Goal: Information Seeking & Learning: Learn about a topic

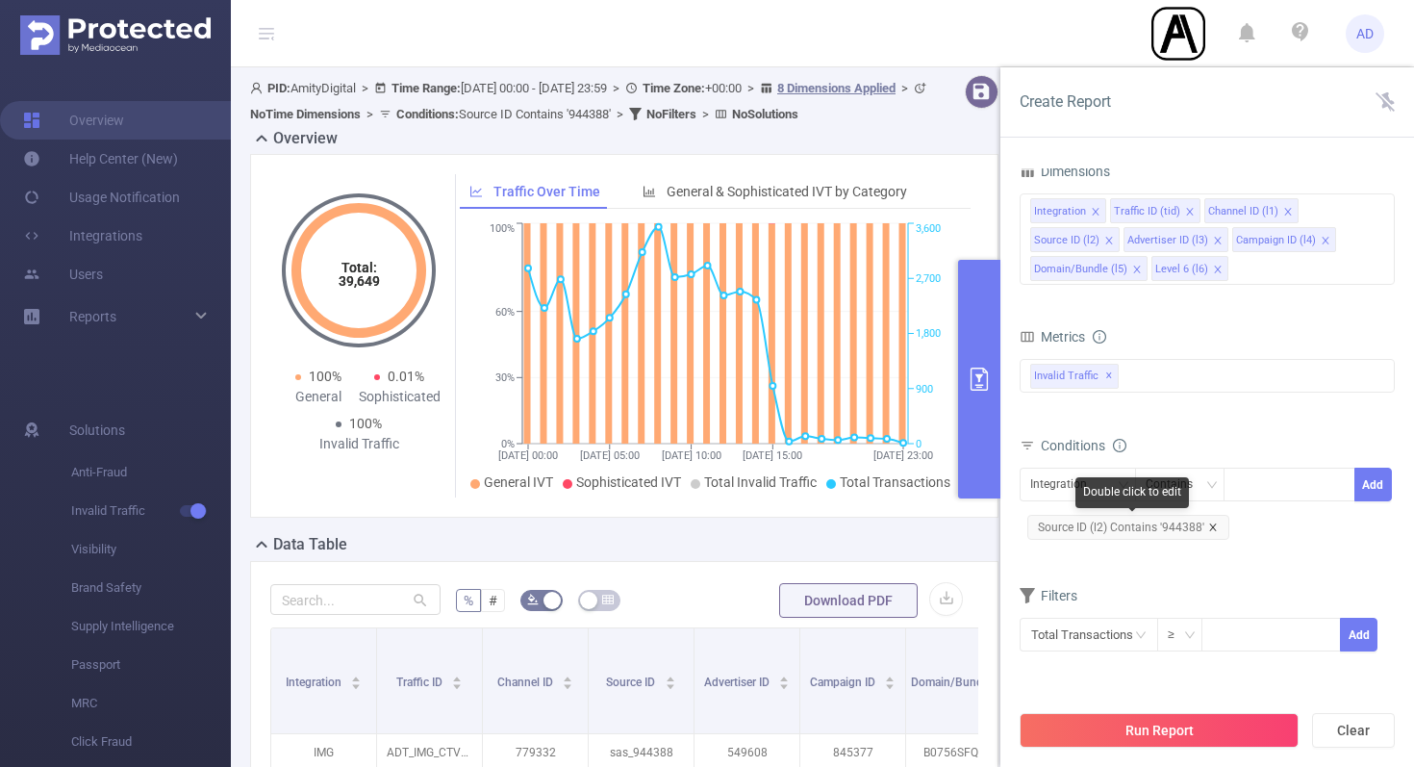
click at [1212, 526] on icon "icon: close" at bounding box center [1213, 527] width 10 height 10
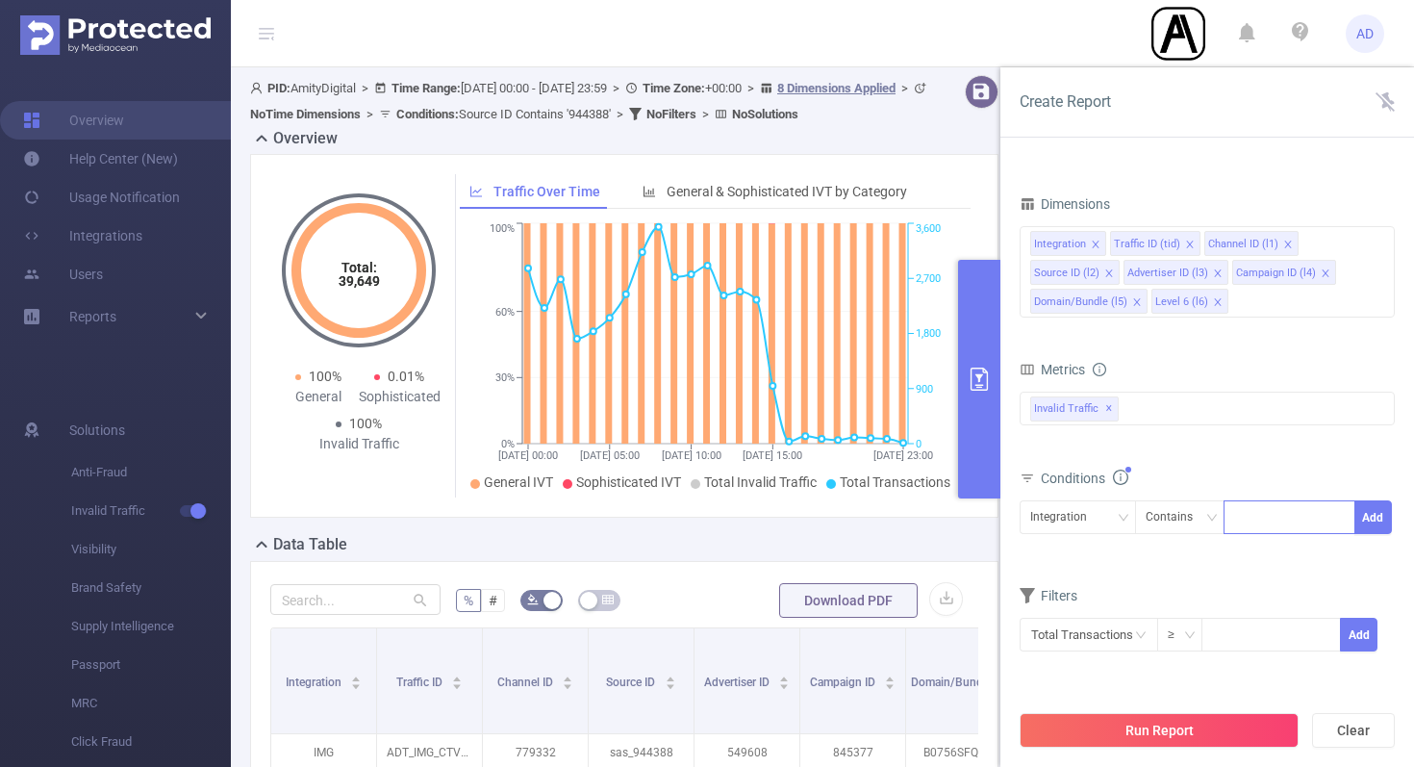
click at [1259, 520] on div at bounding box center [1289, 517] width 111 height 32
paste input "947443"
type input "947443"
click at [1261, 553] on li "947443" at bounding box center [1290, 557] width 132 height 31
click at [1377, 514] on button "Add" at bounding box center [1374, 517] width 38 height 34
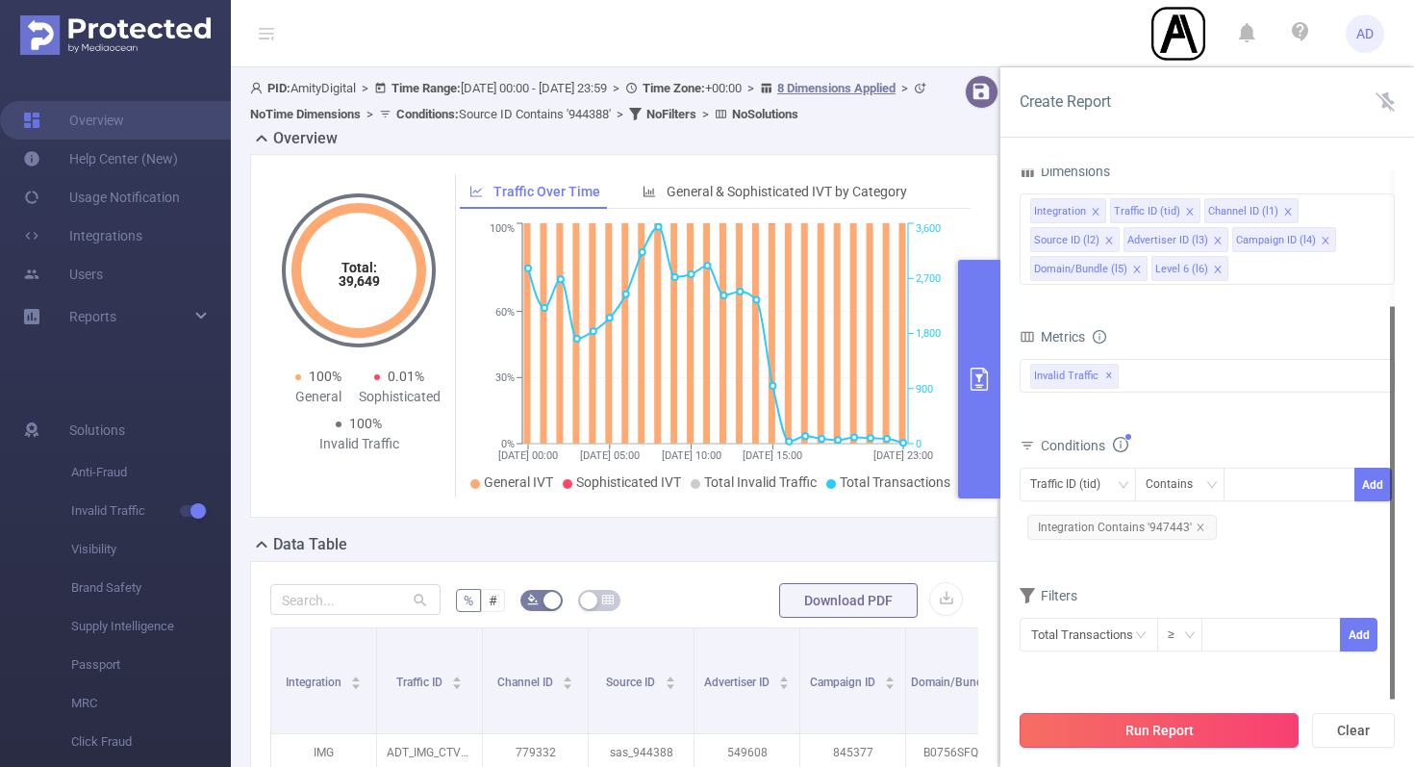
click at [1182, 729] on button "Run Report" at bounding box center [1159, 730] width 279 height 35
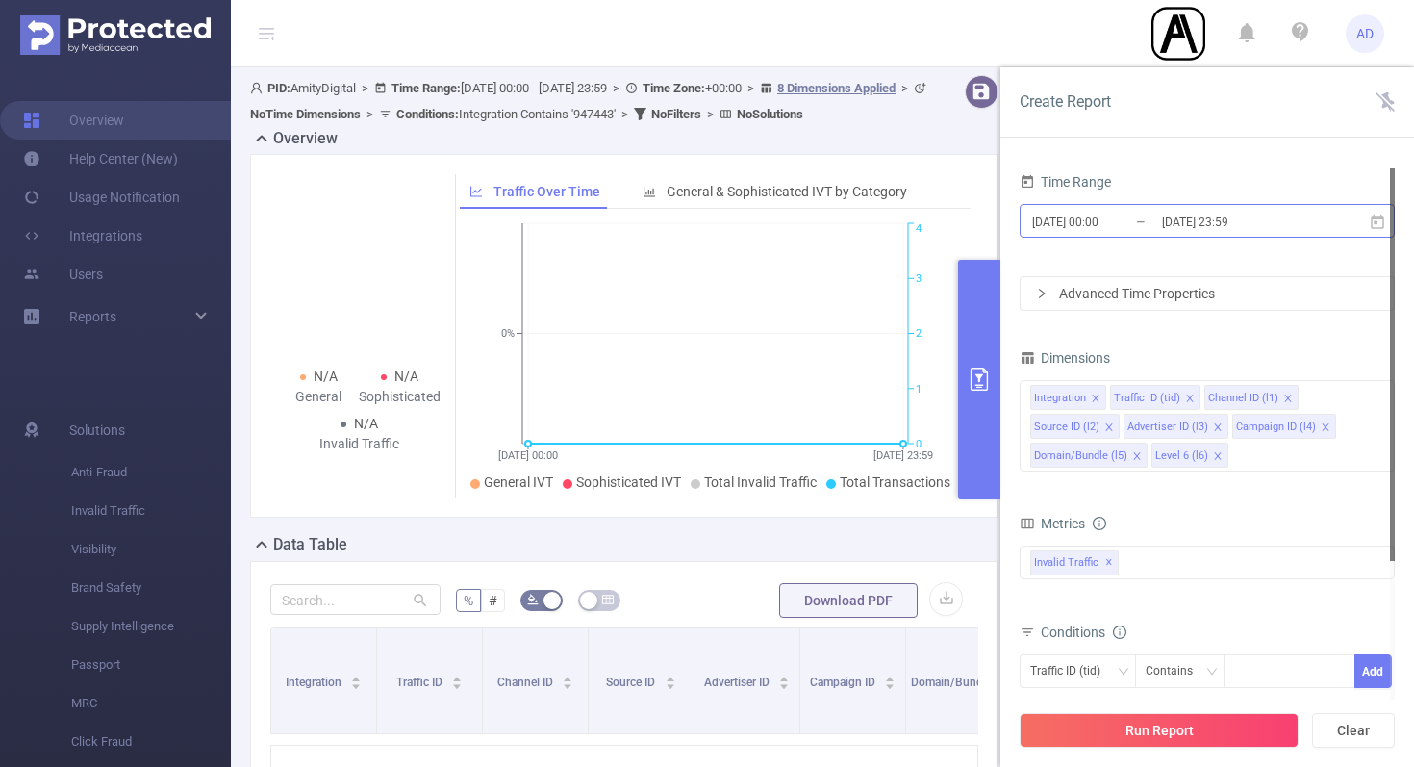
click at [1236, 223] on input "[DATE] 23:59" at bounding box center [1238, 222] width 156 height 26
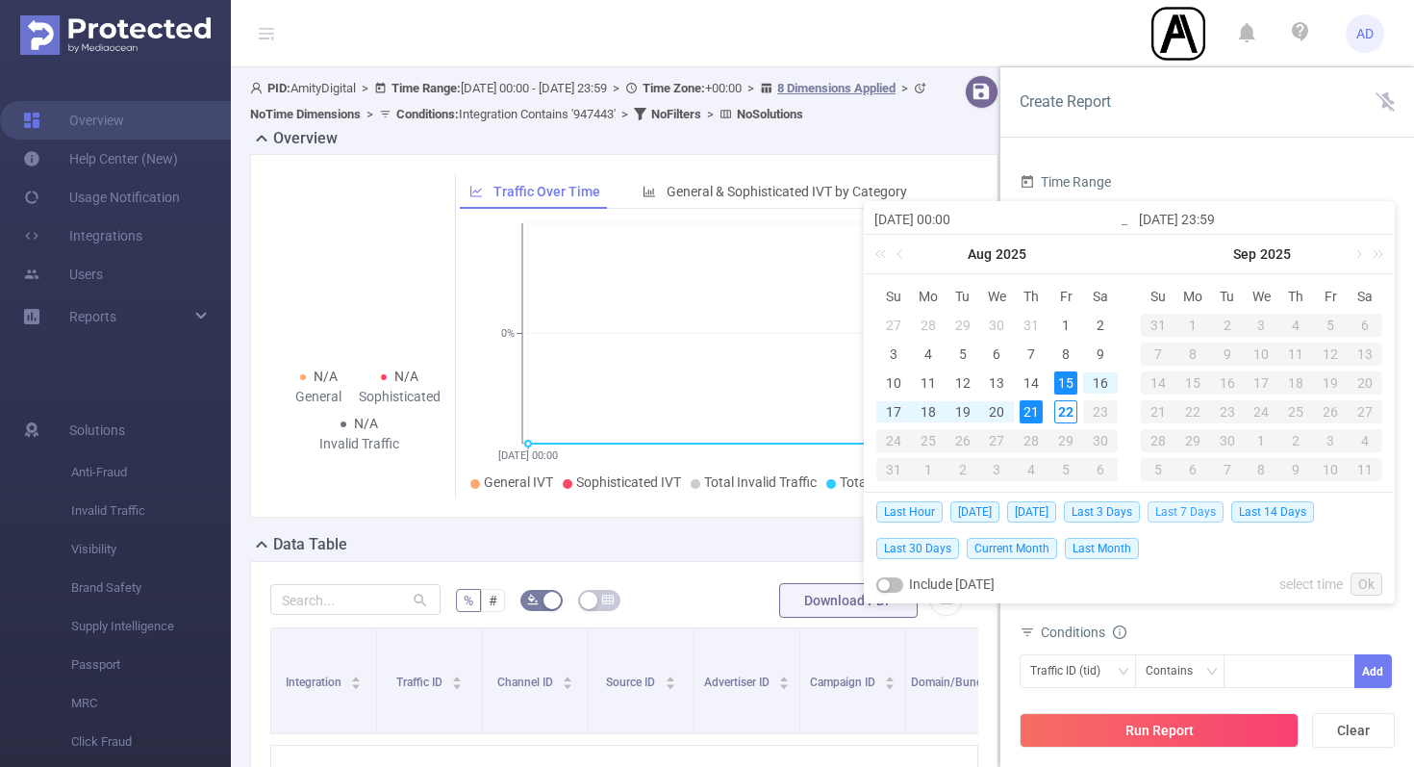
click at [1187, 509] on span "Last 7 Days" at bounding box center [1186, 511] width 76 height 21
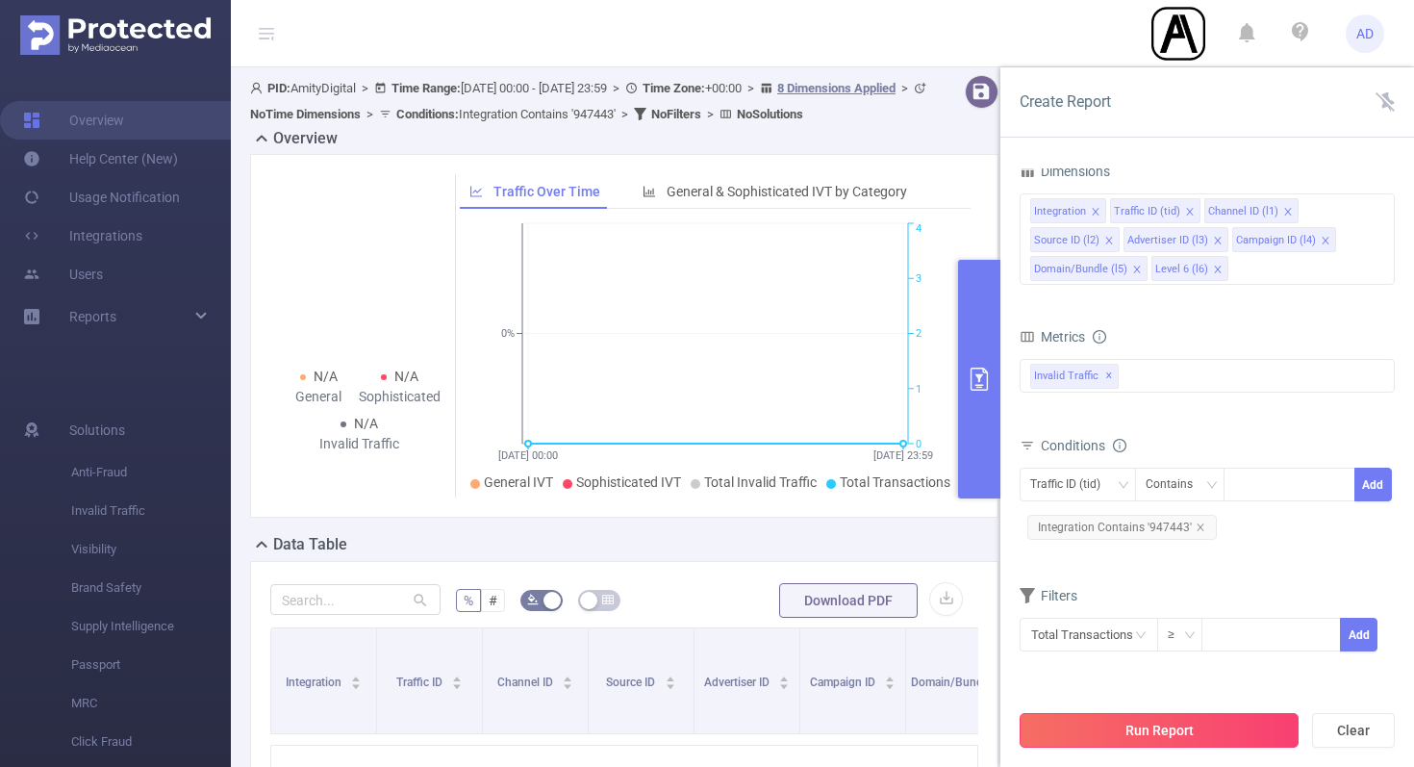
click at [1195, 733] on button "Run Report" at bounding box center [1159, 730] width 279 height 35
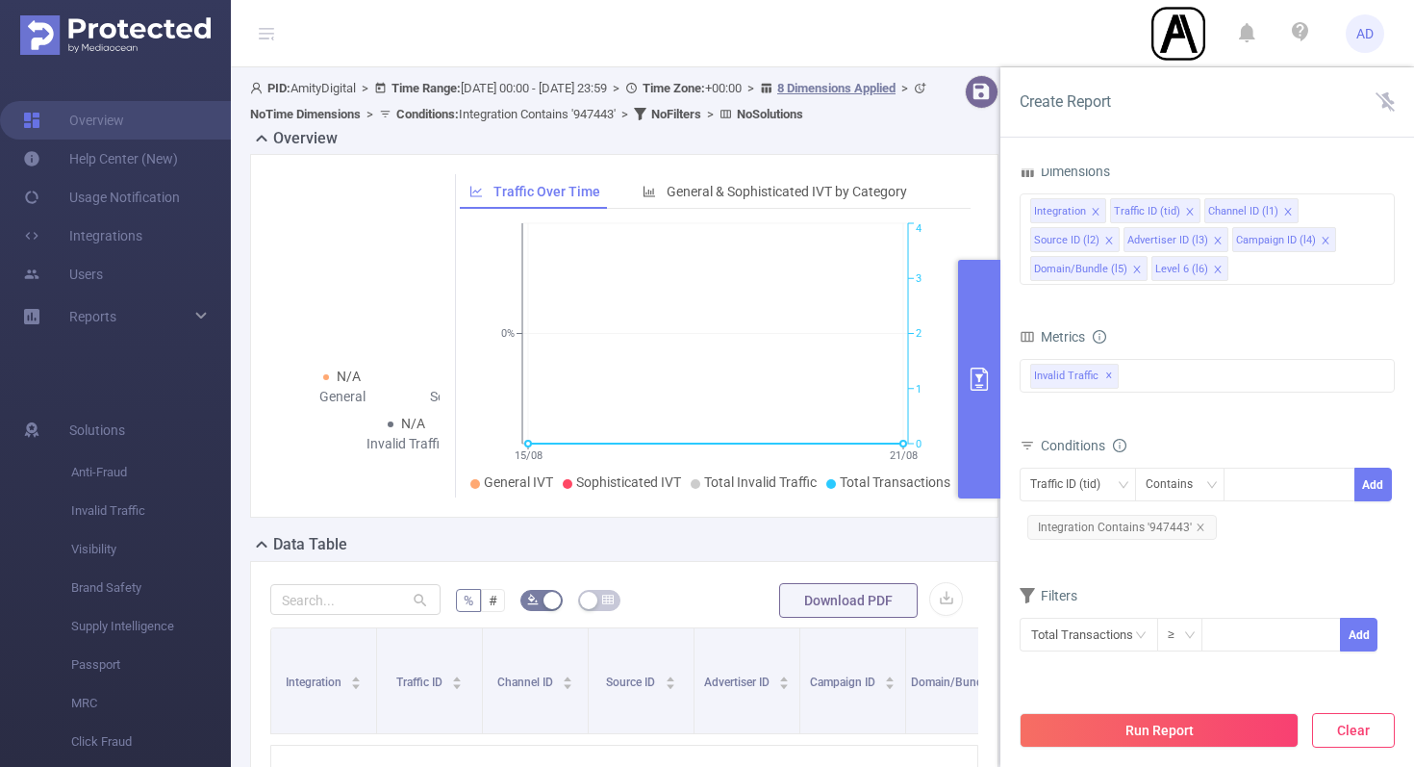
click at [1366, 730] on button "Clear" at bounding box center [1353, 730] width 83 height 35
type input "[DATE] 11:00"
type input "[DATE] 11:59"
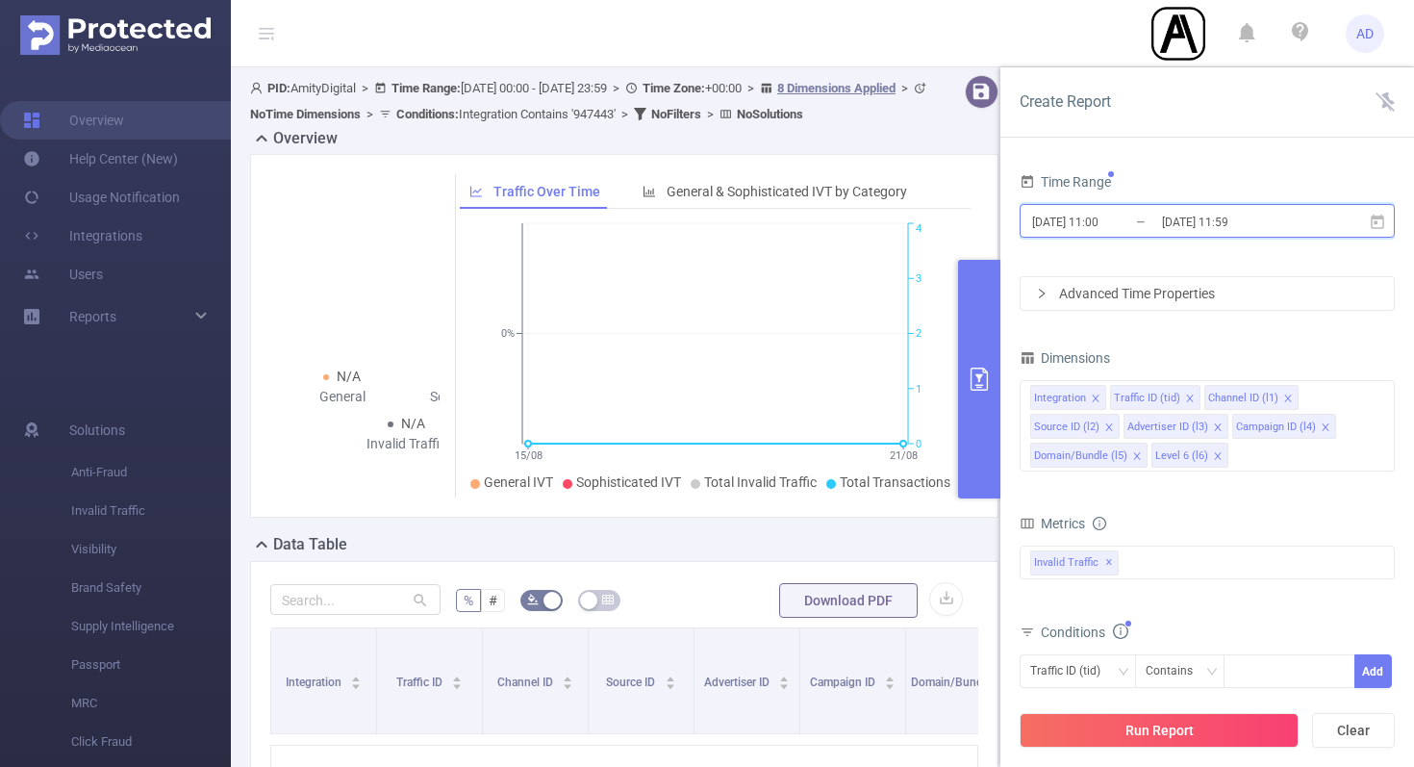
click at [1345, 224] on span "[DATE] 11:00 _ [DATE] 11:59" at bounding box center [1207, 221] width 375 height 34
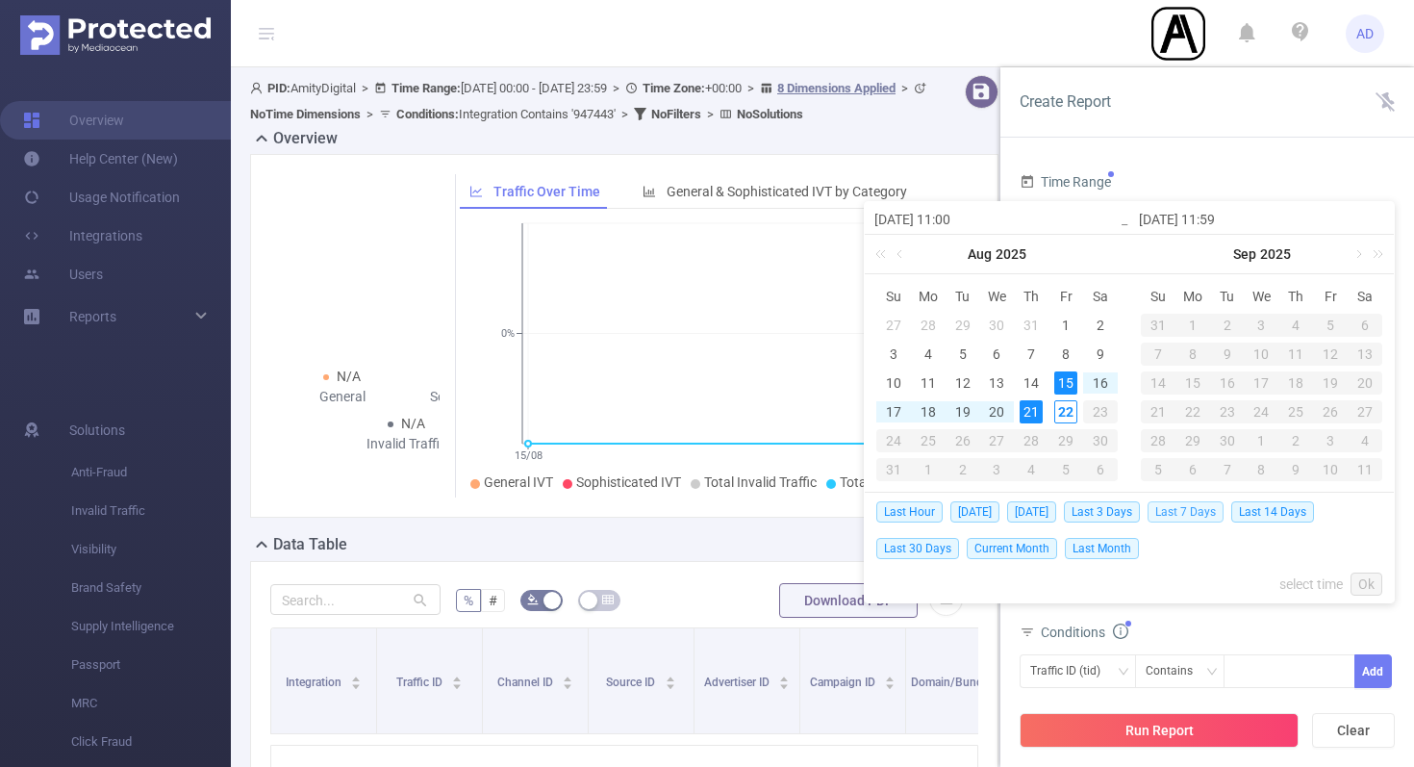
click at [1174, 508] on span "Last 7 Days" at bounding box center [1186, 511] width 76 height 21
type input "[DATE] 00:00"
type input "[DATE] 23:59"
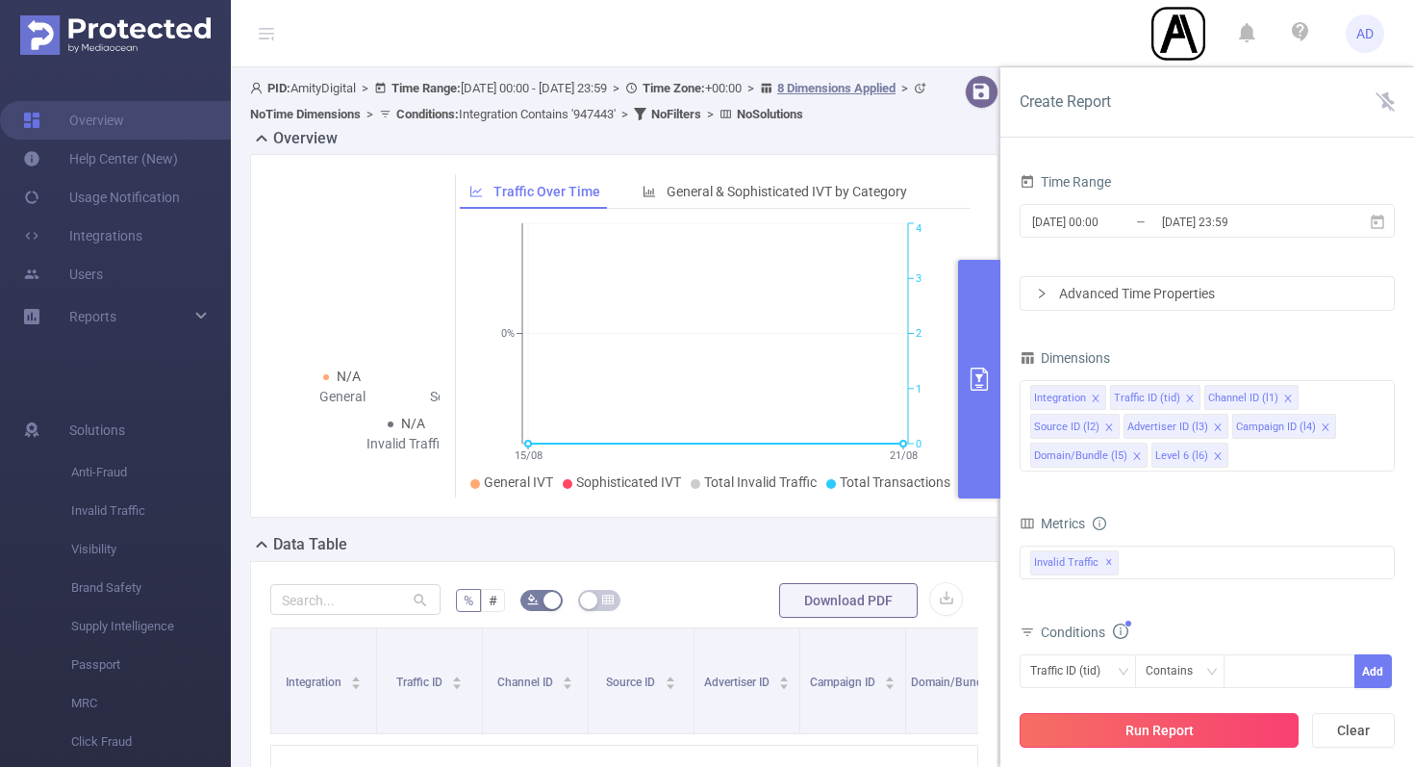
click at [1145, 723] on button "Run Report" at bounding box center [1159, 730] width 279 height 35
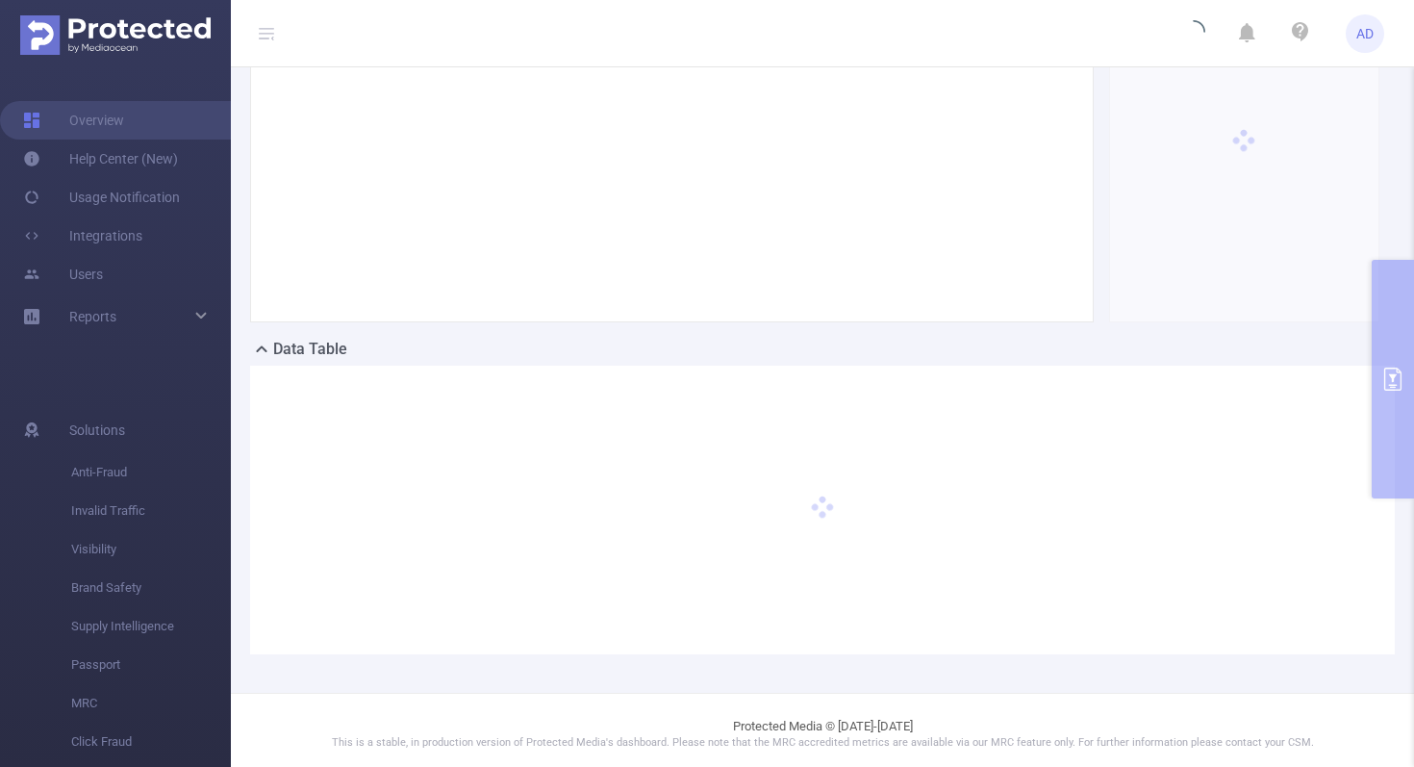
scroll to position [202, 0]
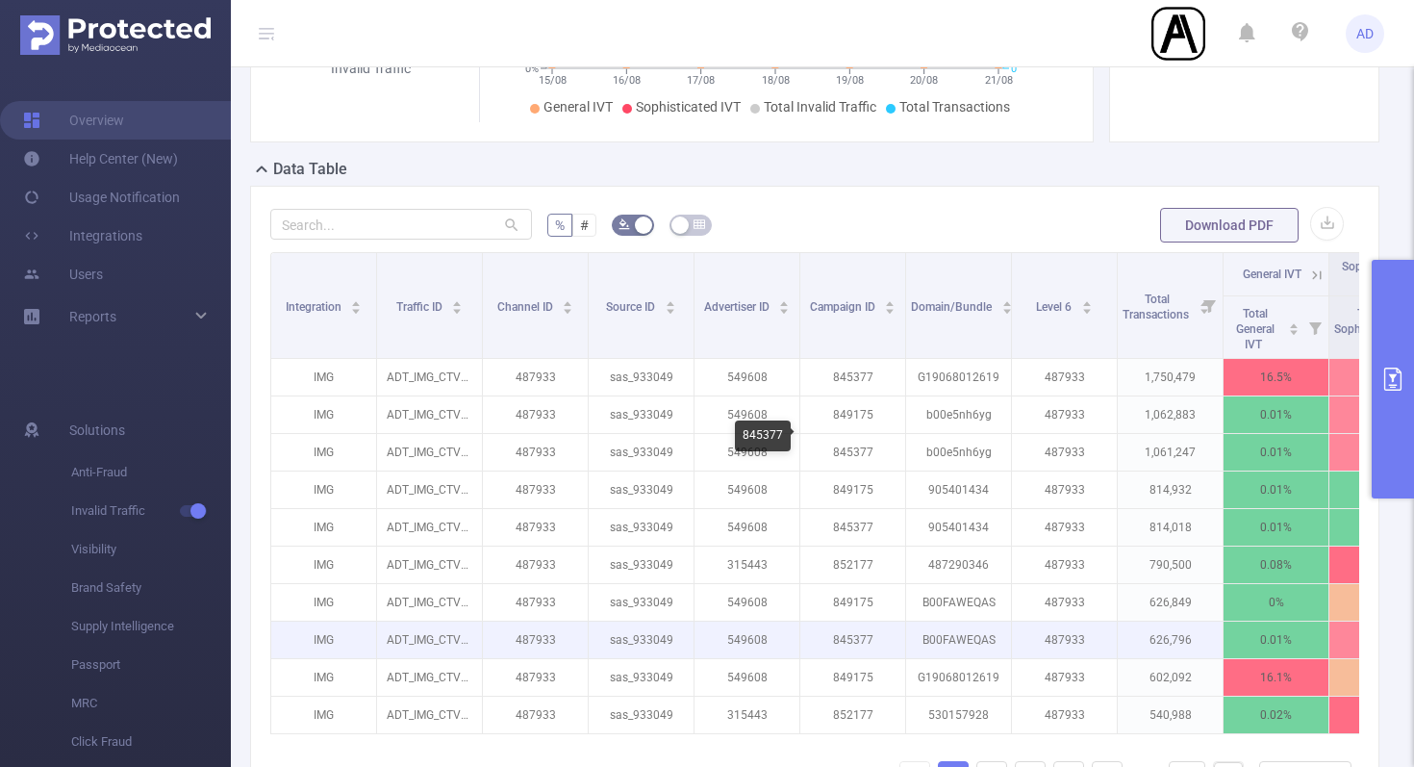
scroll to position [373, 0]
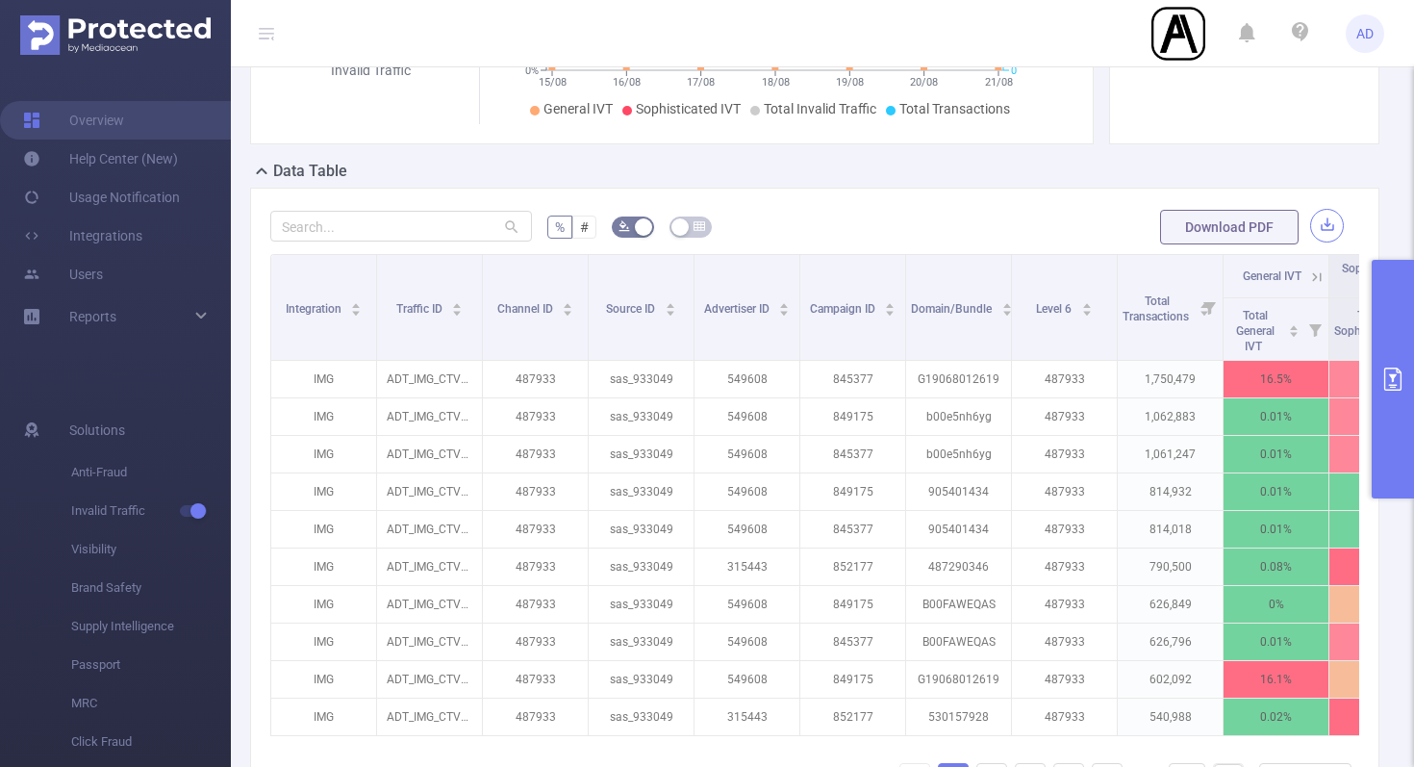
click at [1329, 222] on button "button" at bounding box center [1327, 226] width 34 height 34
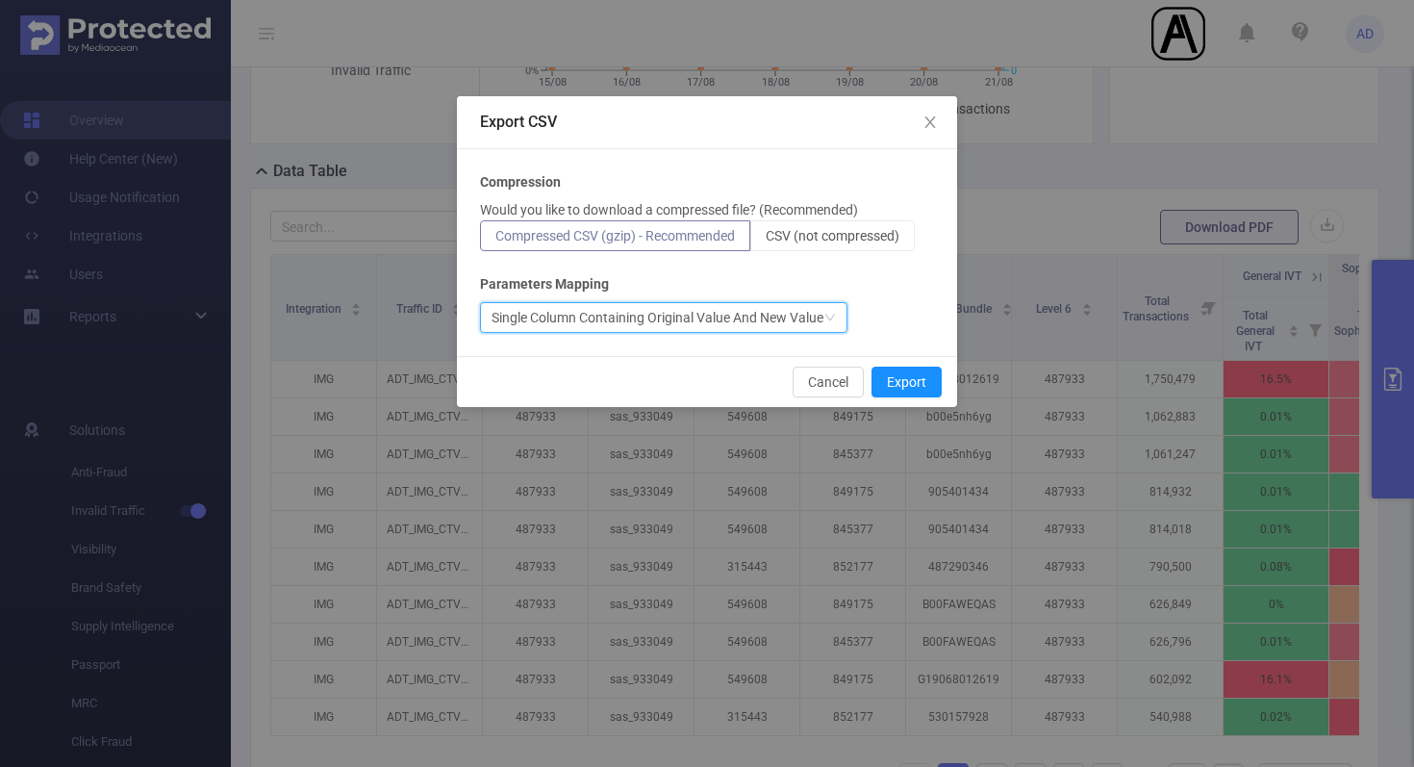
click at [770, 325] on div "Single Column Containing Original Value And New Value" at bounding box center [658, 317] width 332 height 29
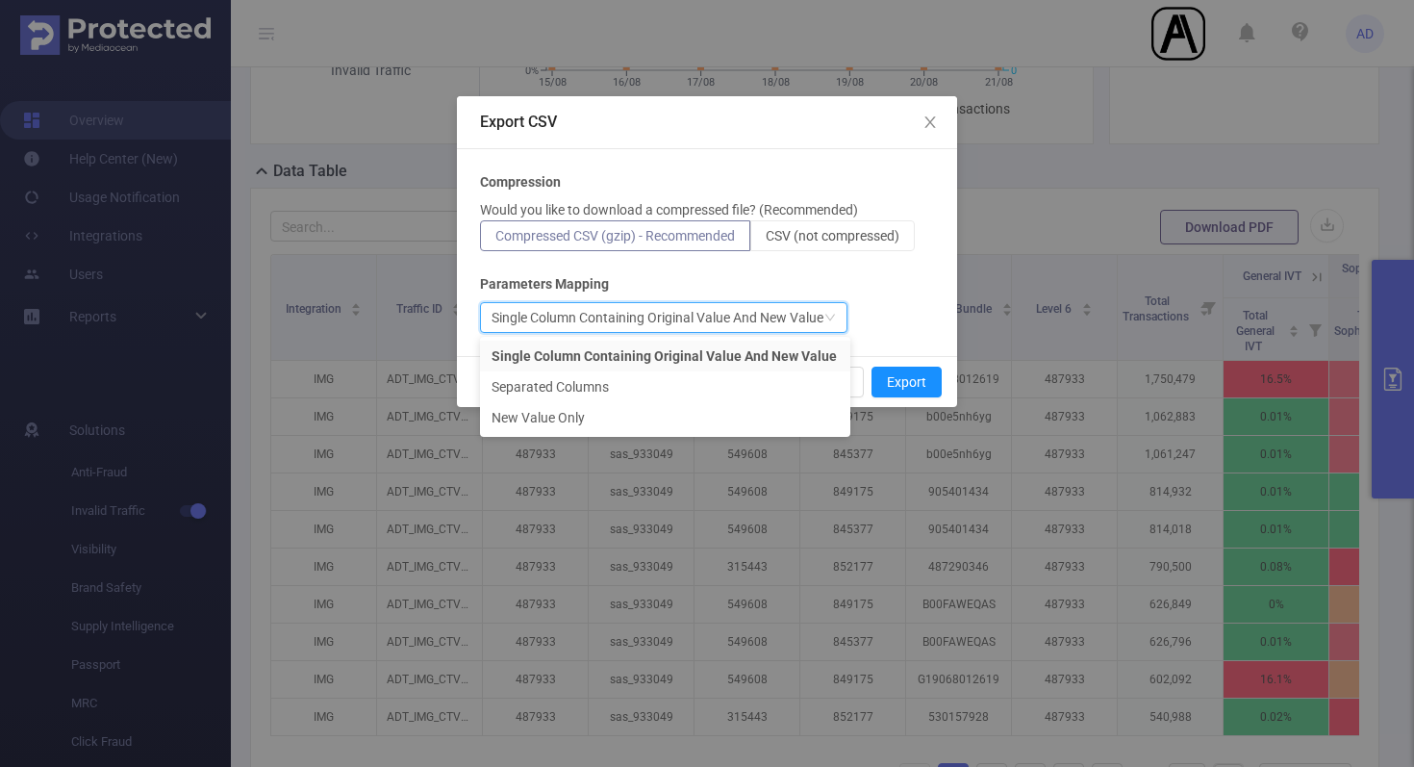
click at [879, 283] on div "Parameters Mapping" at bounding box center [707, 284] width 454 height 20
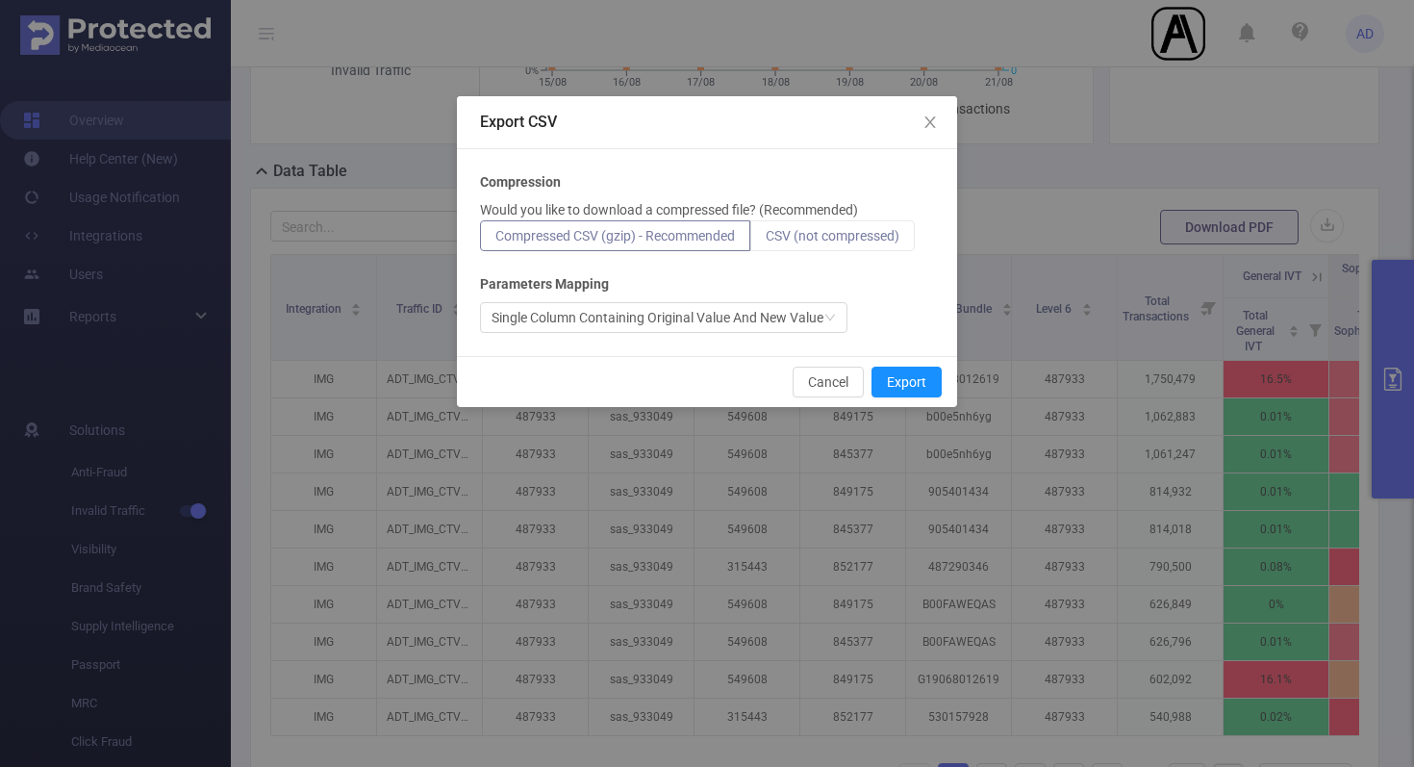
click at [844, 236] on span "CSV (not compressed)" at bounding box center [833, 235] width 134 height 15
click at [766, 241] on input "CSV (not compressed)" at bounding box center [766, 241] width 0 height 0
click at [727, 324] on div "Single Column Containing Original Value And New Value" at bounding box center [658, 317] width 332 height 29
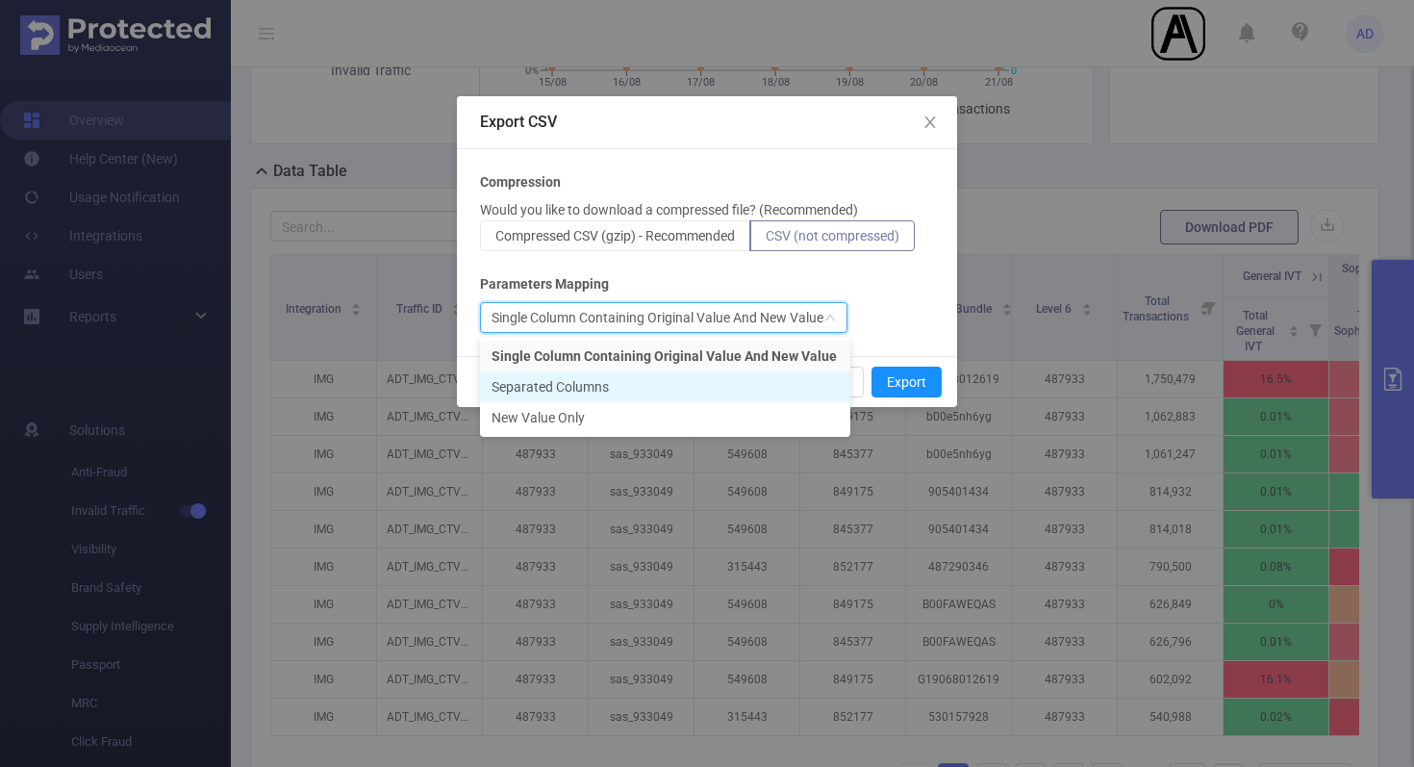
click at [723, 381] on li "Separated Columns" at bounding box center [665, 386] width 370 height 31
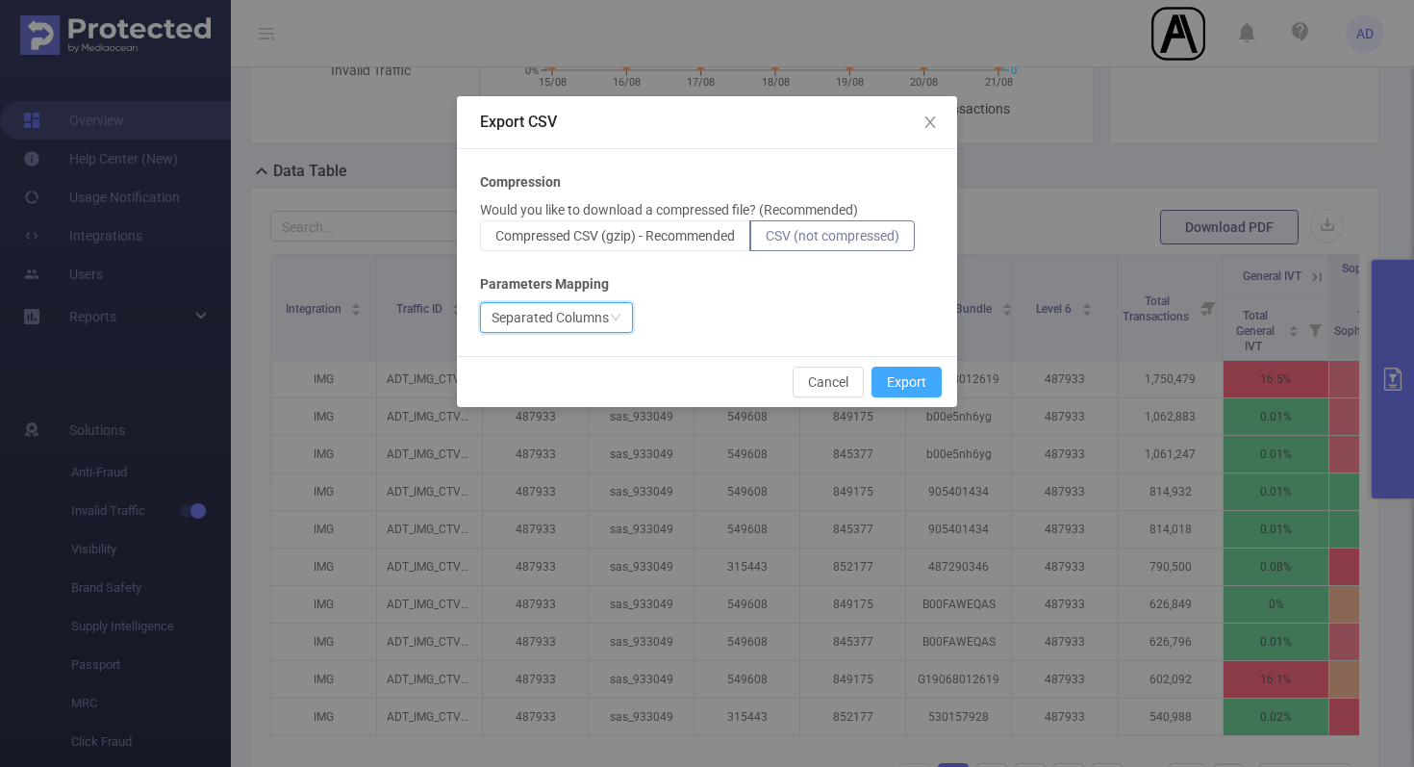
click at [905, 377] on button "Export" at bounding box center [907, 382] width 70 height 31
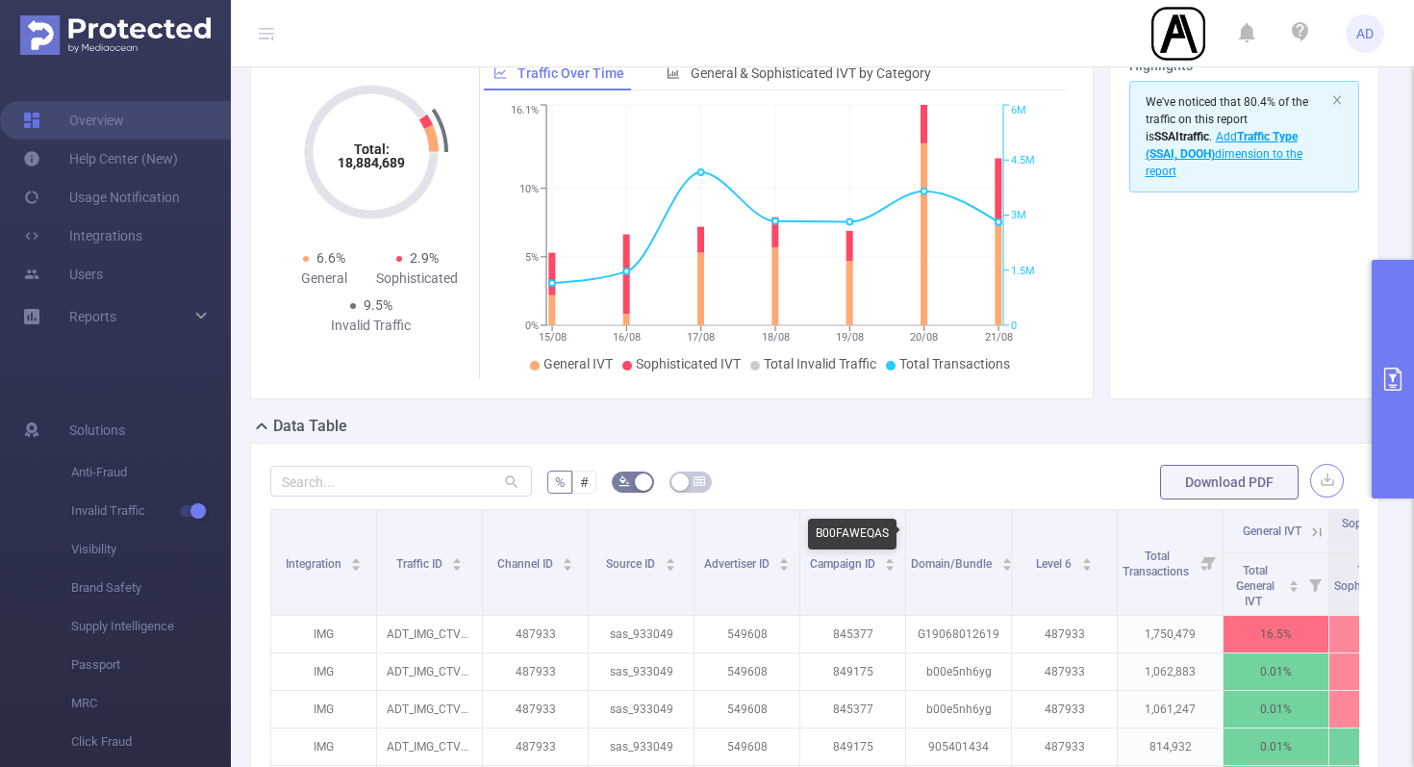
scroll to position [0, 0]
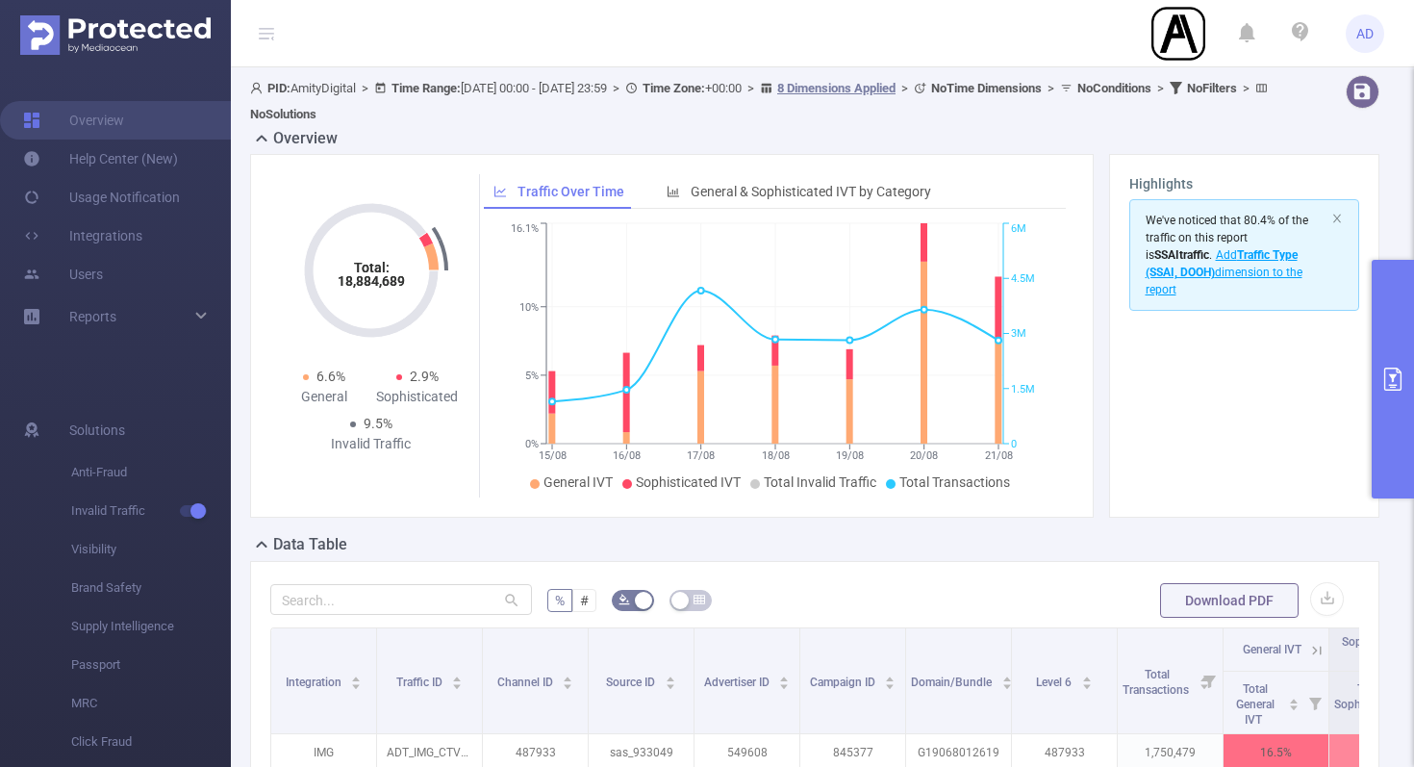
click at [1211, 275] on span "Add Traffic Type (SSAI, DOOH) dimension to the report" at bounding box center [1224, 272] width 157 height 48
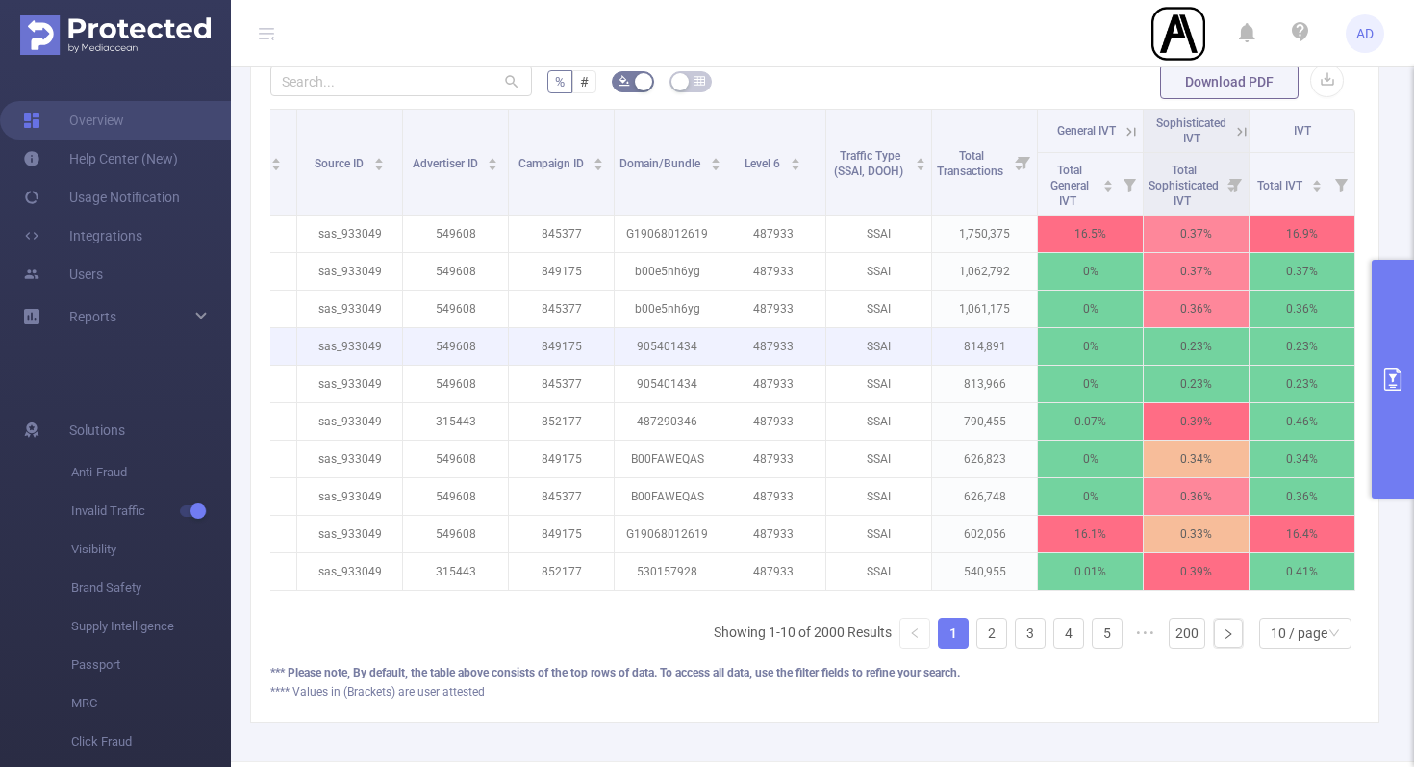
scroll to position [481, 0]
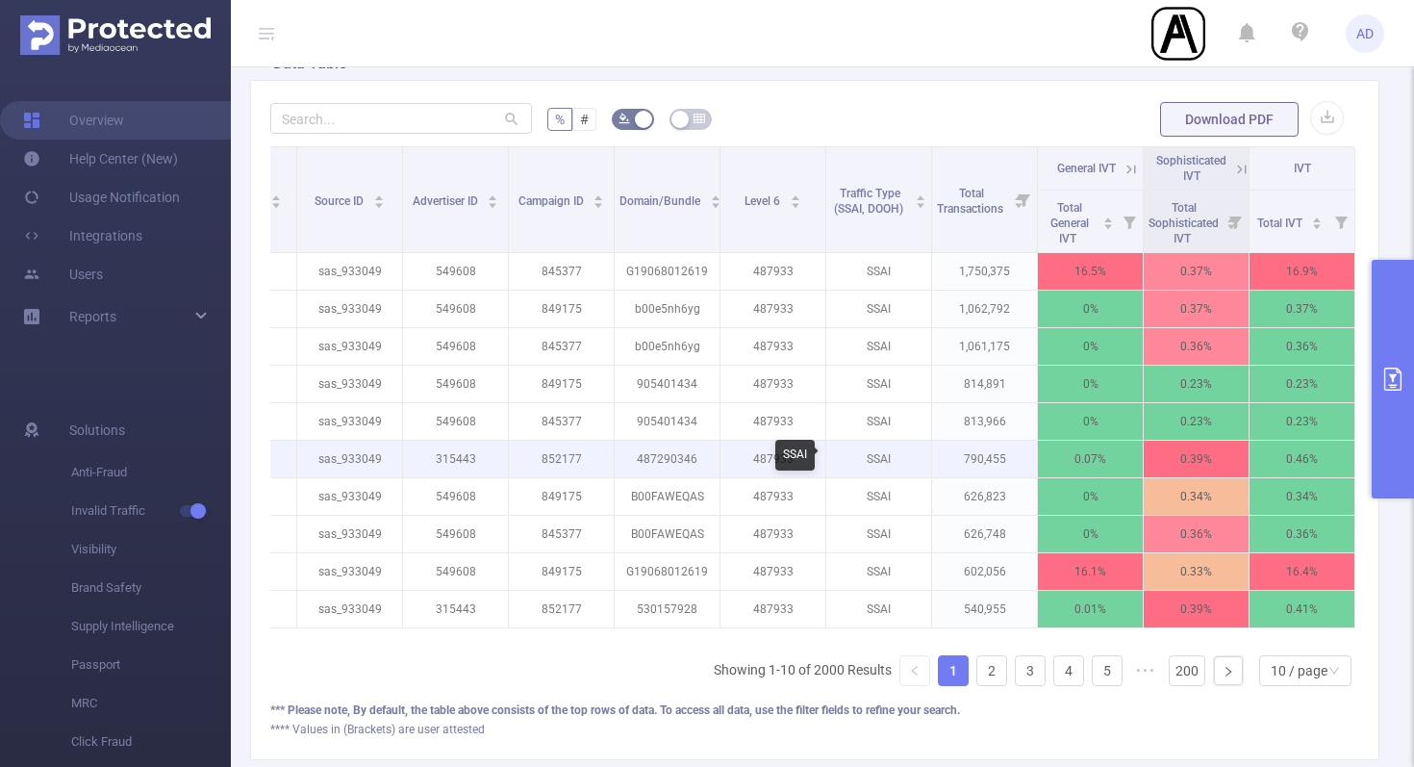
click at [877, 457] on p "SSAI" at bounding box center [878, 459] width 105 height 37
copy p "SSAI"
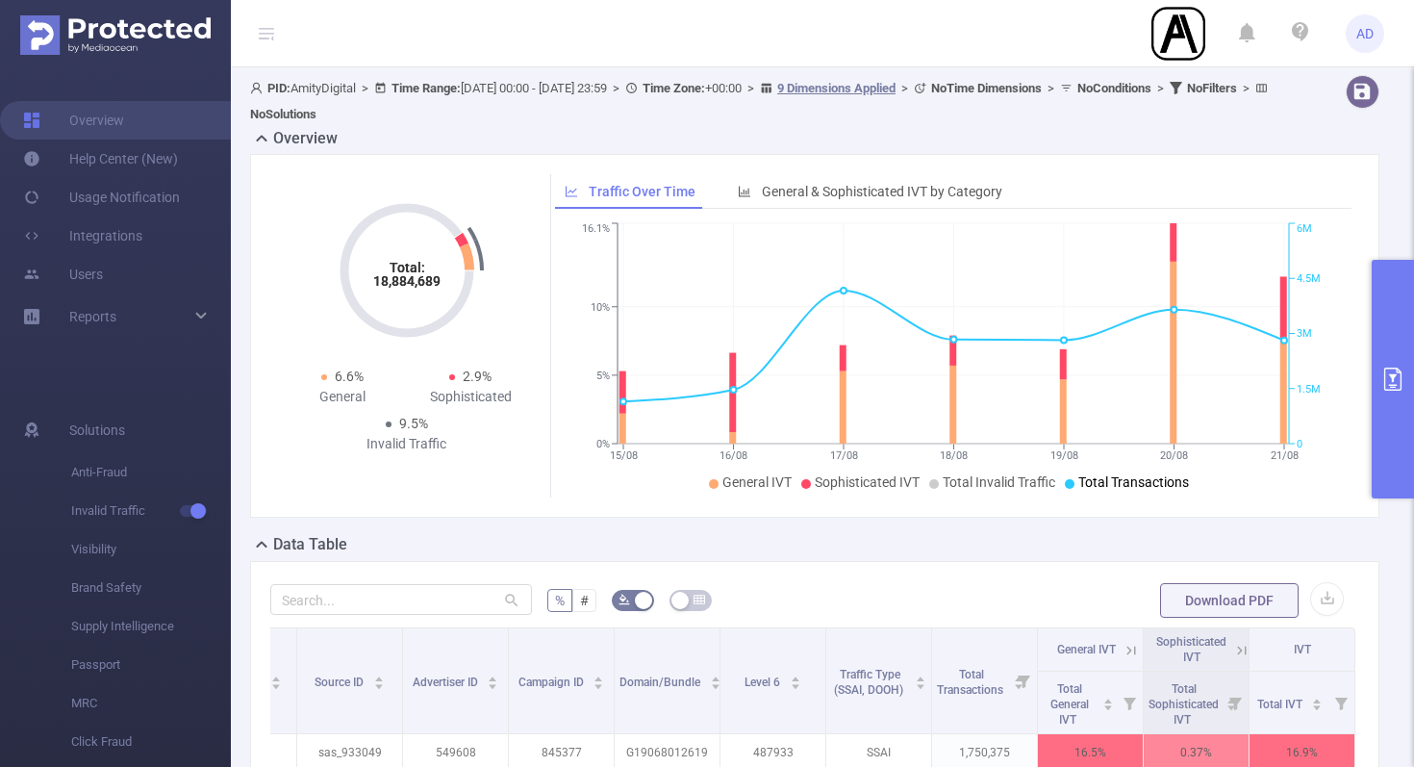
scroll to position [203, 0]
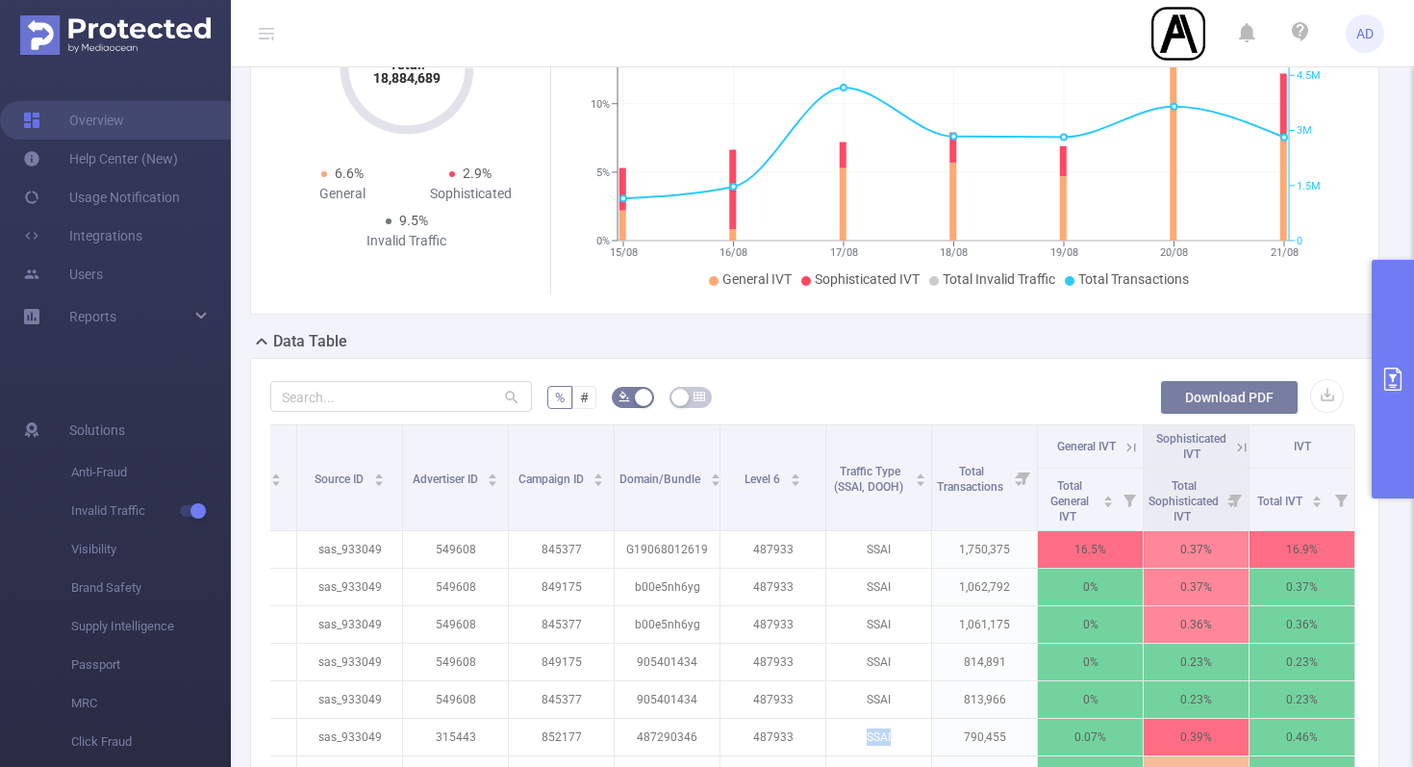
click at [1229, 395] on button "Download PDF" at bounding box center [1229, 397] width 139 height 35
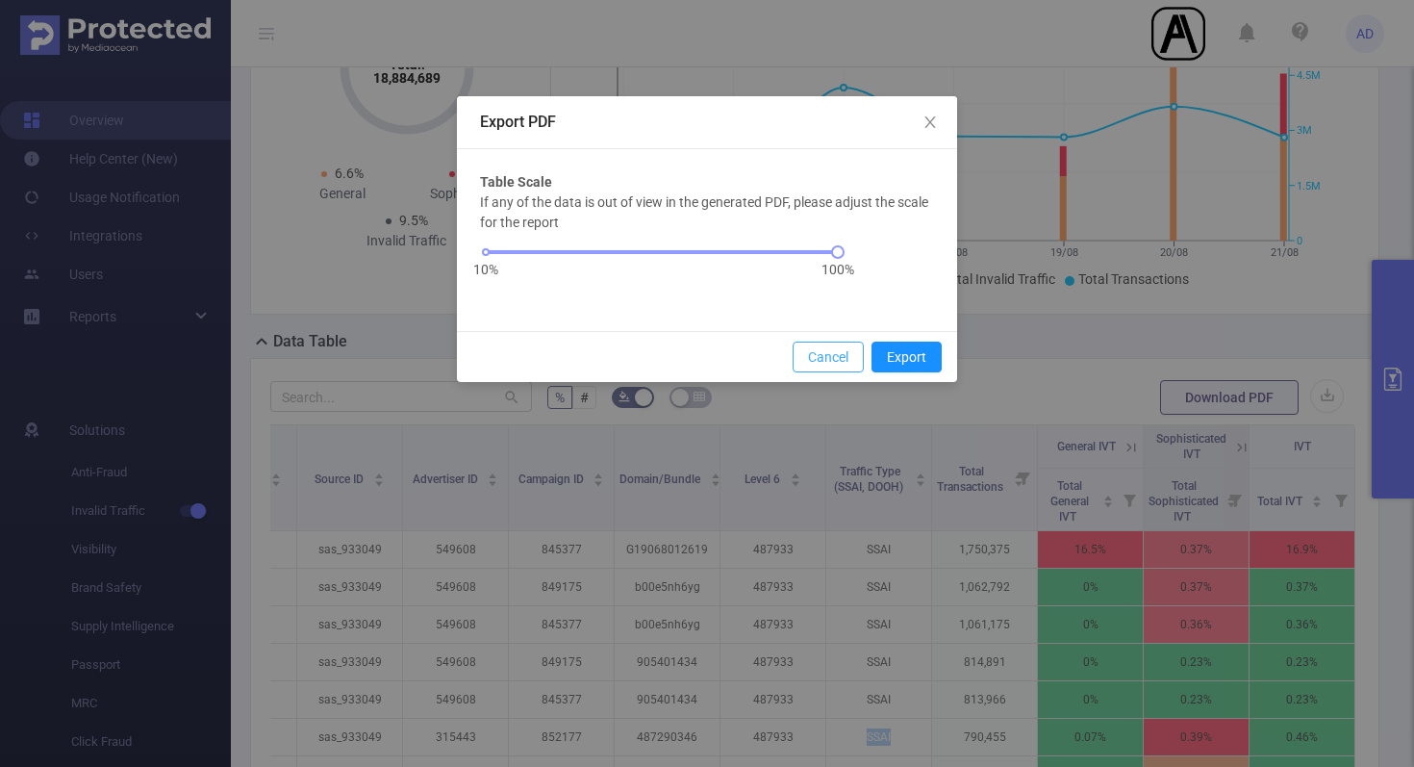
click at [840, 361] on button "Cancel" at bounding box center [828, 357] width 71 height 31
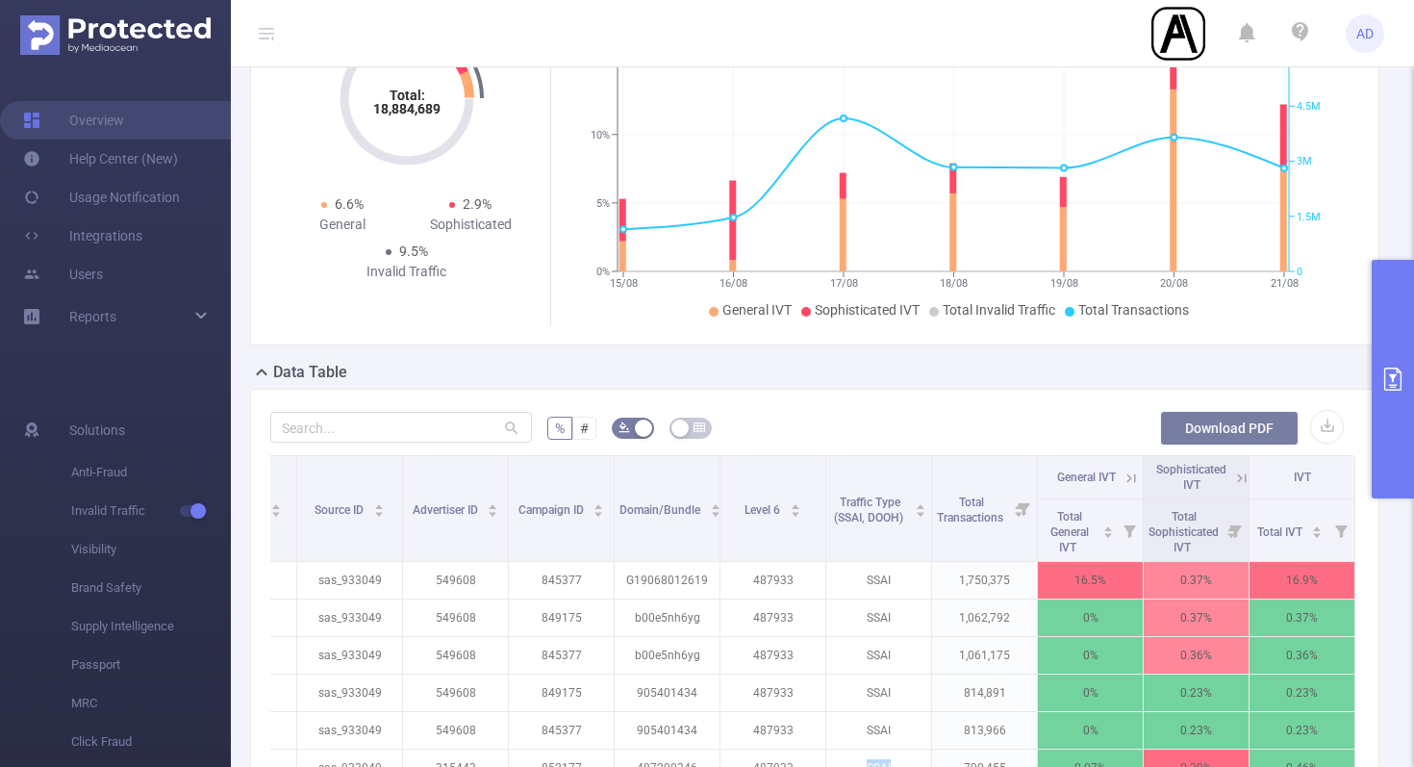
scroll to position [0, 0]
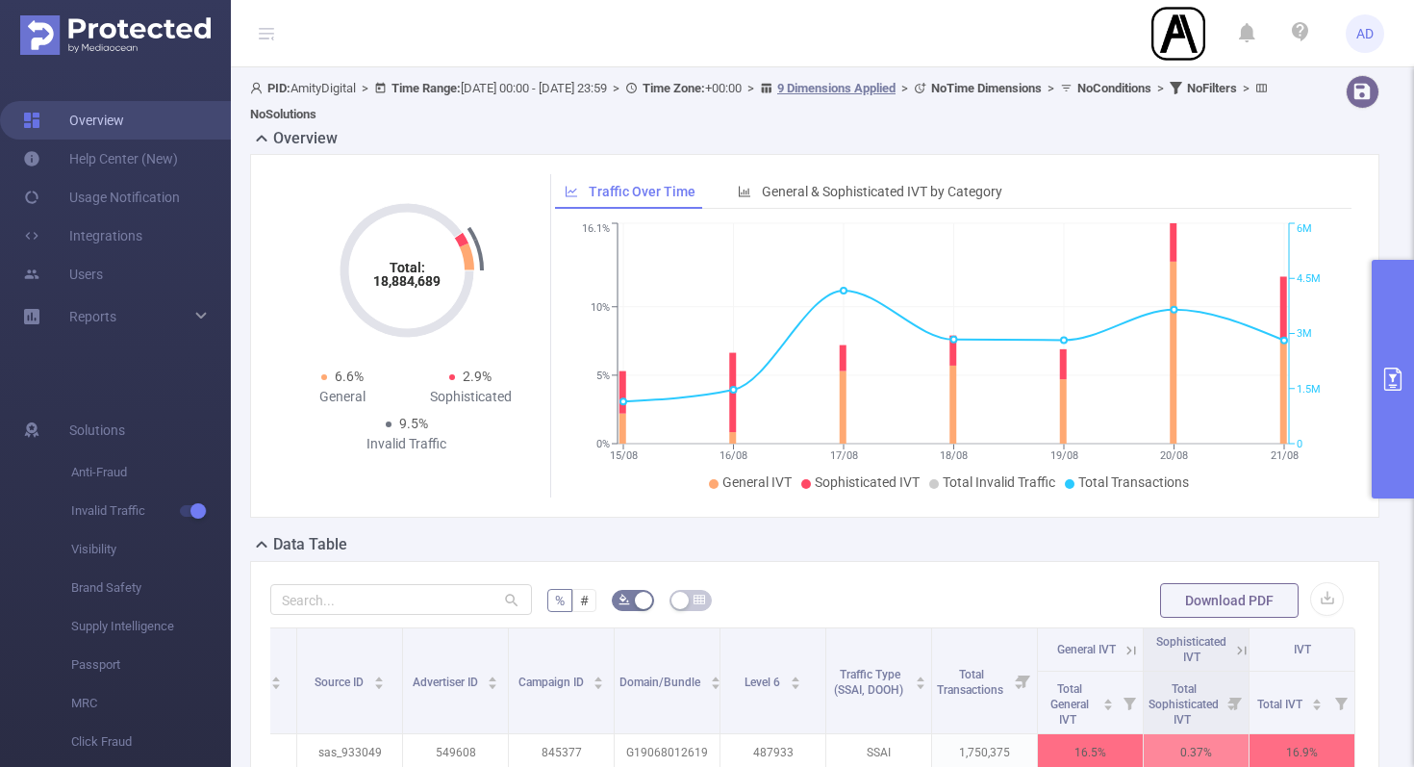
click at [109, 122] on link "Overview" at bounding box center [73, 120] width 101 height 38
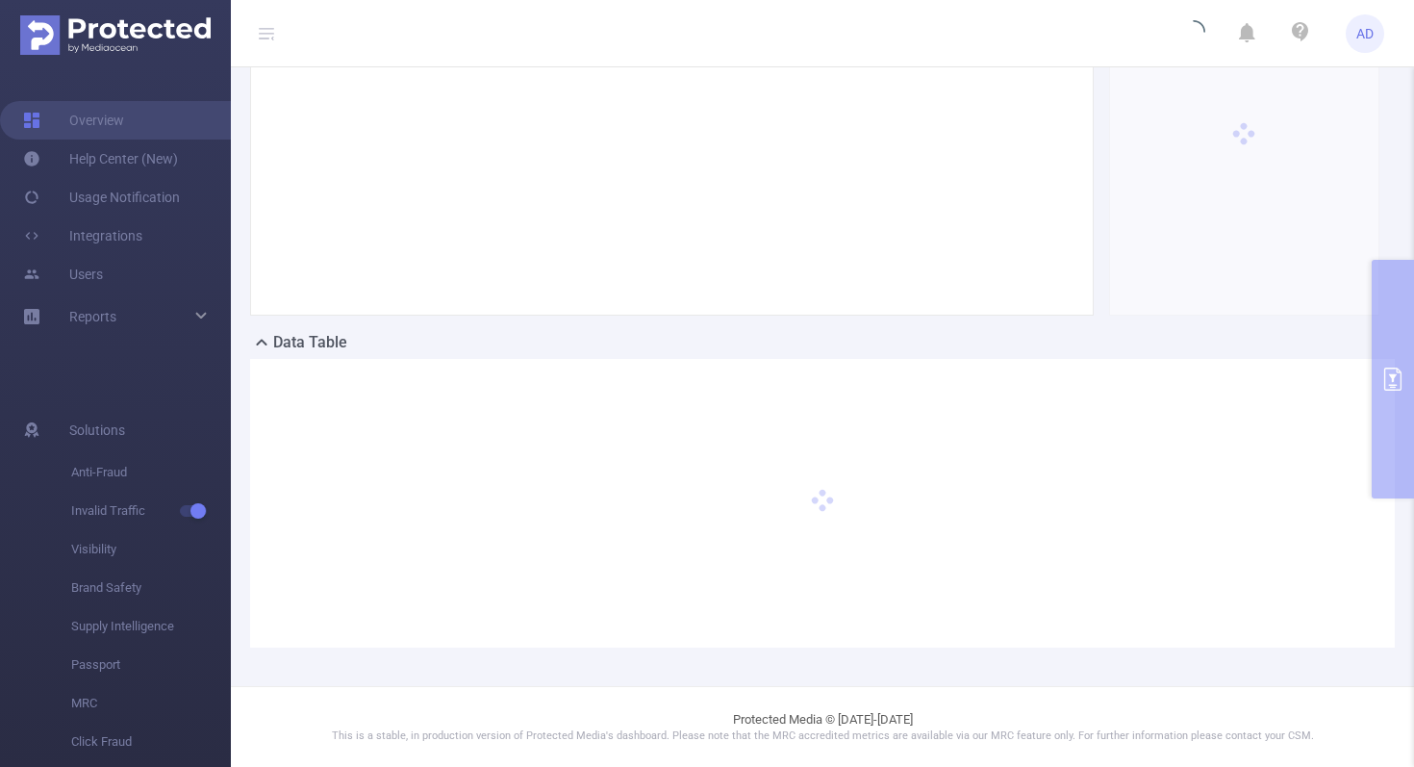
type input "[DATE] 11:00"
type input "[DATE] 11:59"
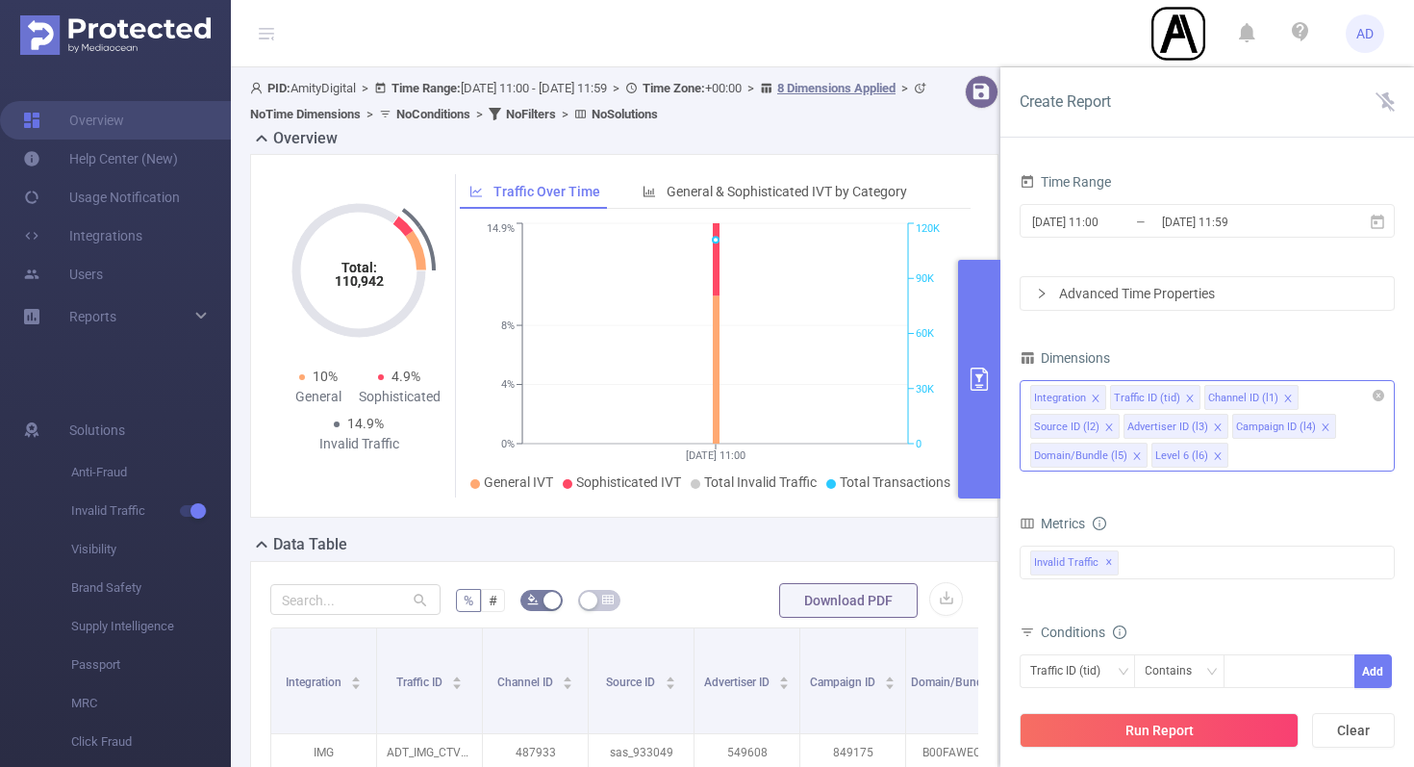
click at [1134, 453] on icon "icon: close" at bounding box center [1137, 456] width 10 height 10
click at [1214, 426] on icon "icon: close" at bounding box center [1217, 426] width 7 height 7
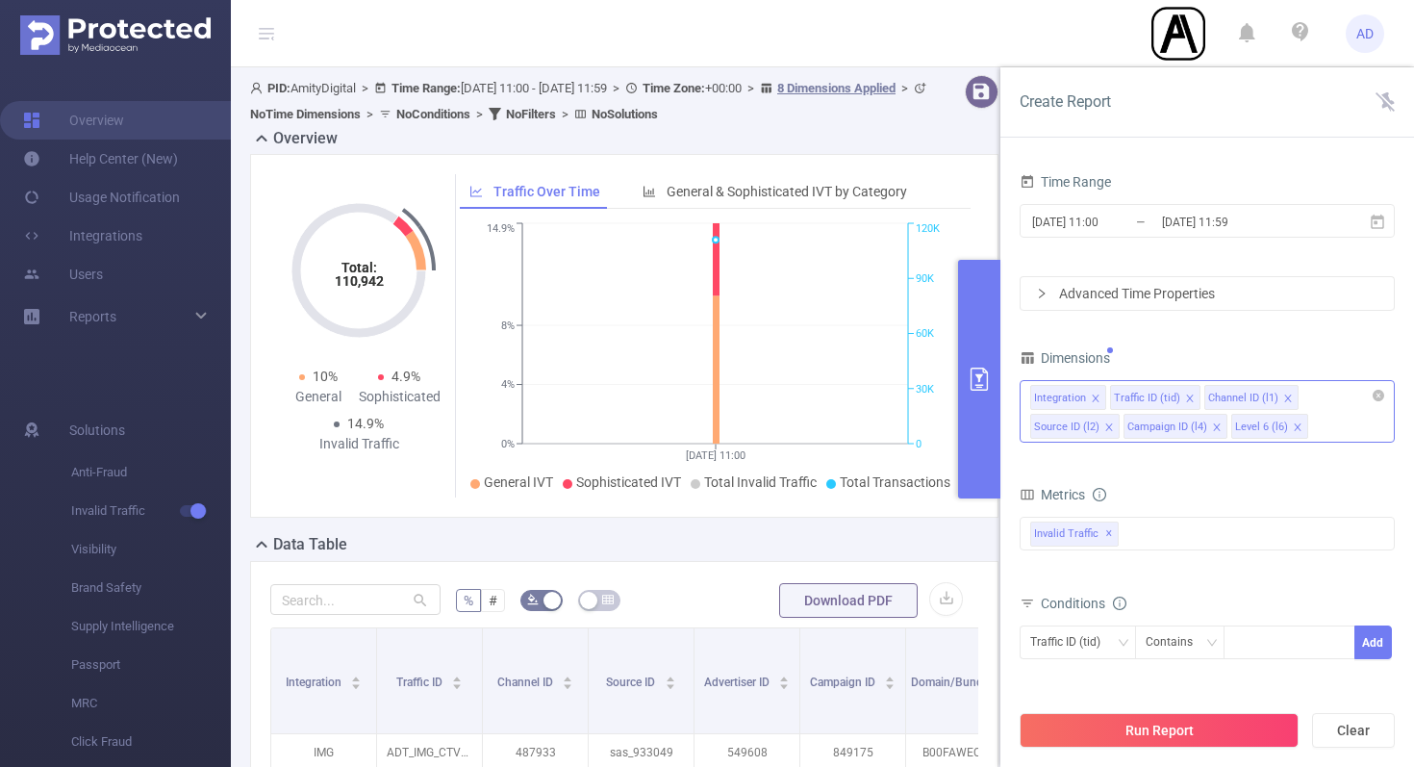
click at [1213, 425] on icon "icon: close" at bounding box center [1216, 426] width 7 height 7
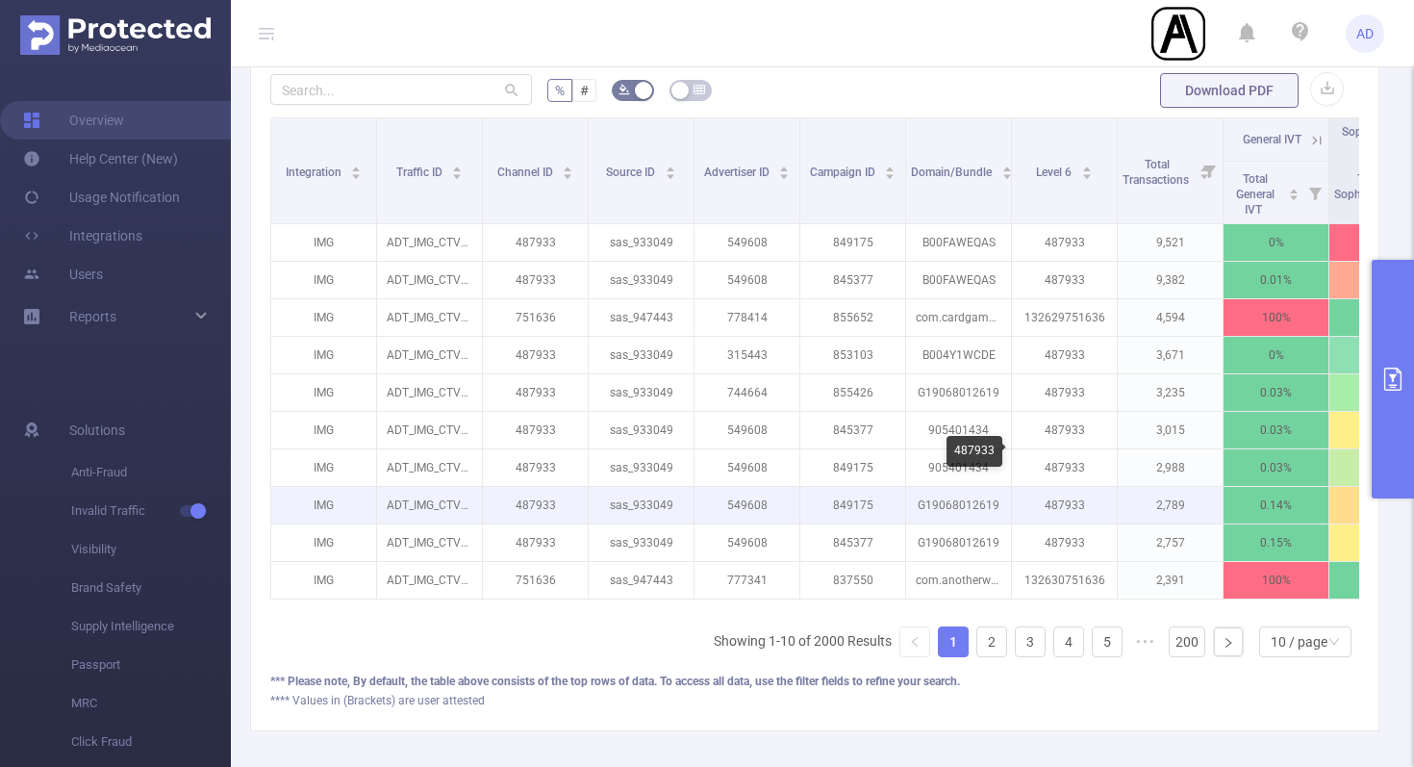
scroll to position [509, 0]
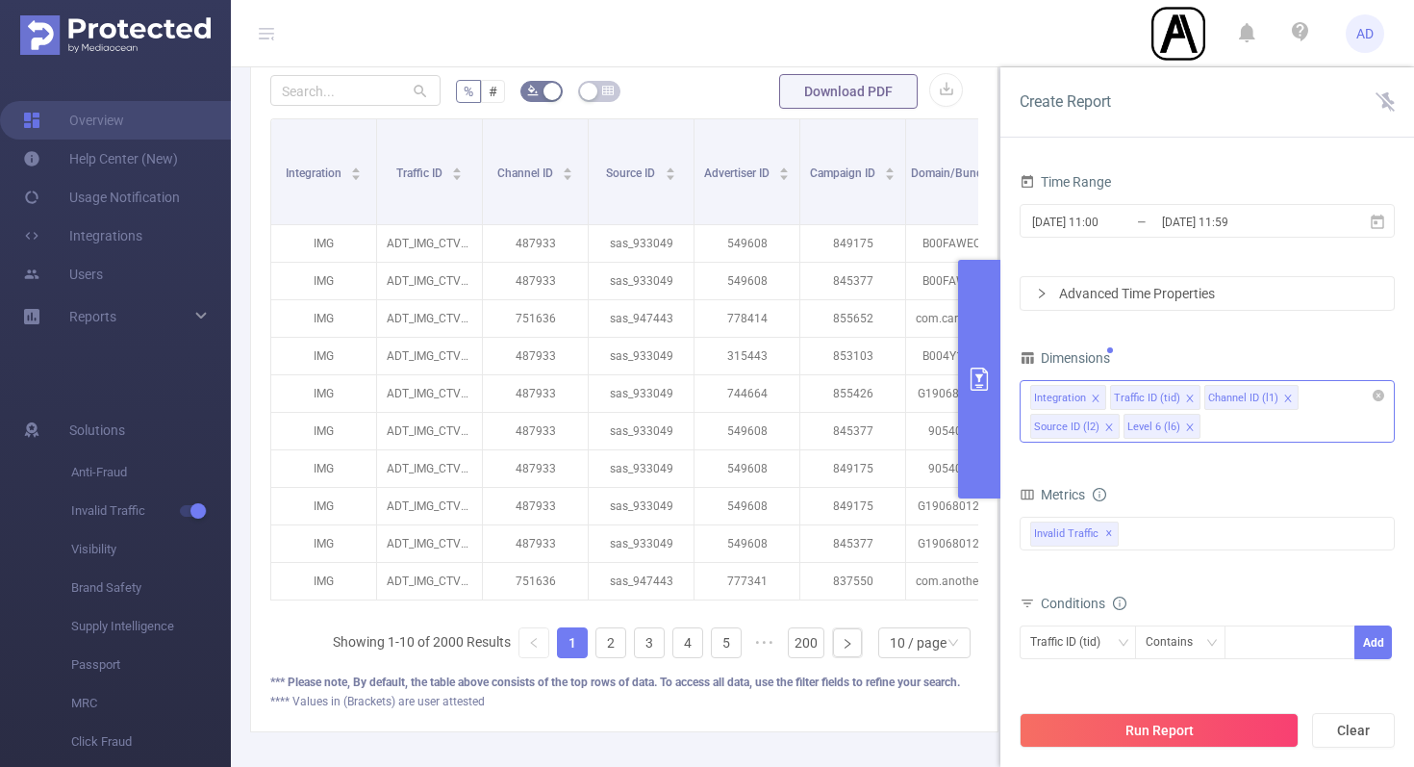
click at [1189, 426] on icon "icon: close" at bounding box center [1190, 427] width 10 height 10
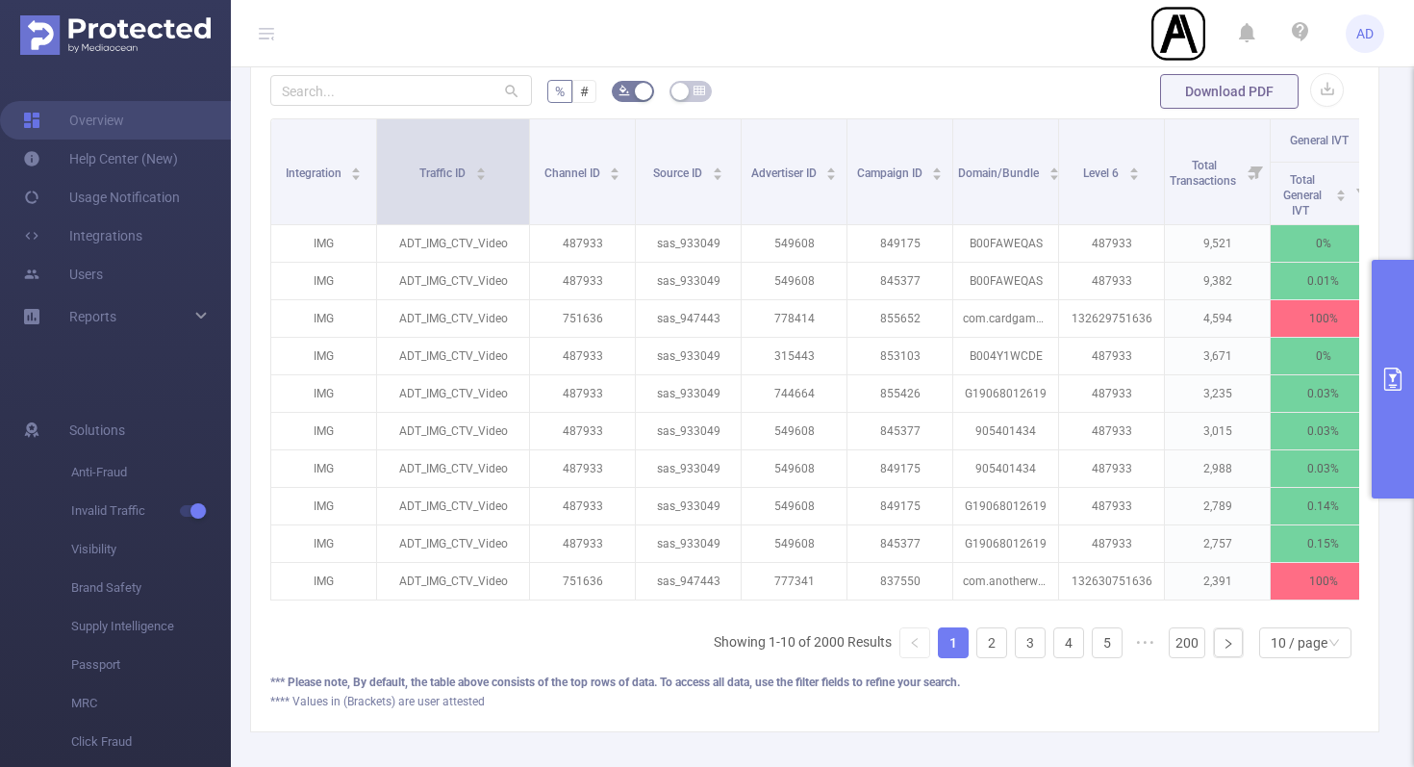
drag, startPoint x: 481, startPoint y: 149, endPoint x: 528, endPoint y: 206, distance: 73.8
click at [528, 206] on span at bounding box center [529, 171] width 10 height 105
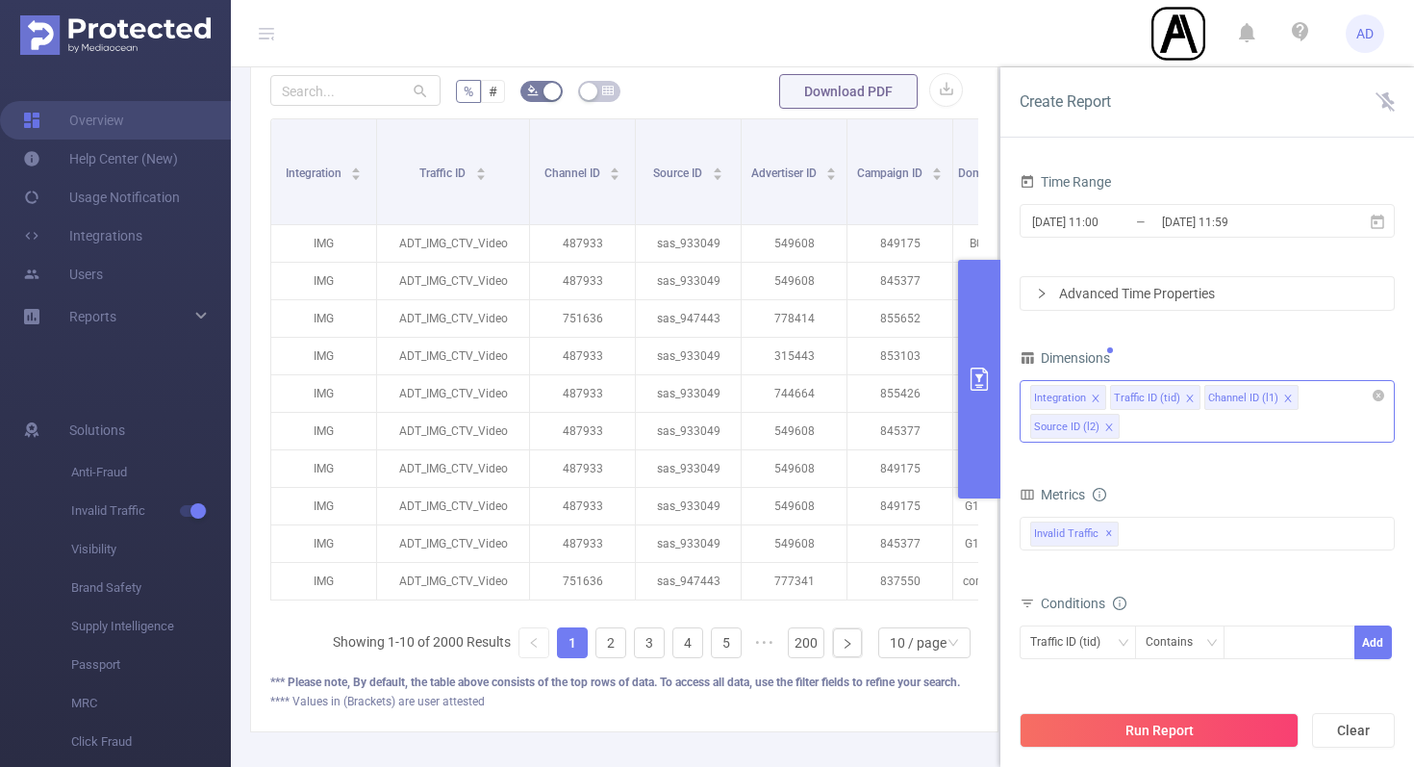
click at [1384, 327] on div "Time Range [DATE] 11:00 _ [DATE] 11:59 Advanced Time Properties Dimensions Inte…" at bounding box center [1207, 484] width 375 height 633
click at [1275, 222] on input "[DATE] 11:59" at bounding box center [1238, 222] width 156 height 26
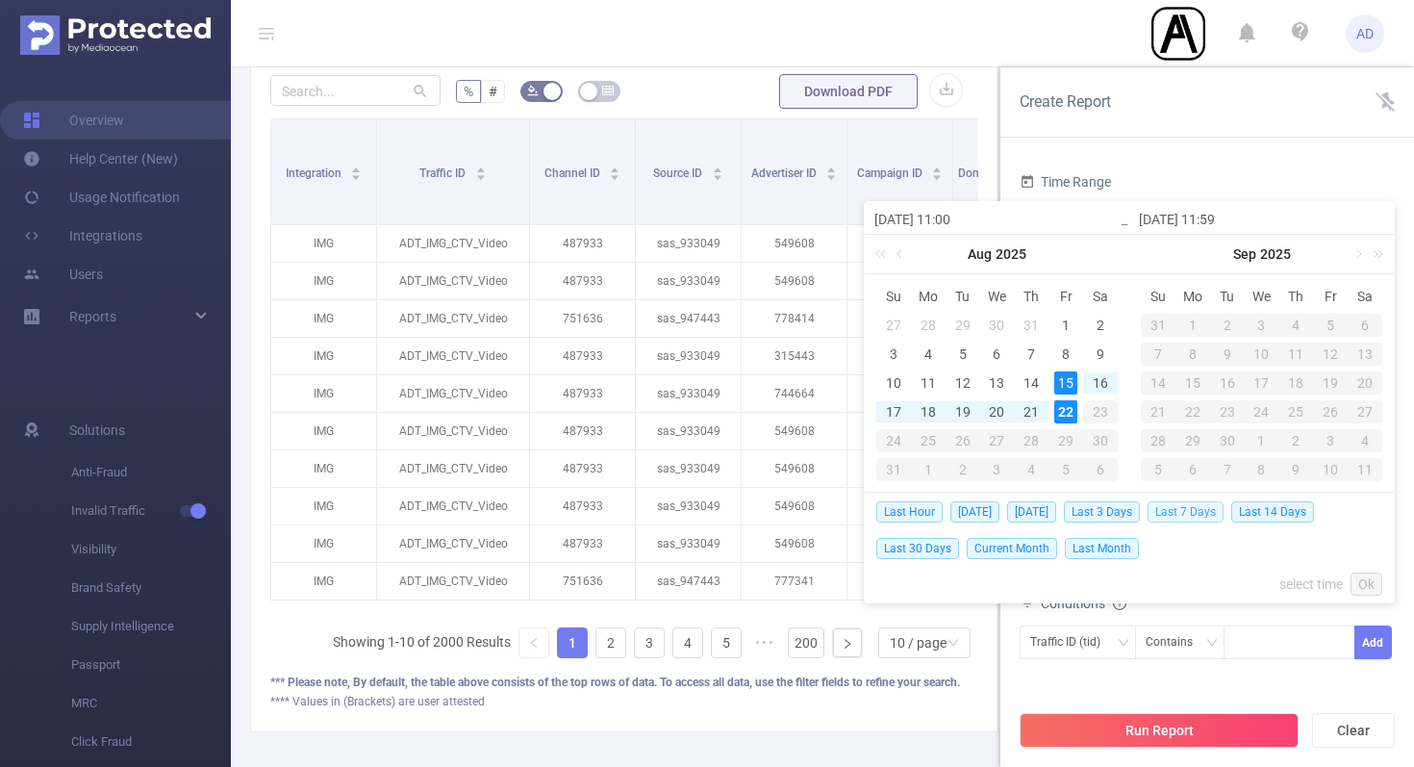
click at [1187, 509] on span "Last 7 Days" at bounding box center [1186, 511] width 76 height 21
type input "[DATE] 00:00"
type input "[DATE] 23:59"
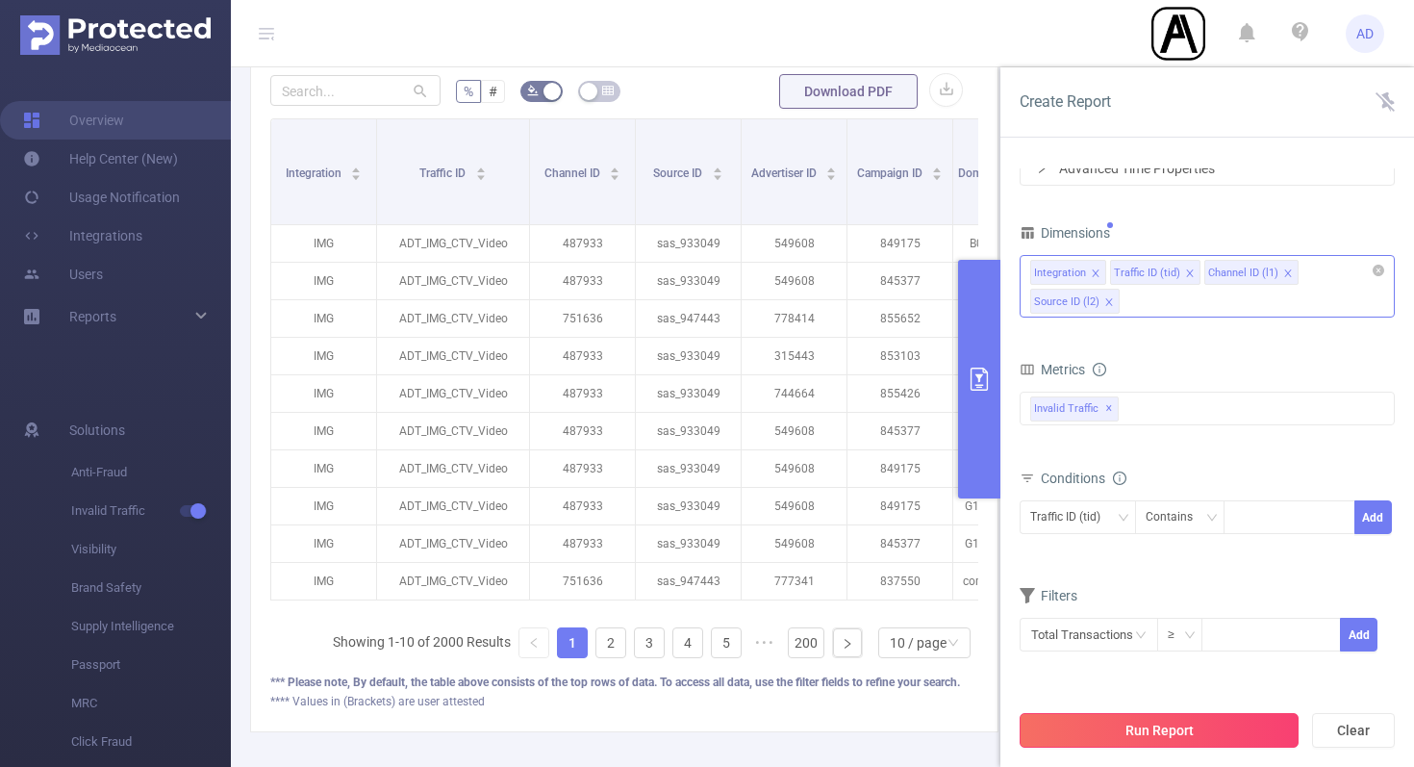
click at [1195, 733] on button "Run Report" at bounding box center [1159, 730] width 279 height 35
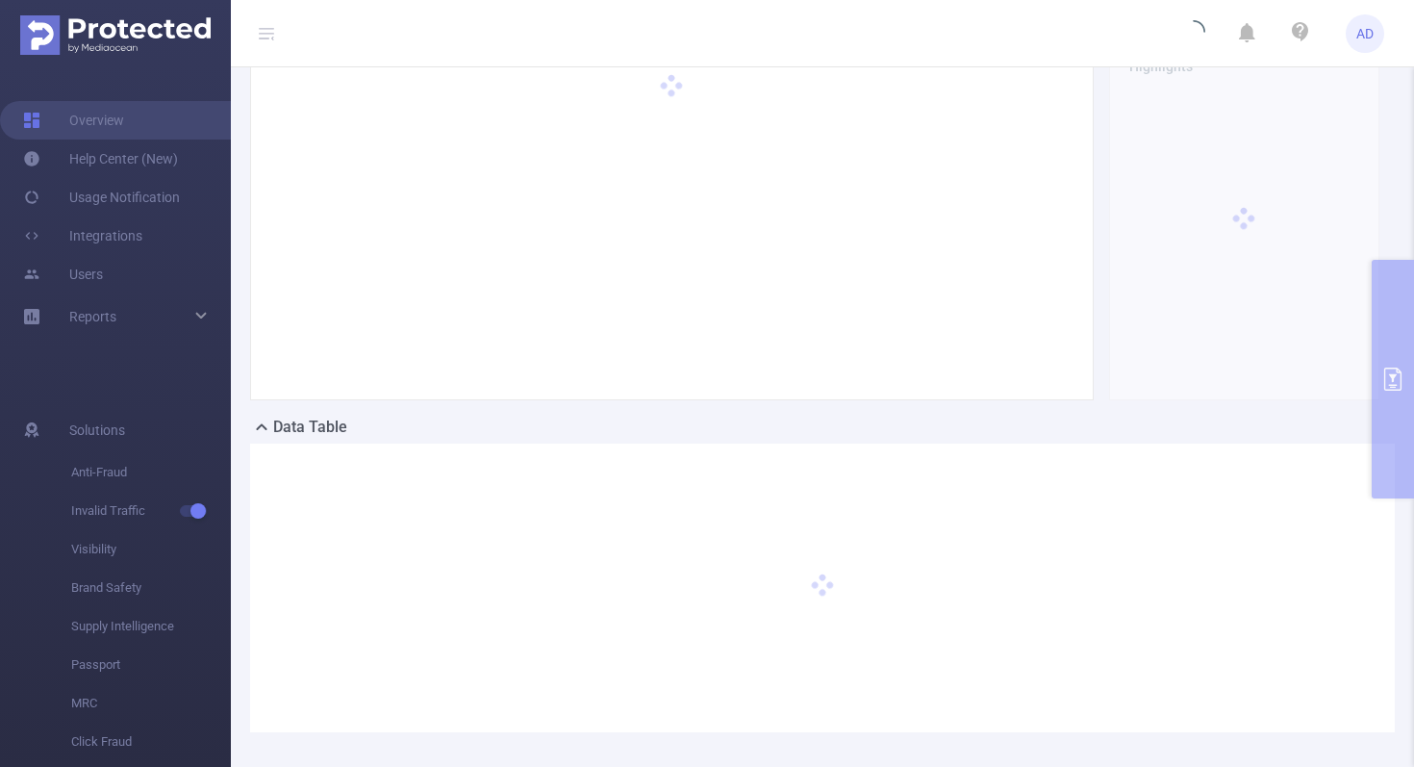
scroll to position [0, 0]
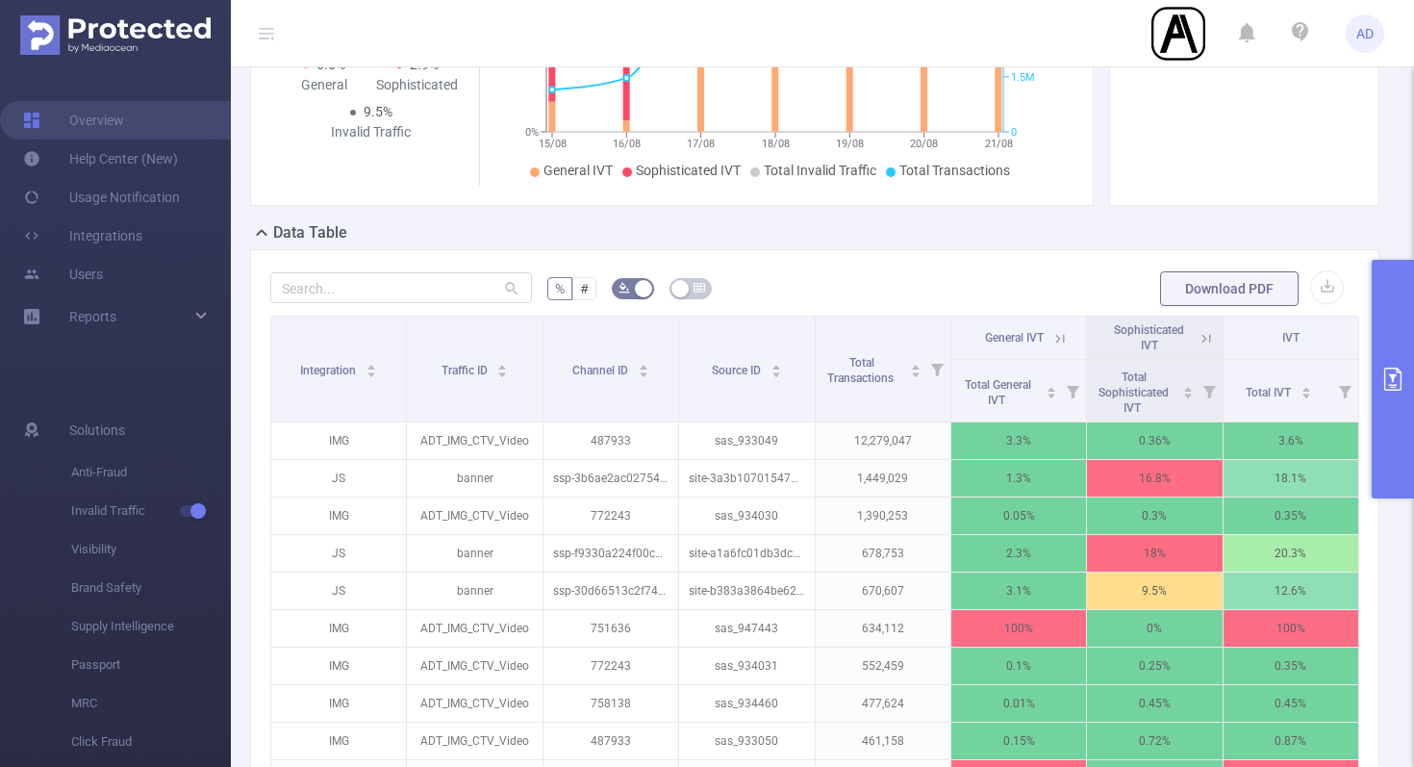
scroll to position [334, 0]
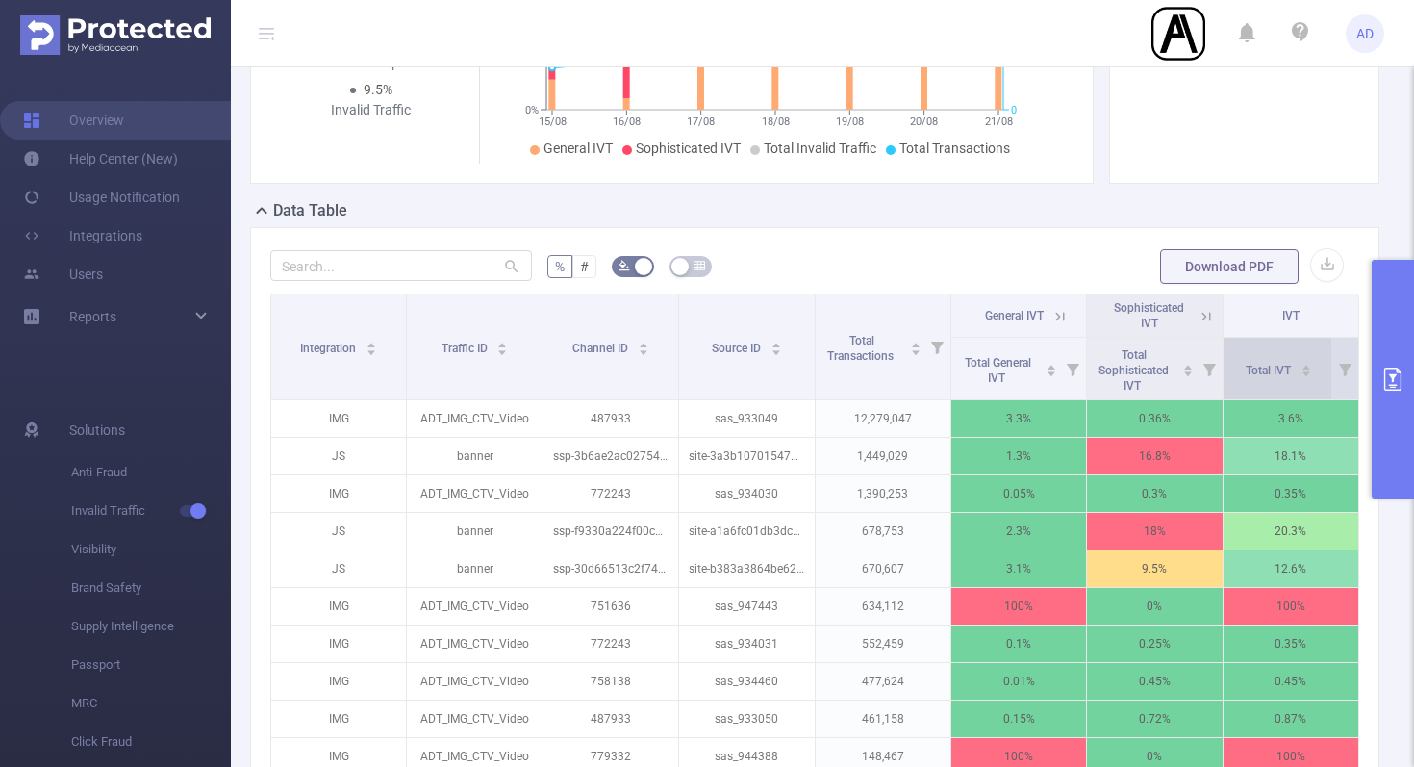
click at [1310, 373] on icon "icon: caret-down" at bounding box center [1306, 373] width 11 height 11
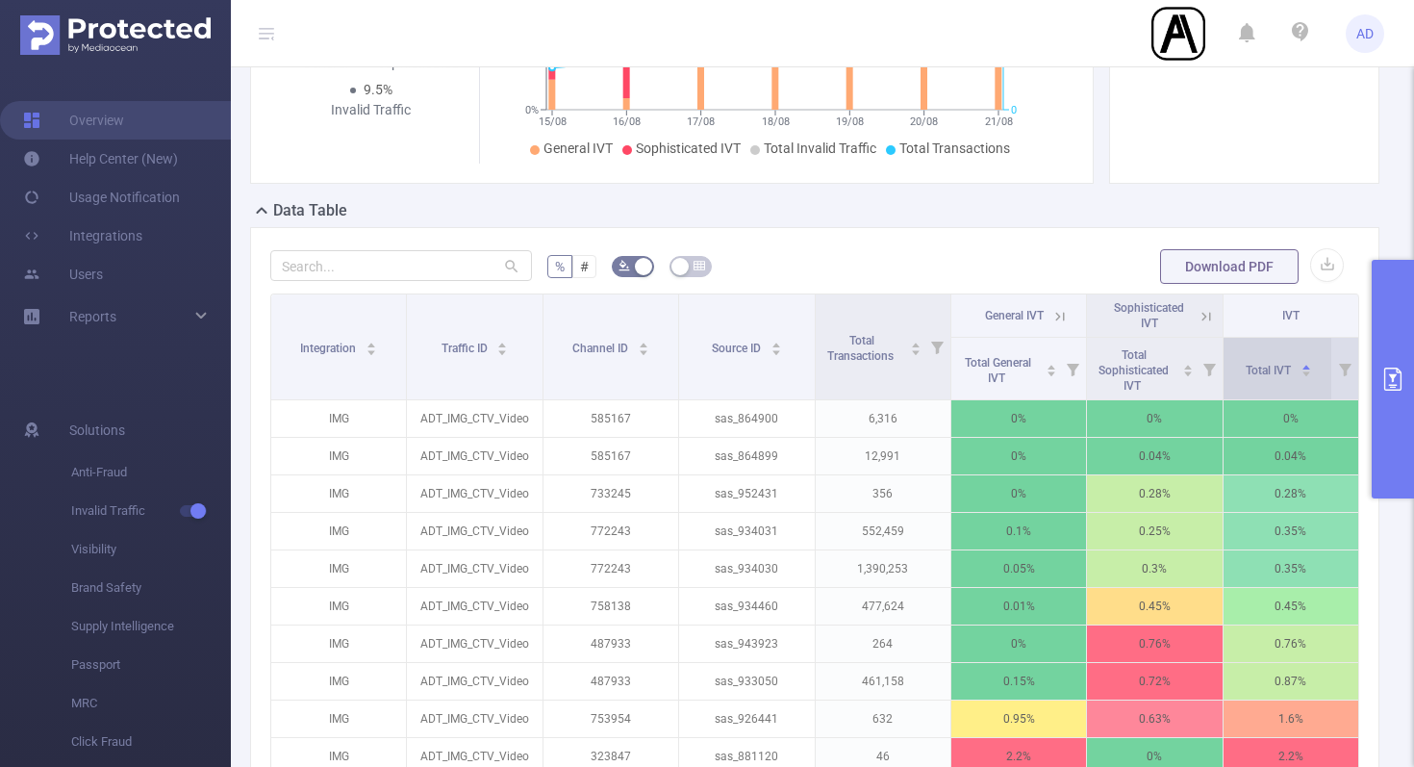
click at [1310, 373] on icon "icon: caret-down" at bounding box center [1306, 373] width 11 height 11
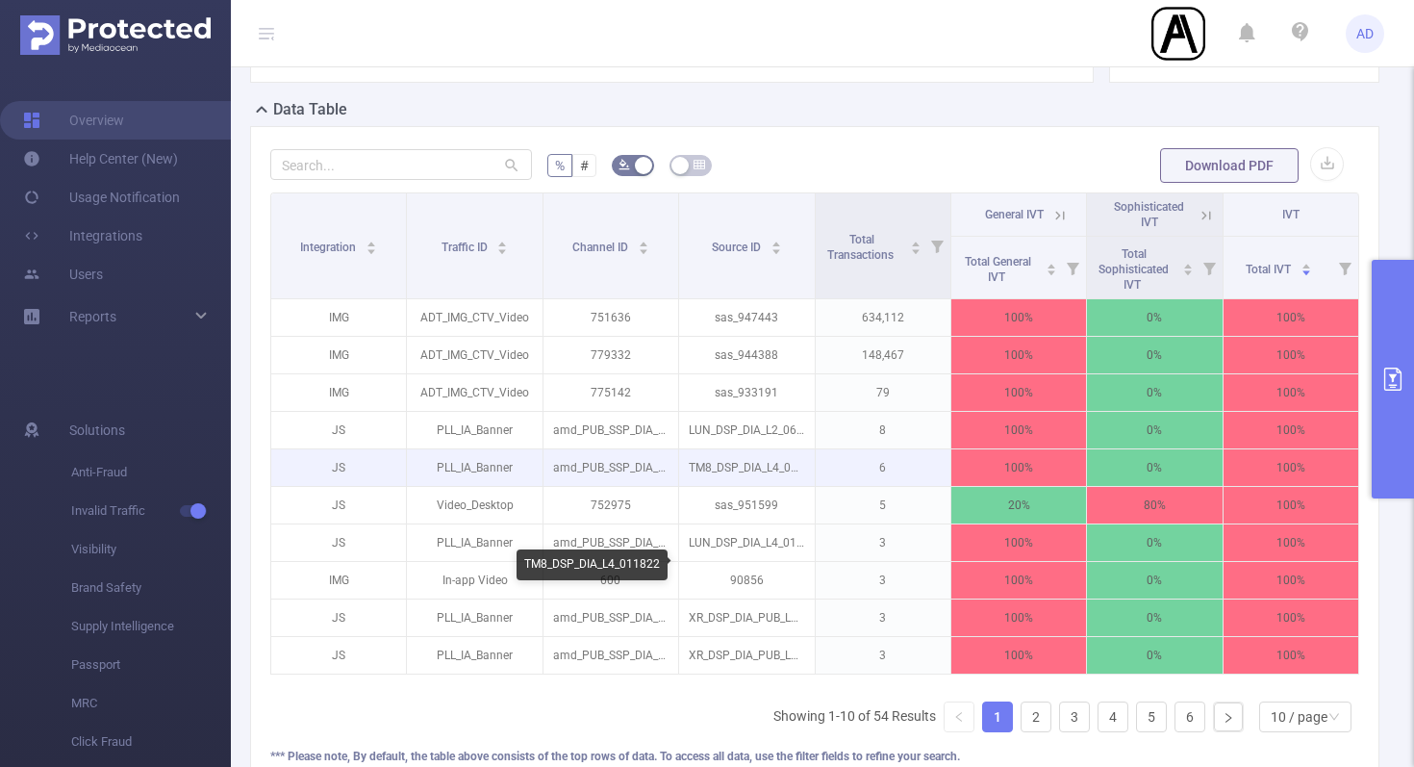
scroll to position [594, 0]
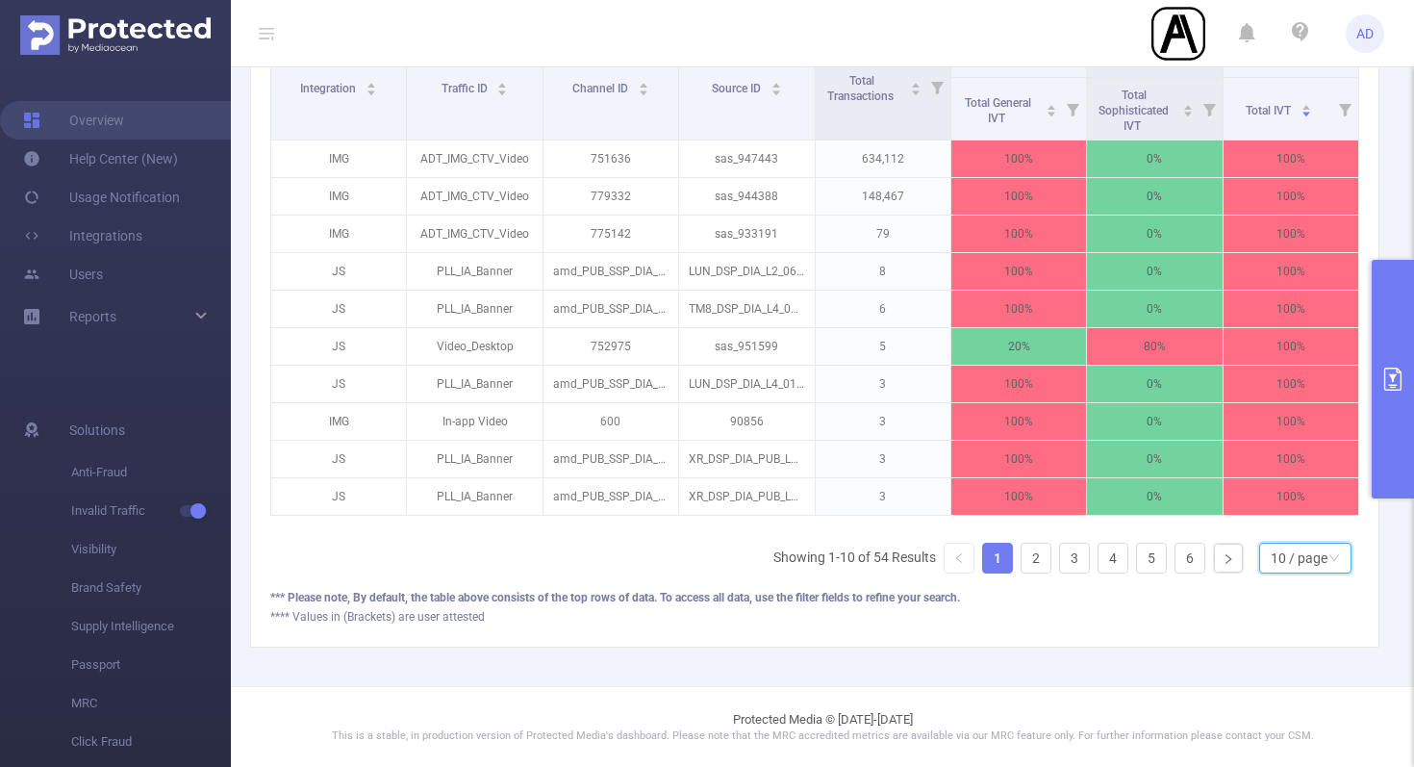
click at [1272, 551] on div "10 / page" at bounding box center [1299, 558] width 57 height 29
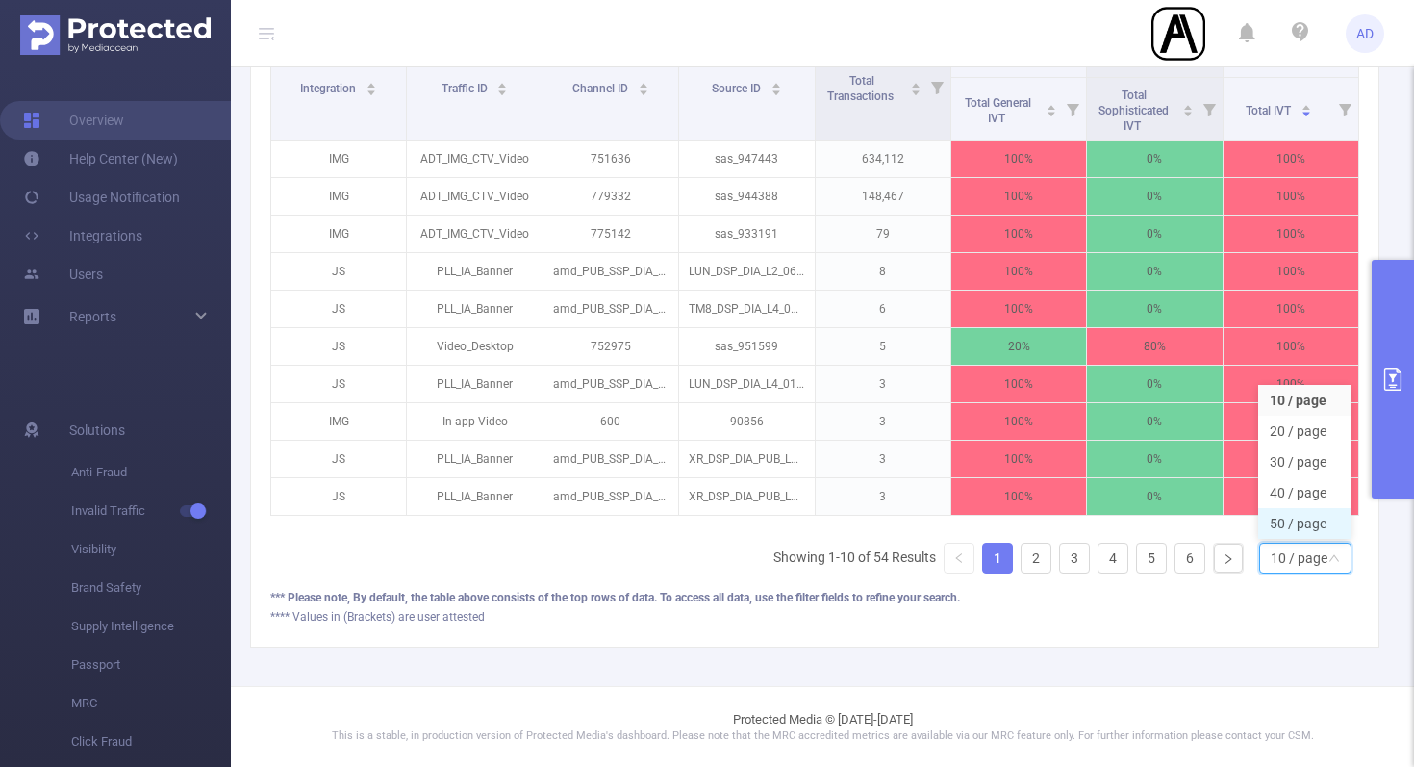
click at [1302, 526] on li "50 / page" at bounding box center [1304, 523] width 92 height 31
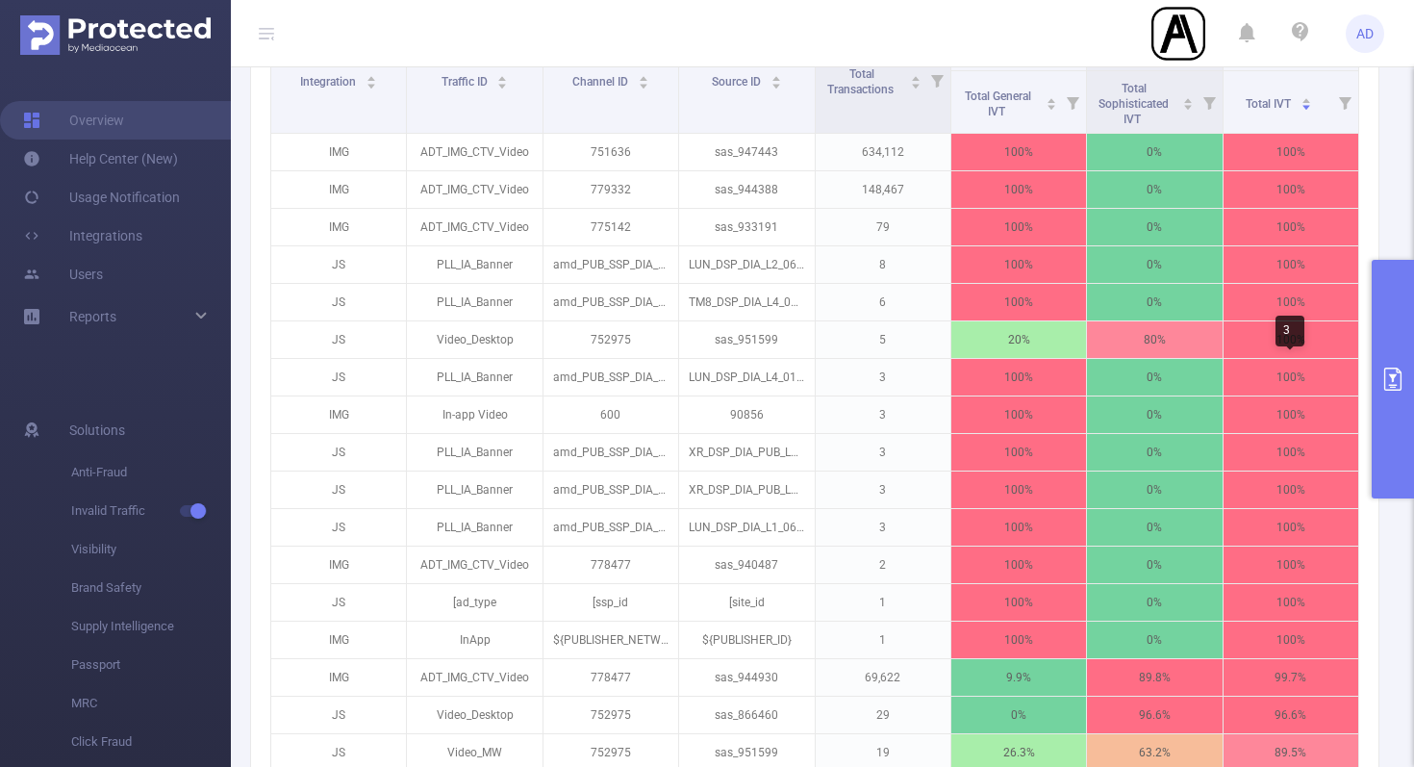
scroll to position [527, 0]
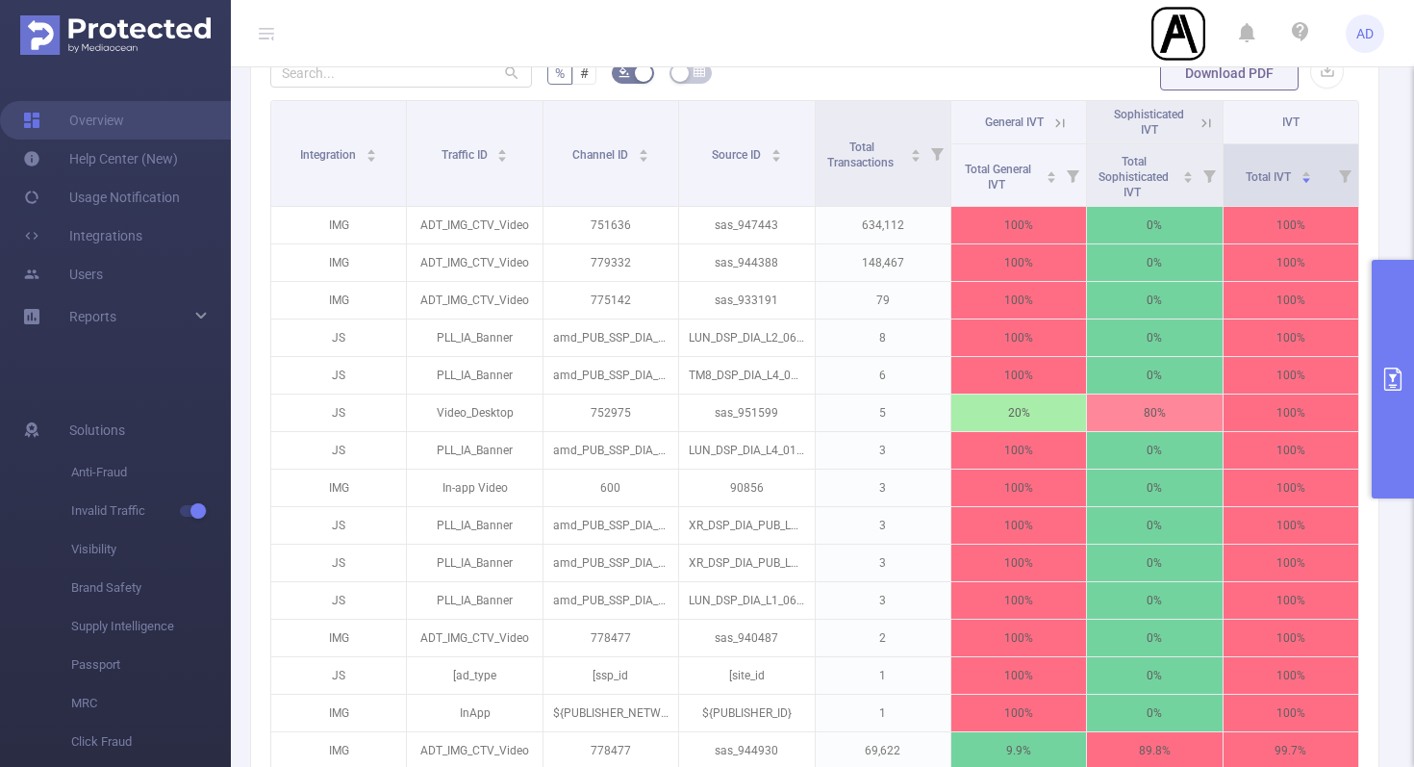
click at [1346, 178] on icon at bounding box center [1345, 176] width 13 height 13
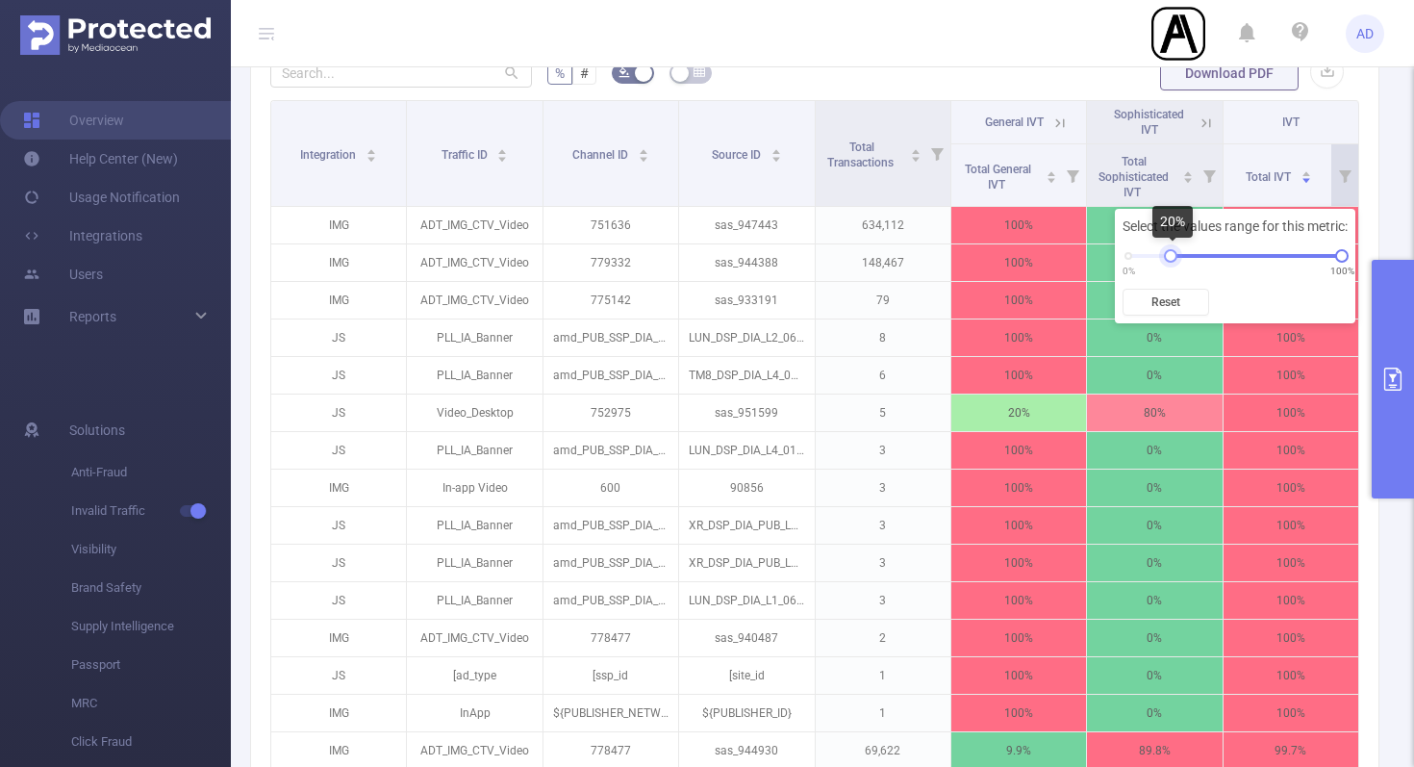
drag, startPoint x: 1130, startPoint y: 257, endPoint x: 1174, endPoint y: 255, distance: 43.3
click at [1174, 255] on div at bounding box center [1170, 255] width 13 height 13
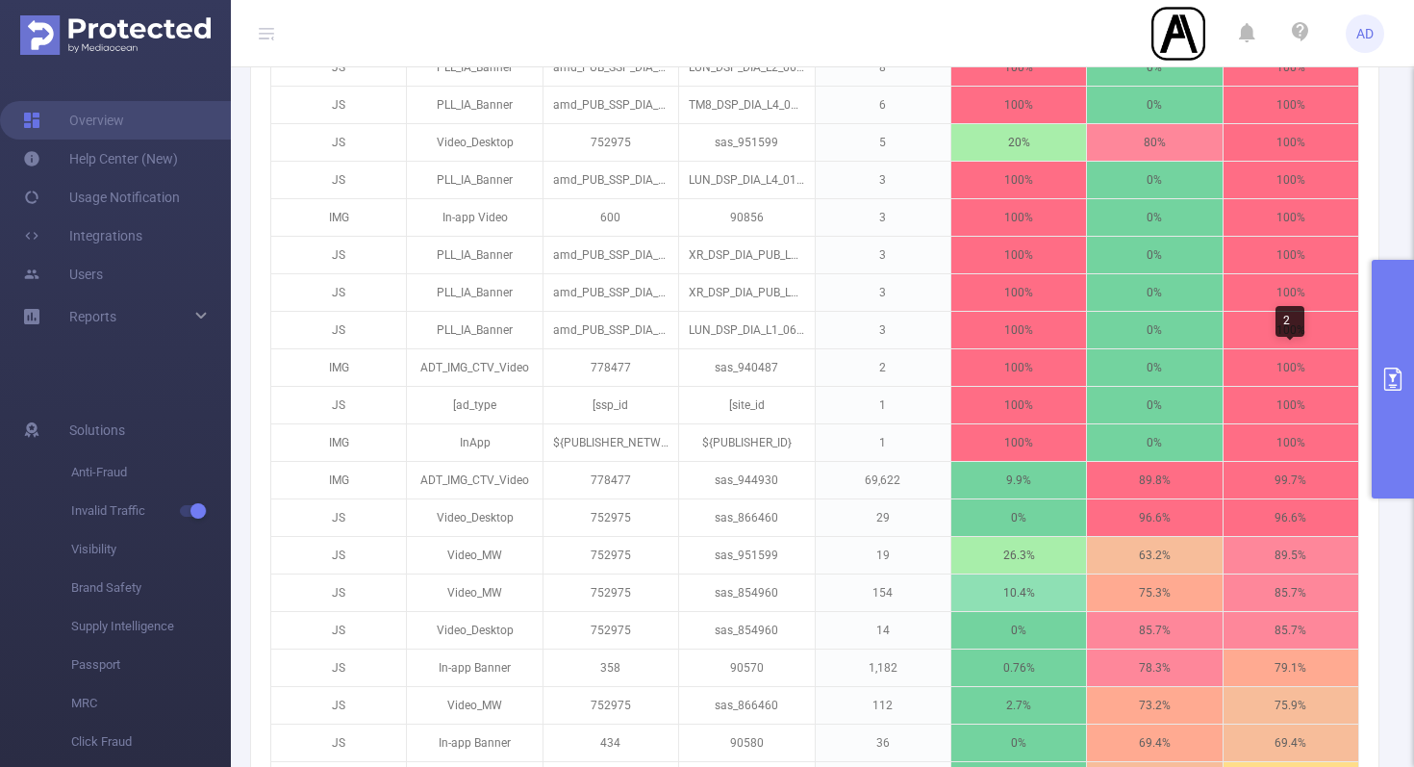
scroll to position [428, 0]
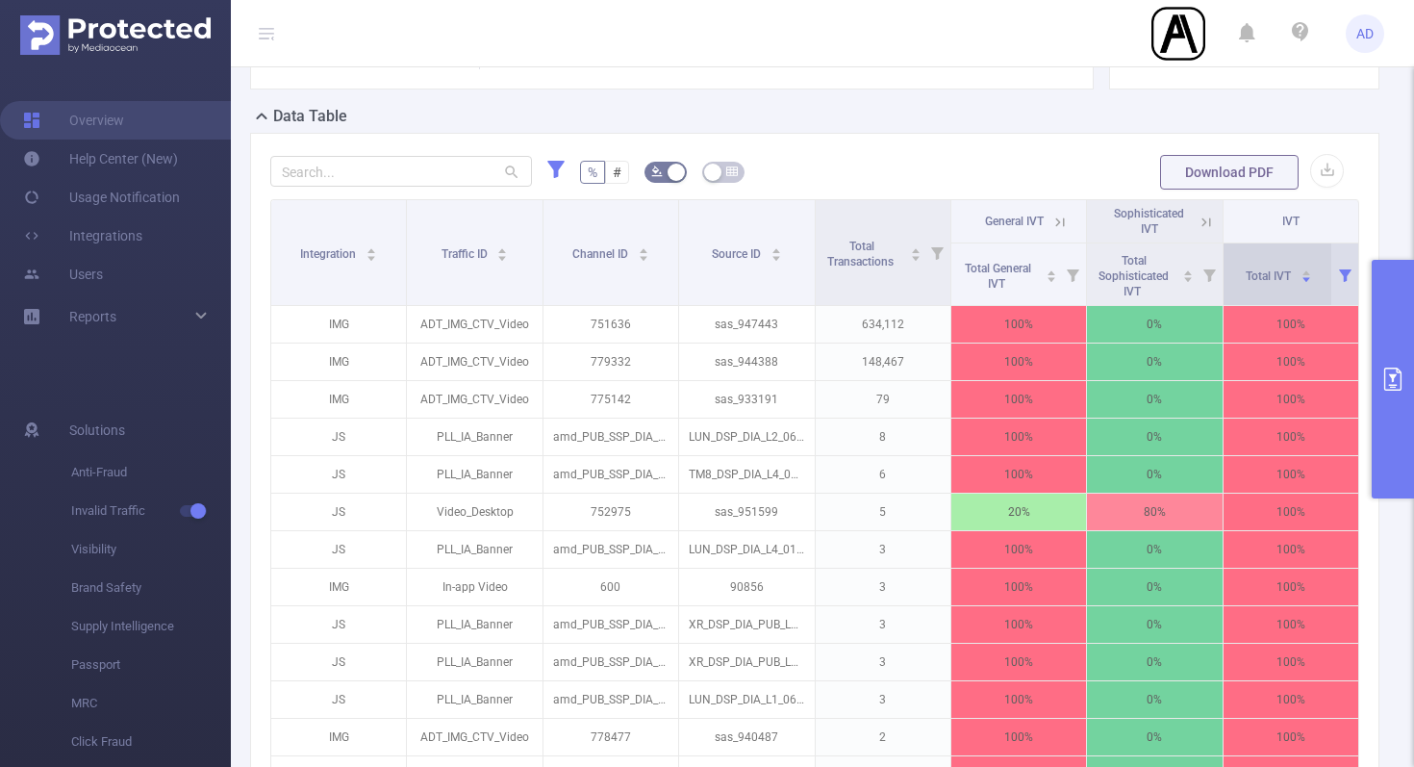
click at [1309, 275] on icon "icon: caret-down" at bounding box center [1306, 279] width 11 height 11
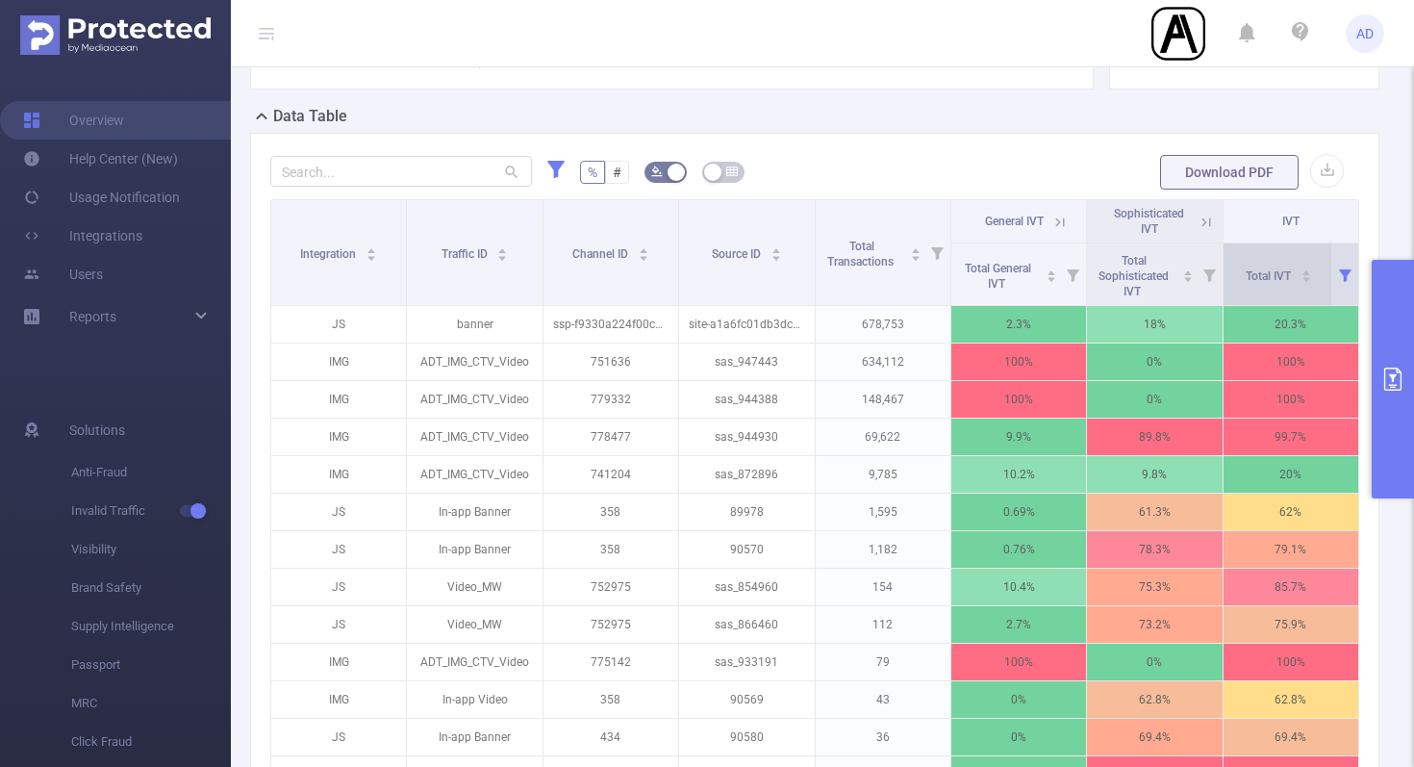
click at [1309, 275] on icon "icon: caret-down" at bounding box center [1306, 279] width 11 height 11
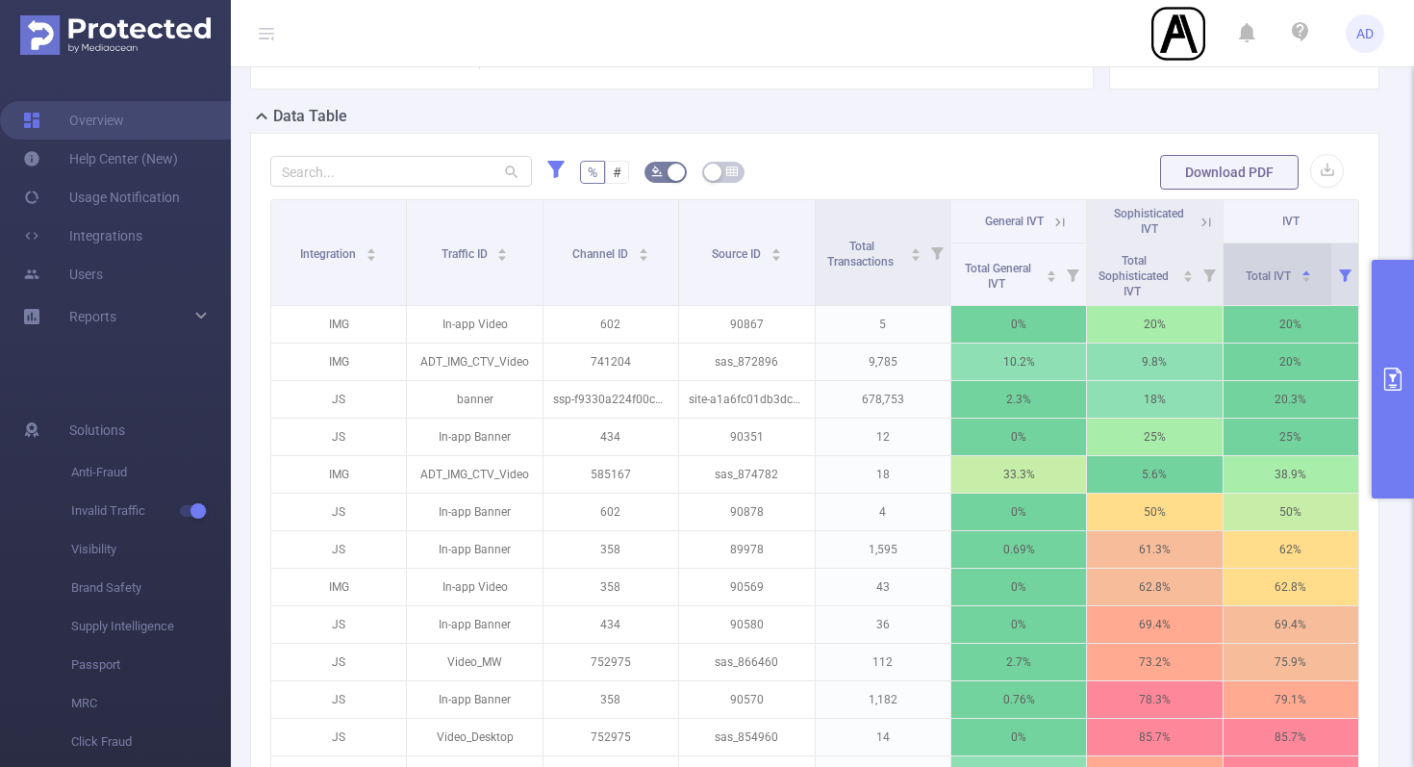
click at [1309, 275] on icon "icon: caret-down" at bounding box center [1306, 279] width 11 height 11
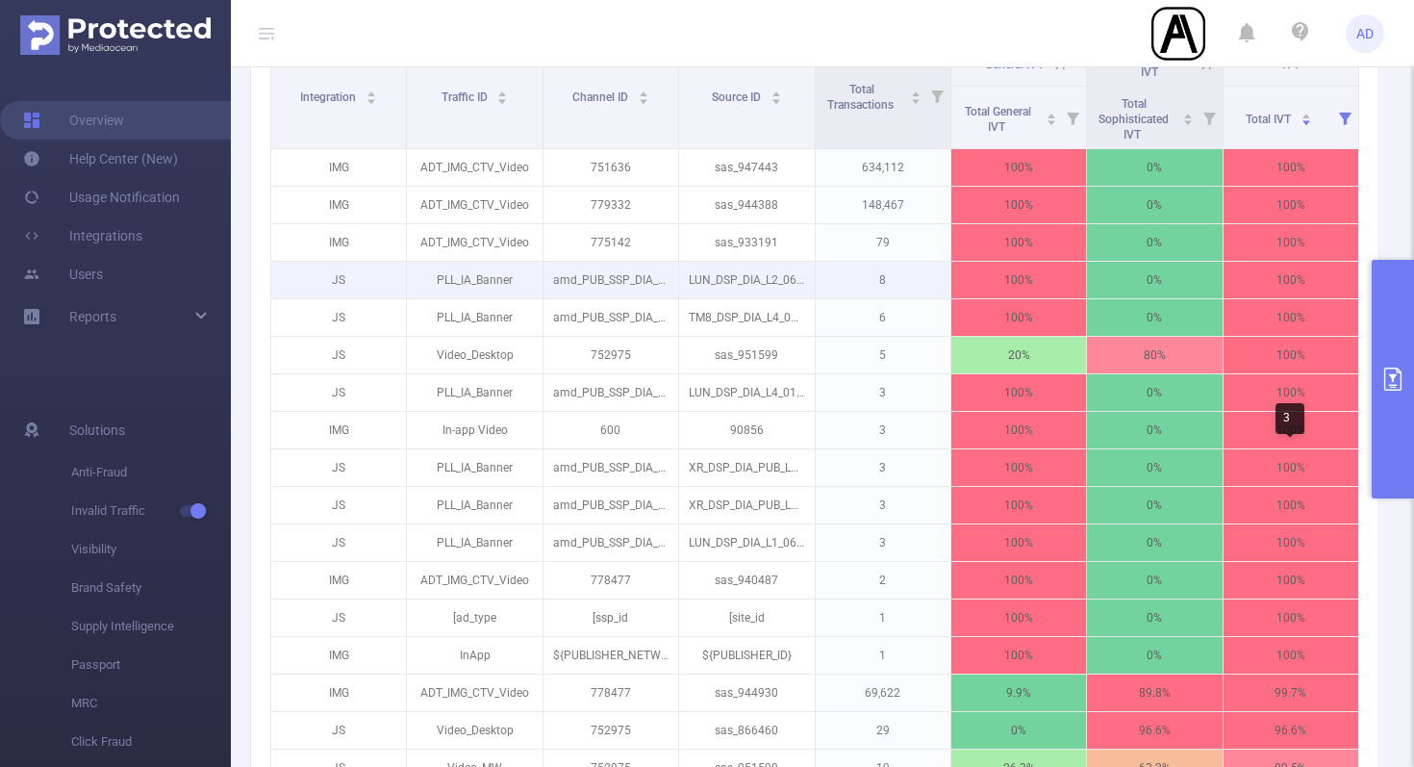
scroll to position [568, 0]
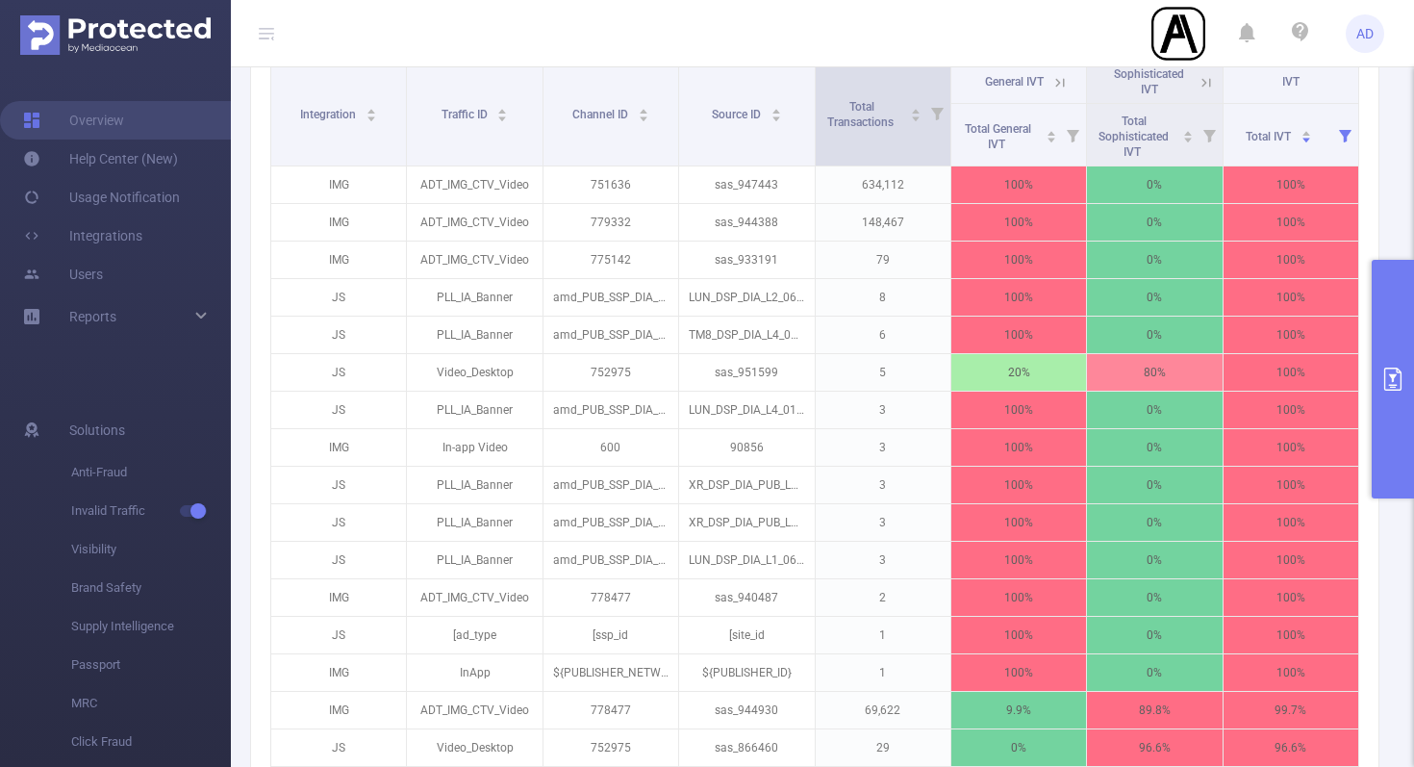
click at [933, 108] on icon at bounding box center [937, 114] width 13 height 13
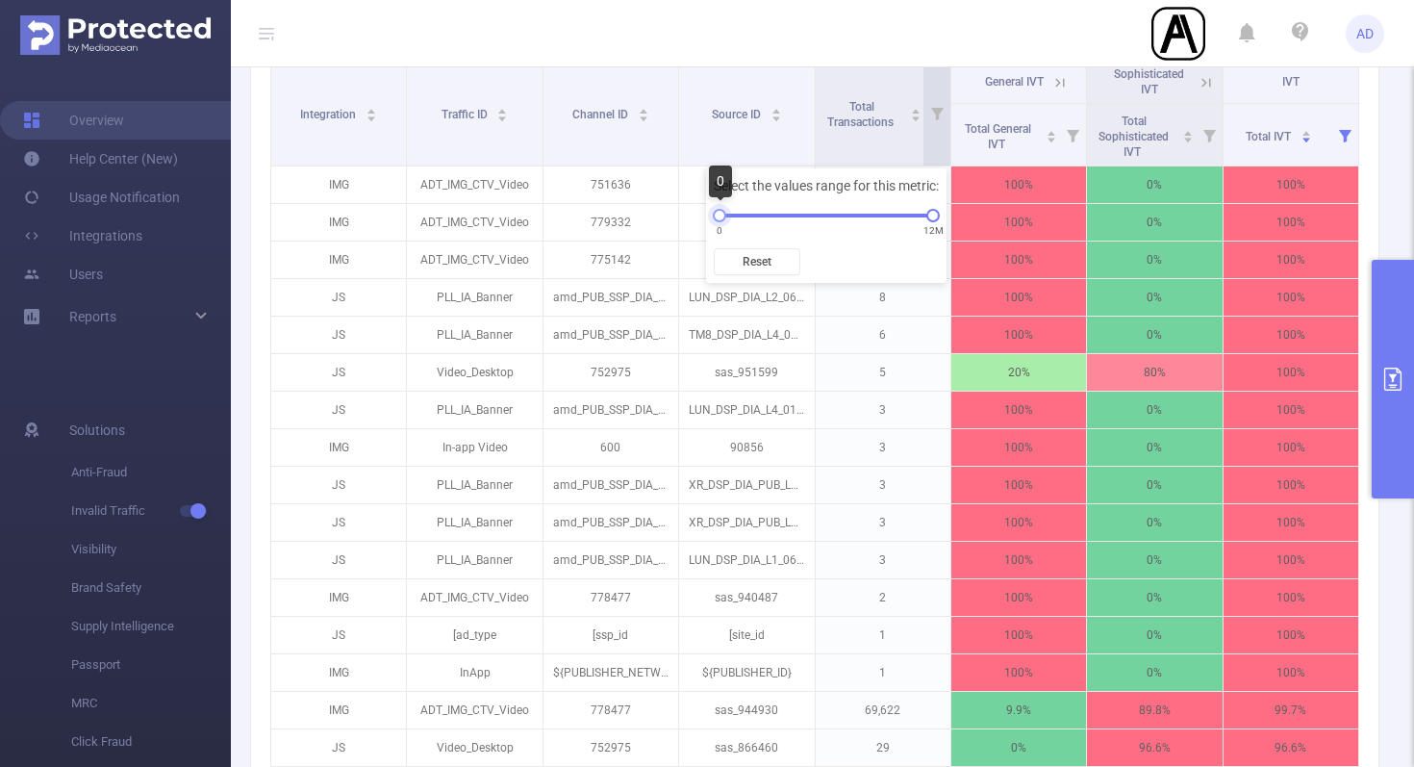
click at [722, 215] on div at bounding box center [719, 215] width 13 height 13
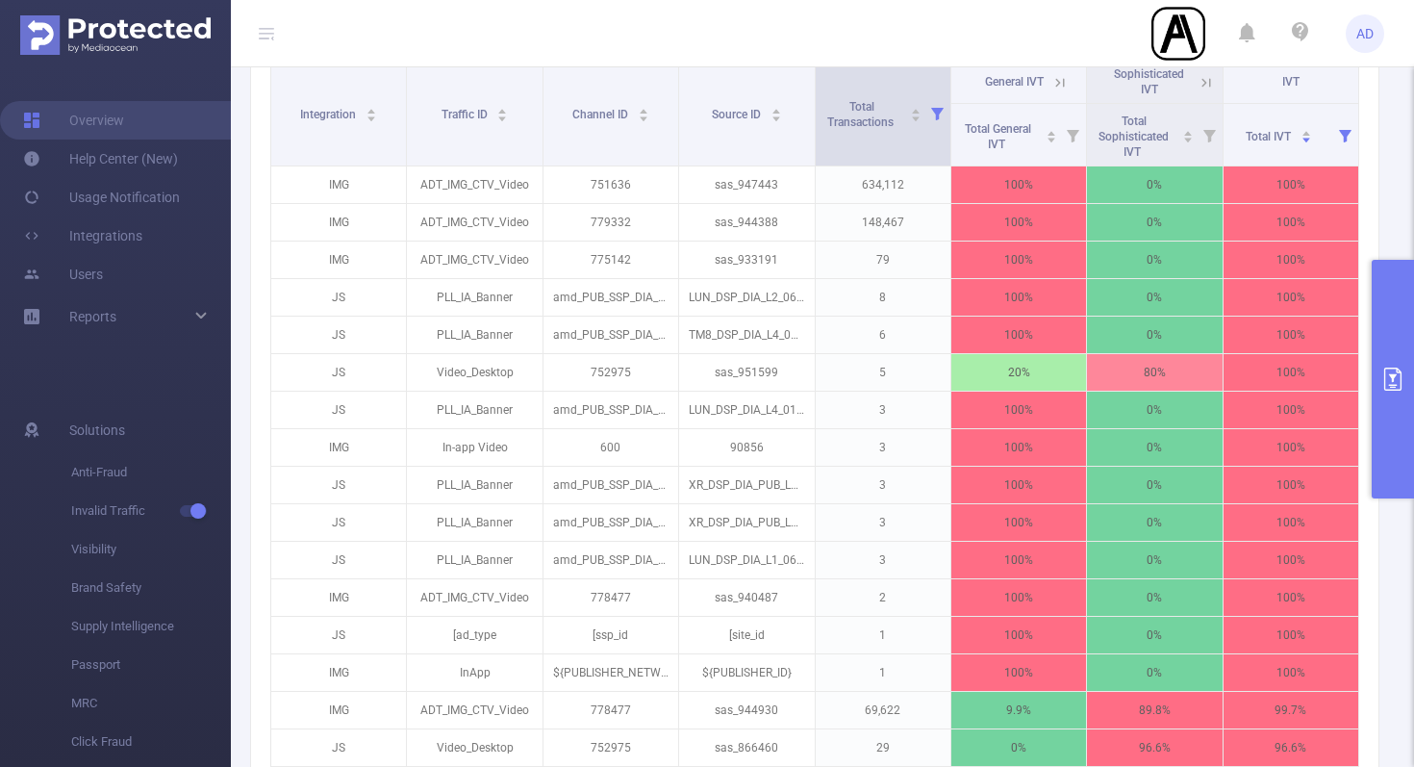
click at [934, 110] on icon at bounding box center [937, 114] width 13 height 13
click at [887, 108] on span "Total Transactions" at bounding box center [863, 112] width 84 height 35
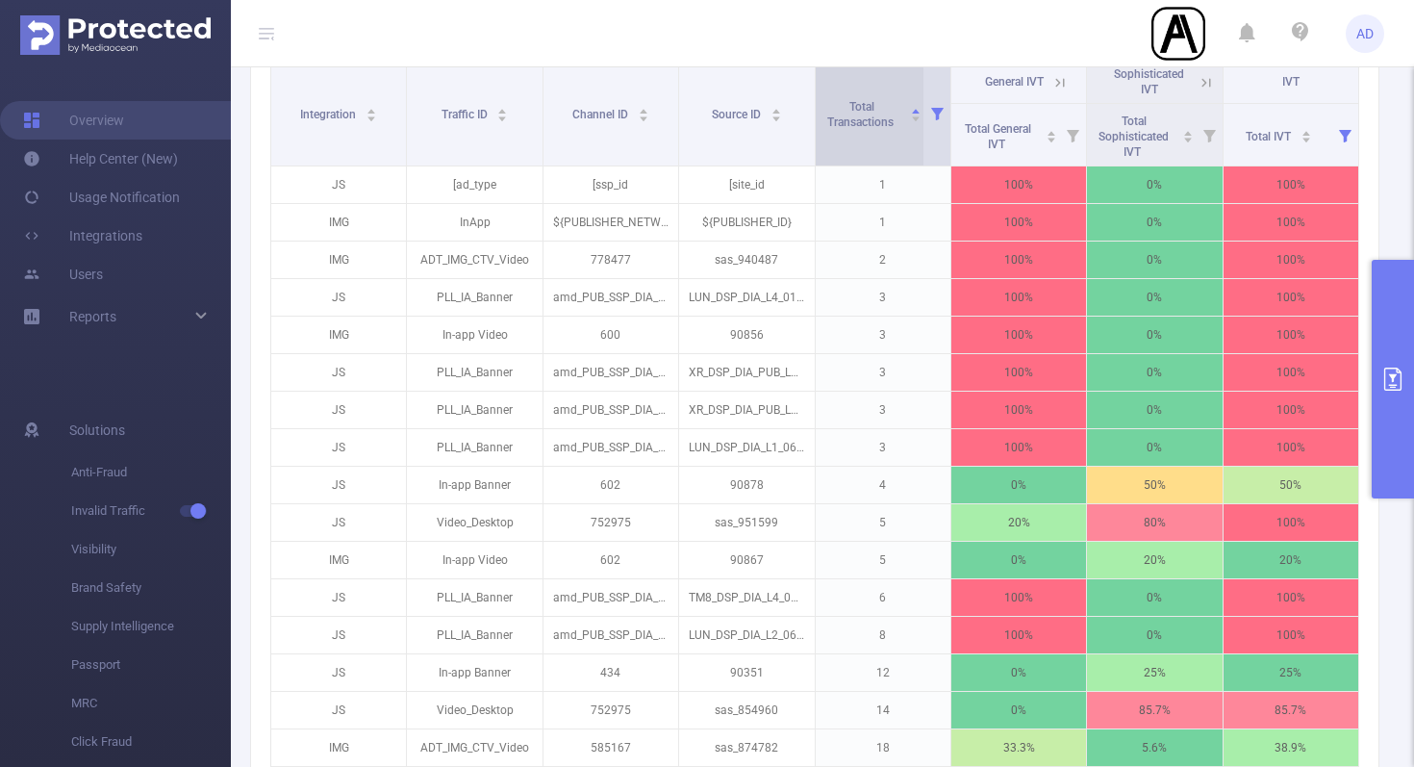
click at [887, 108] on span "Total Transactions" at bounding box center [863, 112] width 84 height 35
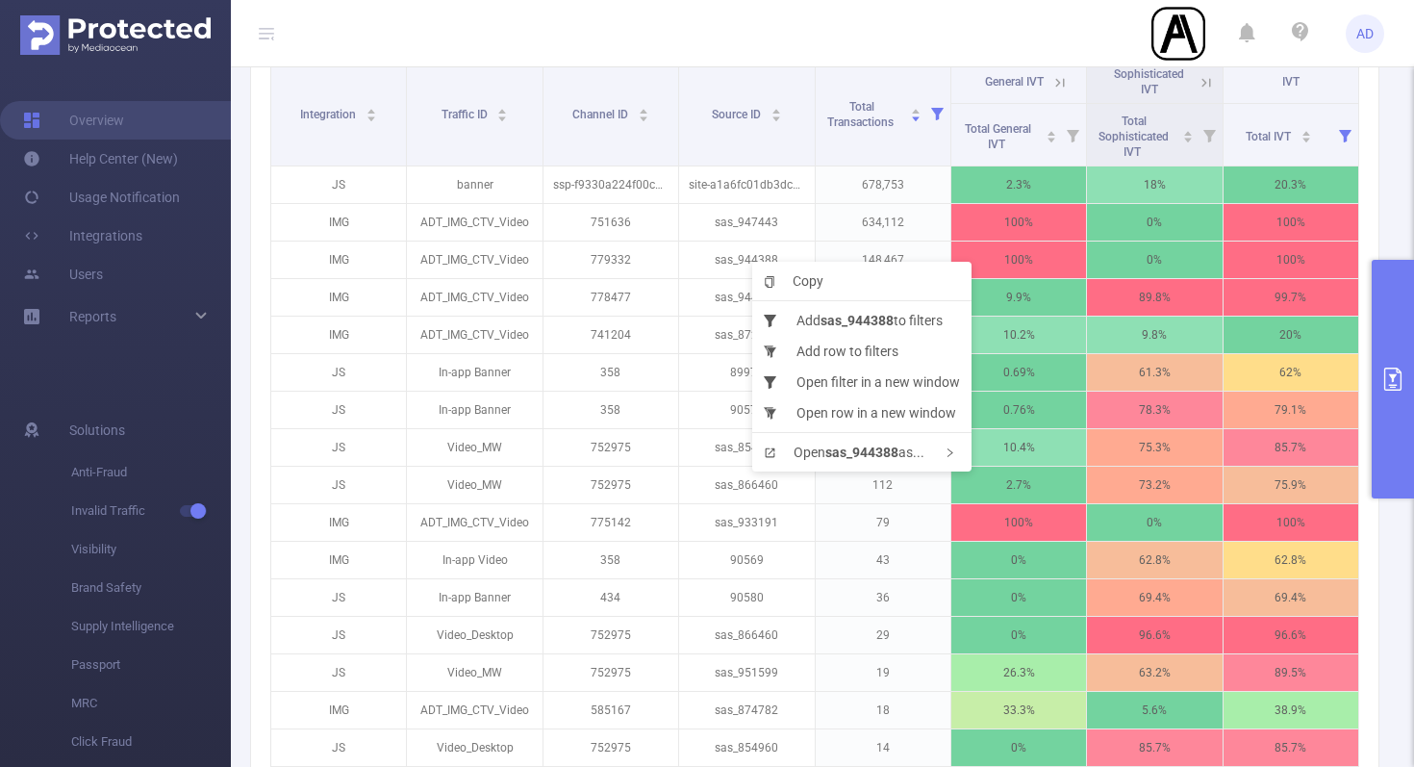
click at [752, 262] on div "Copy Add sas_944388 to filters Add row to filters Open filter in a new window O…" at bounding box center [861, 367] width 219 height 210
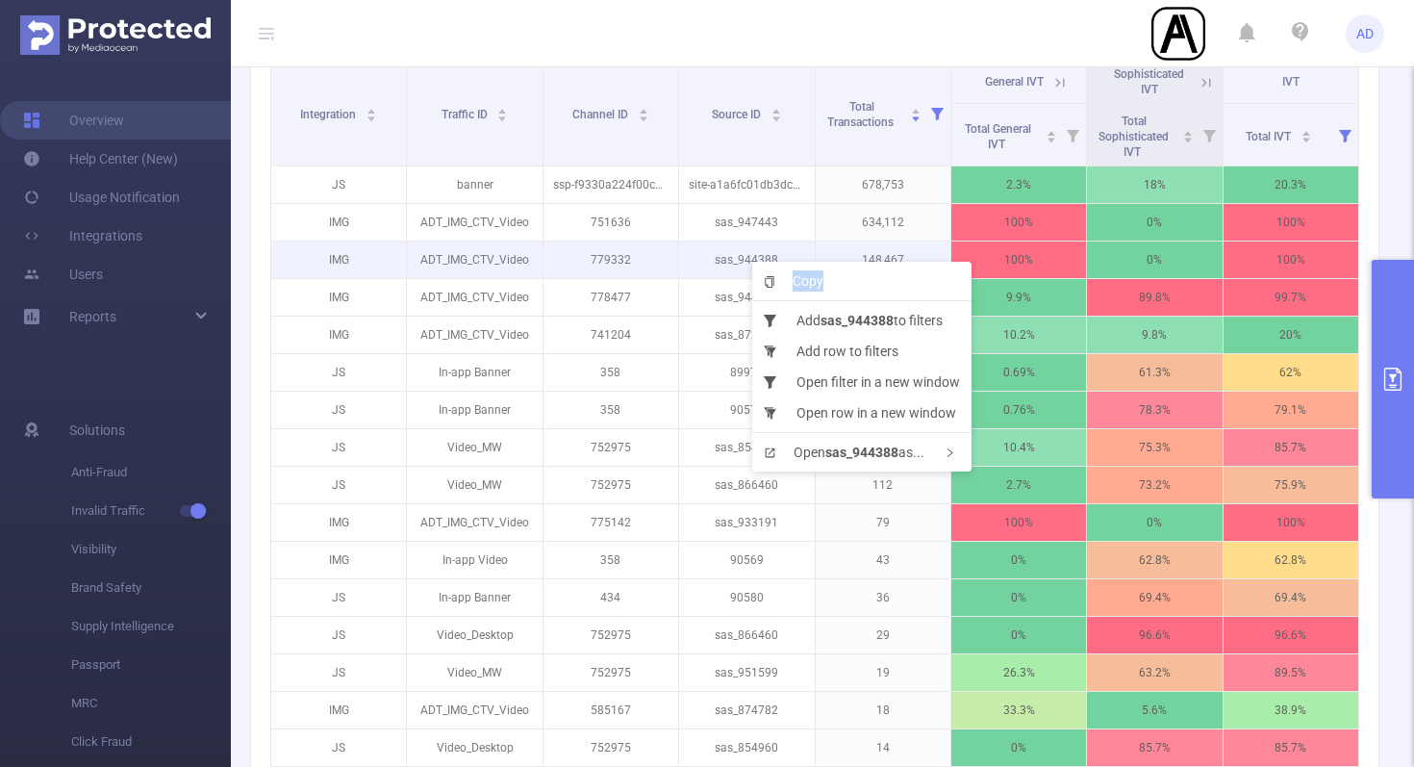
click at [735, 262] on p "sas_944388" at bounding box center [746, 259] width 135 height 37
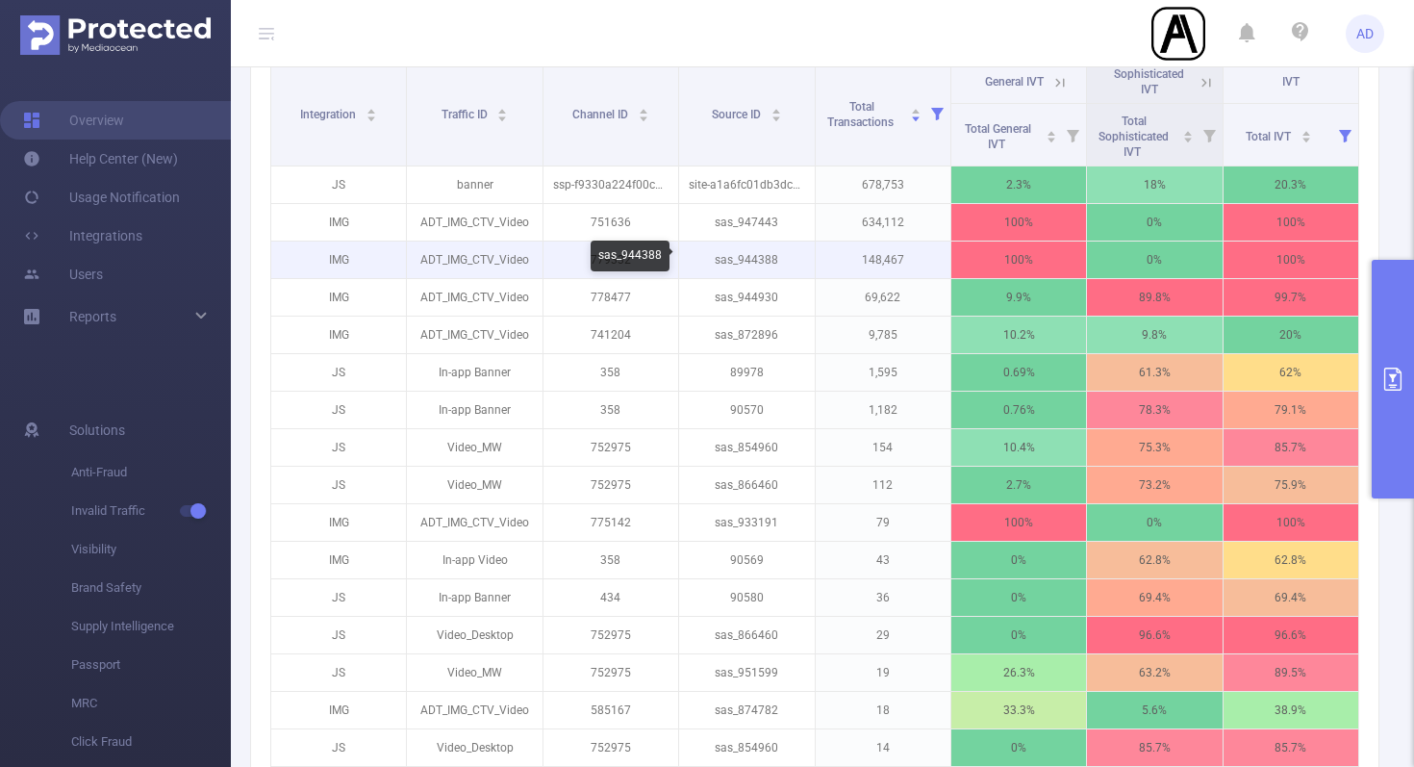
click at [750, 261] on p "sas_944388" at bounding box center [746, 259] width 135 height 37
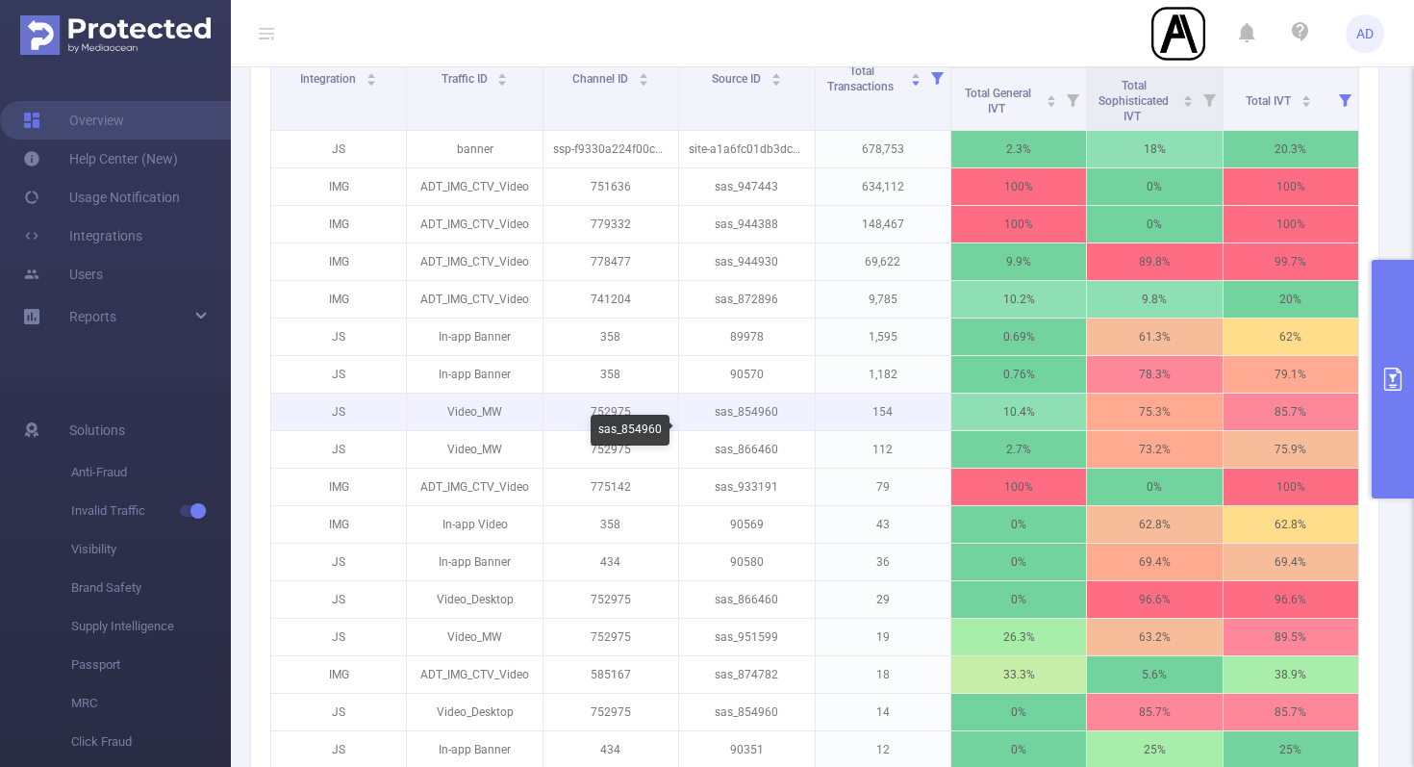
scroll to position [485, 0]
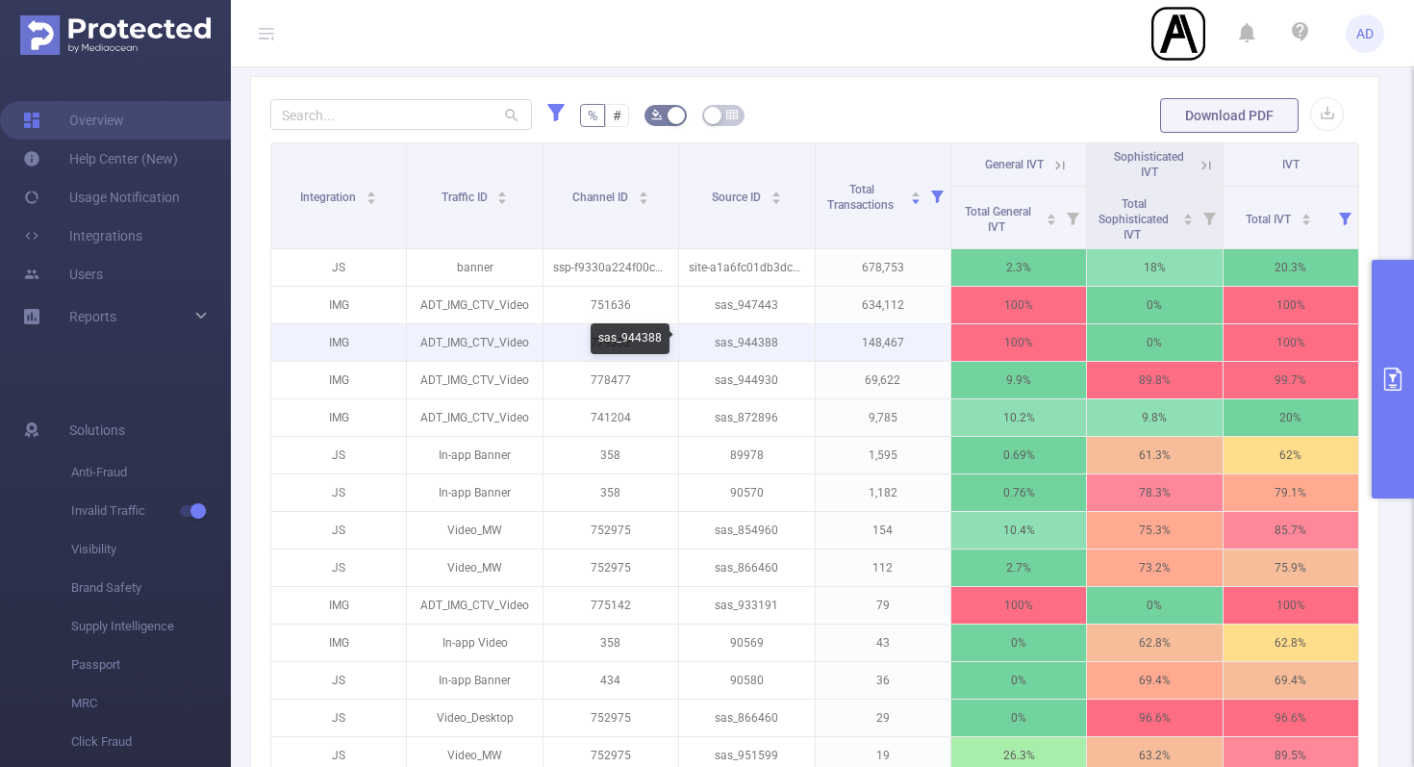
click at [761, 345] on p "sas_944388" at bounding box center [746, 342] width 135 height 37
copy p "sas_944388"
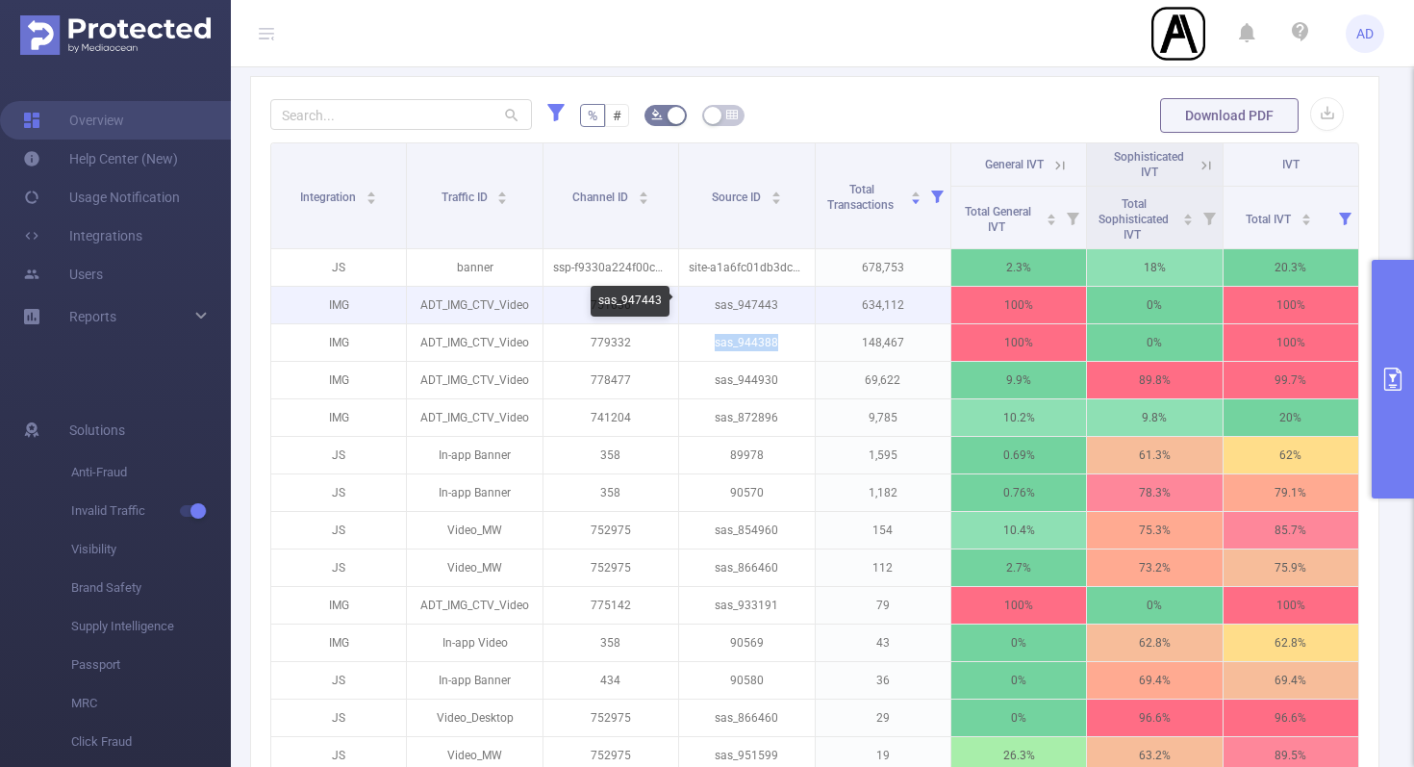
click at [758, 305] on p "sas_947443" at bounding box center [746, 305] width 135 height 37
copy p "sas_947443"
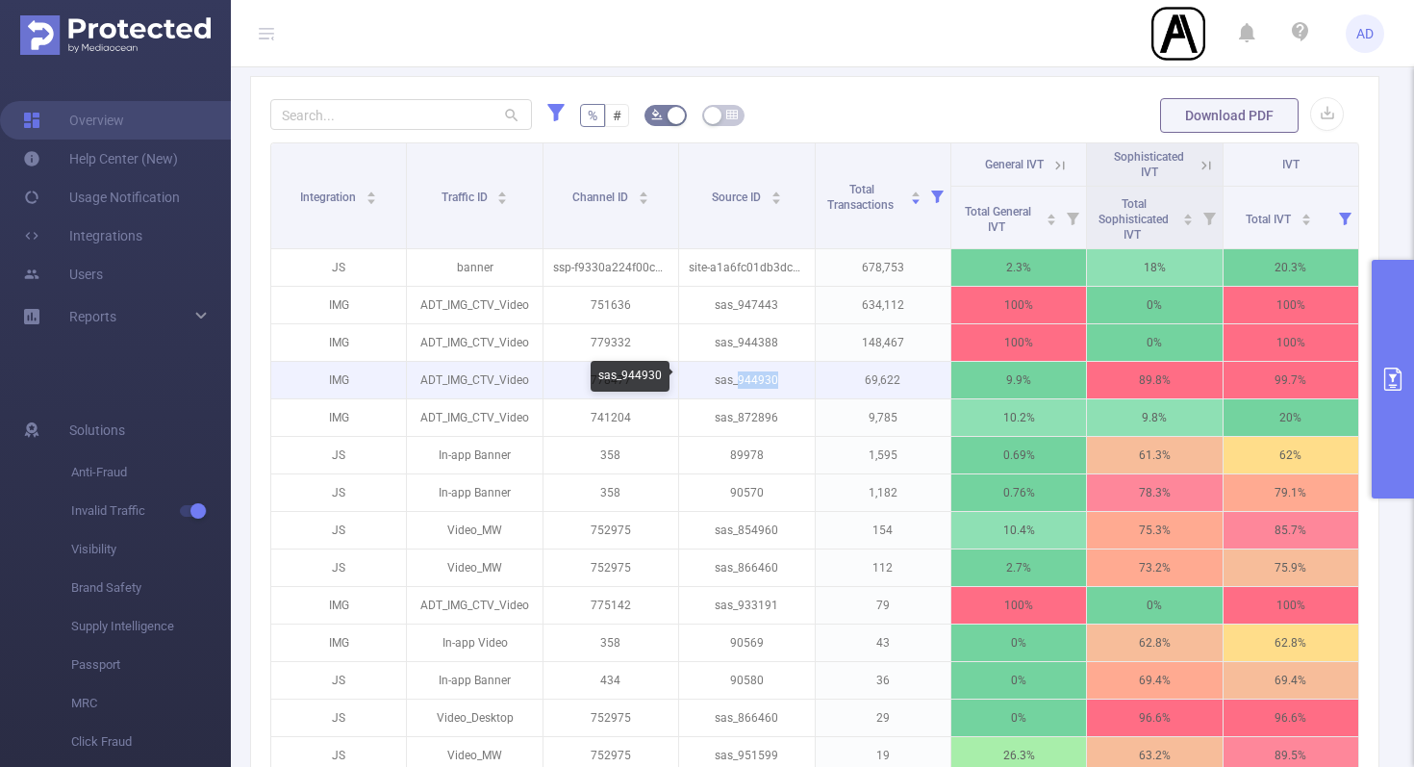
drag, startPoint x: 779, startPoint y: 379, endPoint x: 739, endPoint y: 381, distance: 40.5
click at [739, 381] on p "sas_944930" at bounding box center [746, 380] width 135 height 37
copy p "944930"
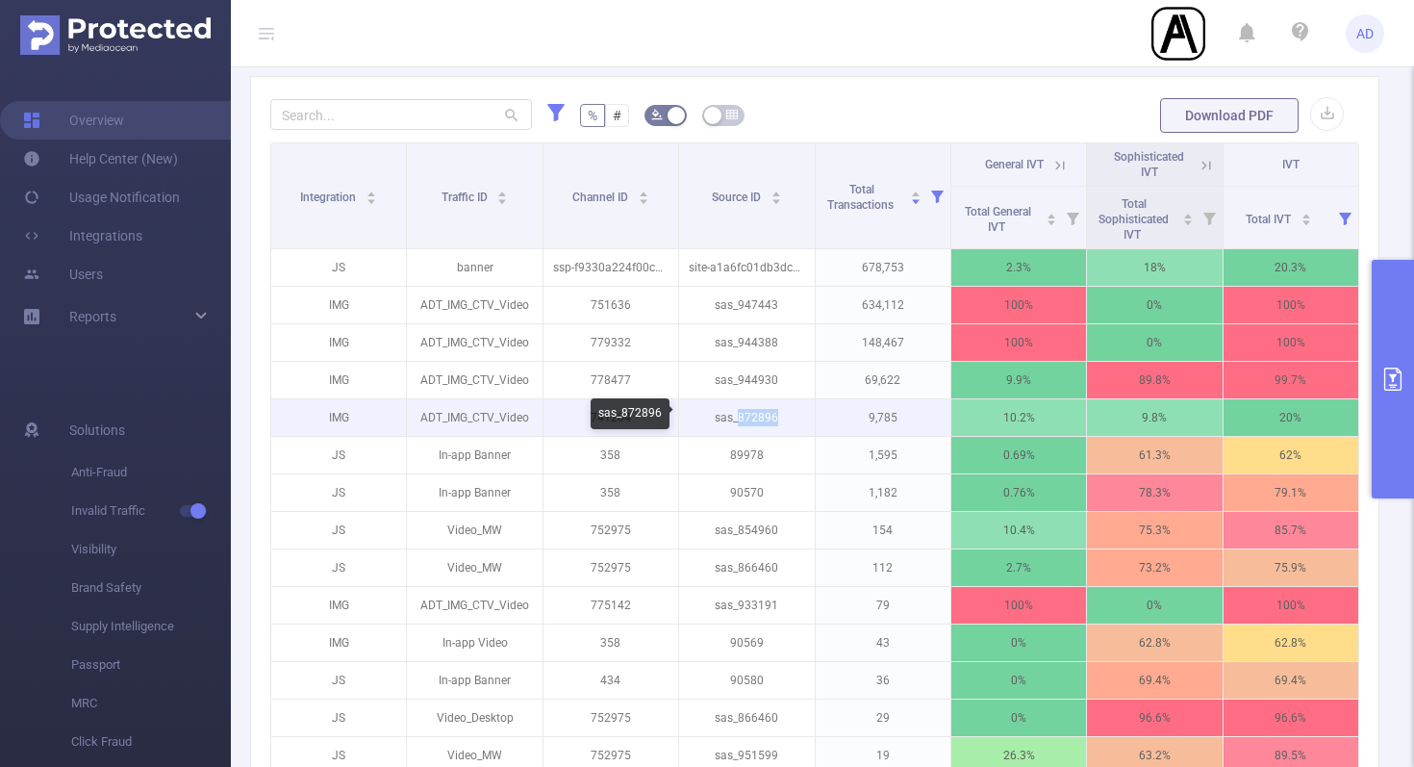
drag, startPoint x: 786, startPoint y: 414, endPoint x: 740, endPoint y: 413, distance: 46.2
click at [740, 413] on p "sas_872896" at bounding box center [746, 417] width 135 height 37
copy p "872896"
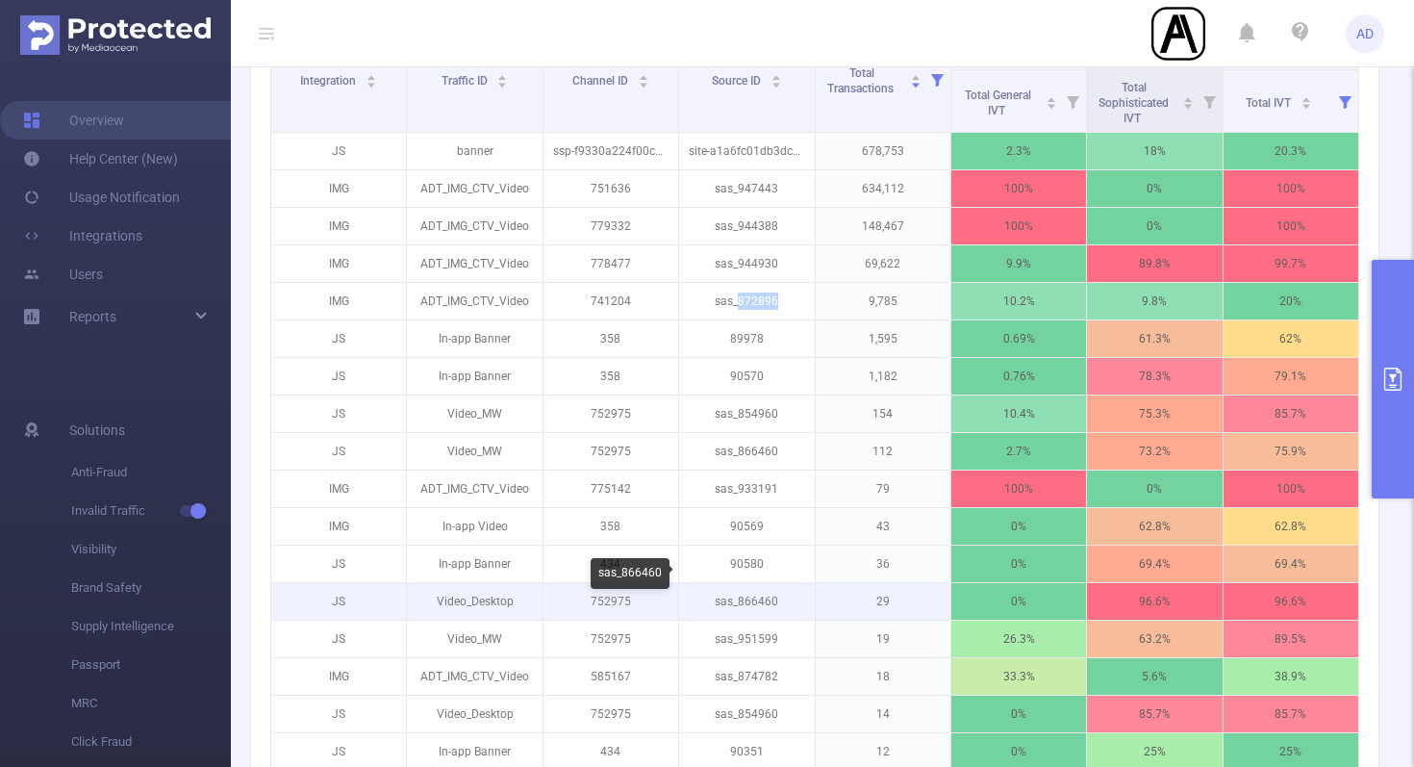
scroll to position [599, 0]
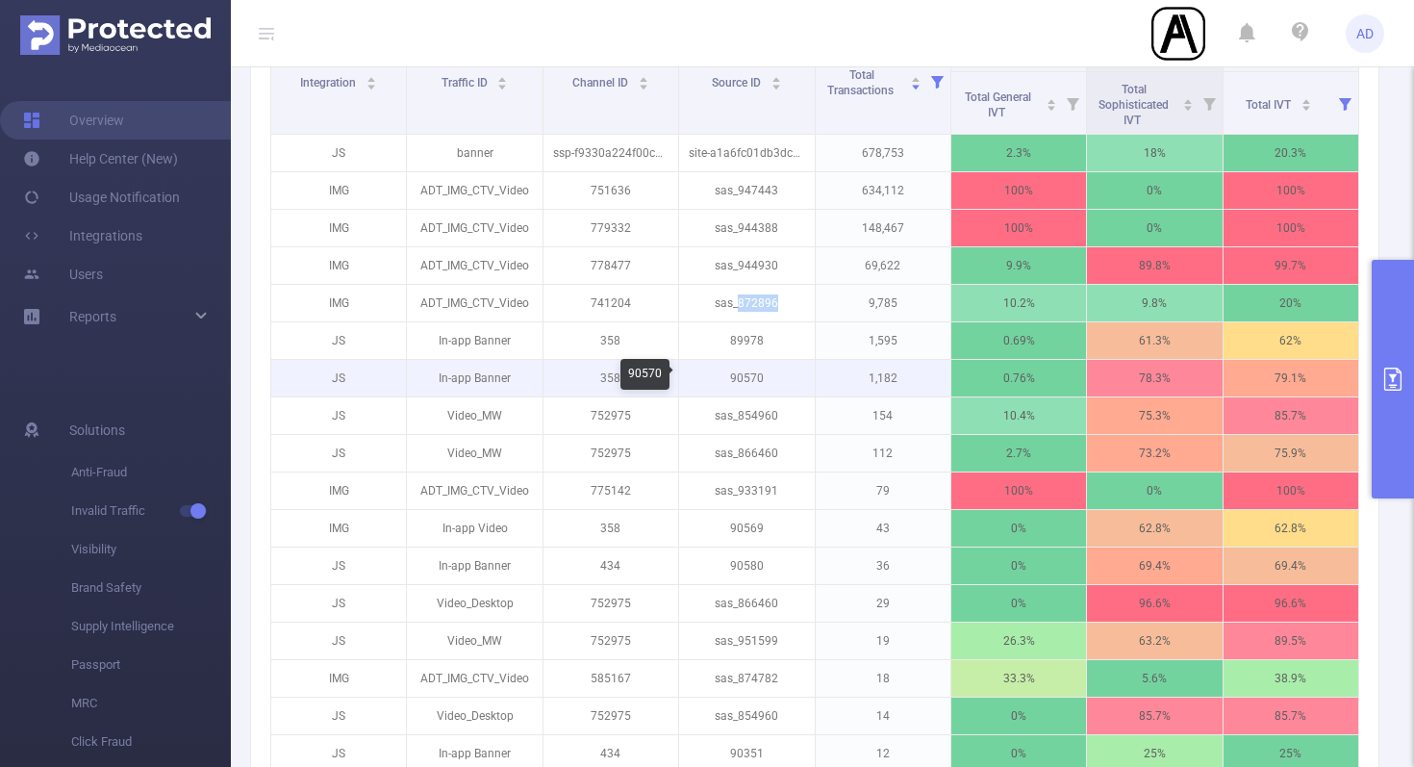
click at [746, 380] on p "90570" at bounding box center [746, 378] width 135 height 37
copy p "90570"
